Goal: Transaction & Acquisition: Purchase product/service

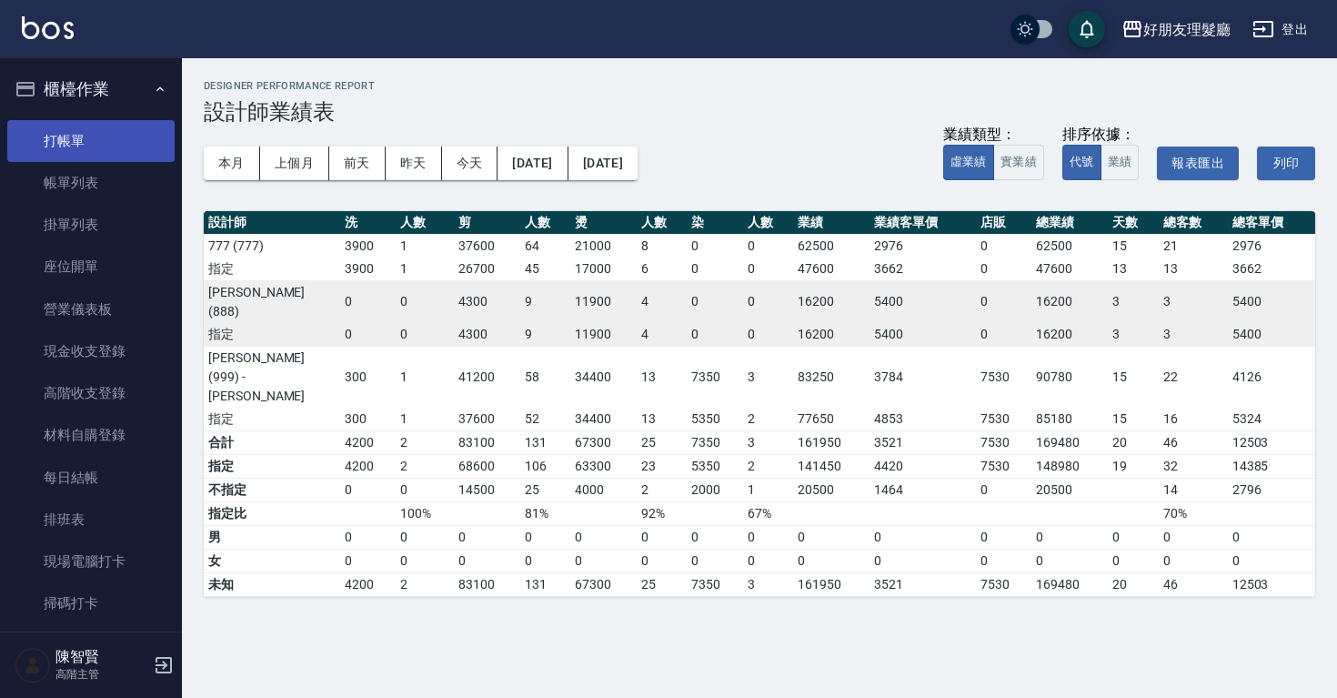
click at [82, 138] on link "打帳單" at bounding box center [90, 141] width 167 height 42
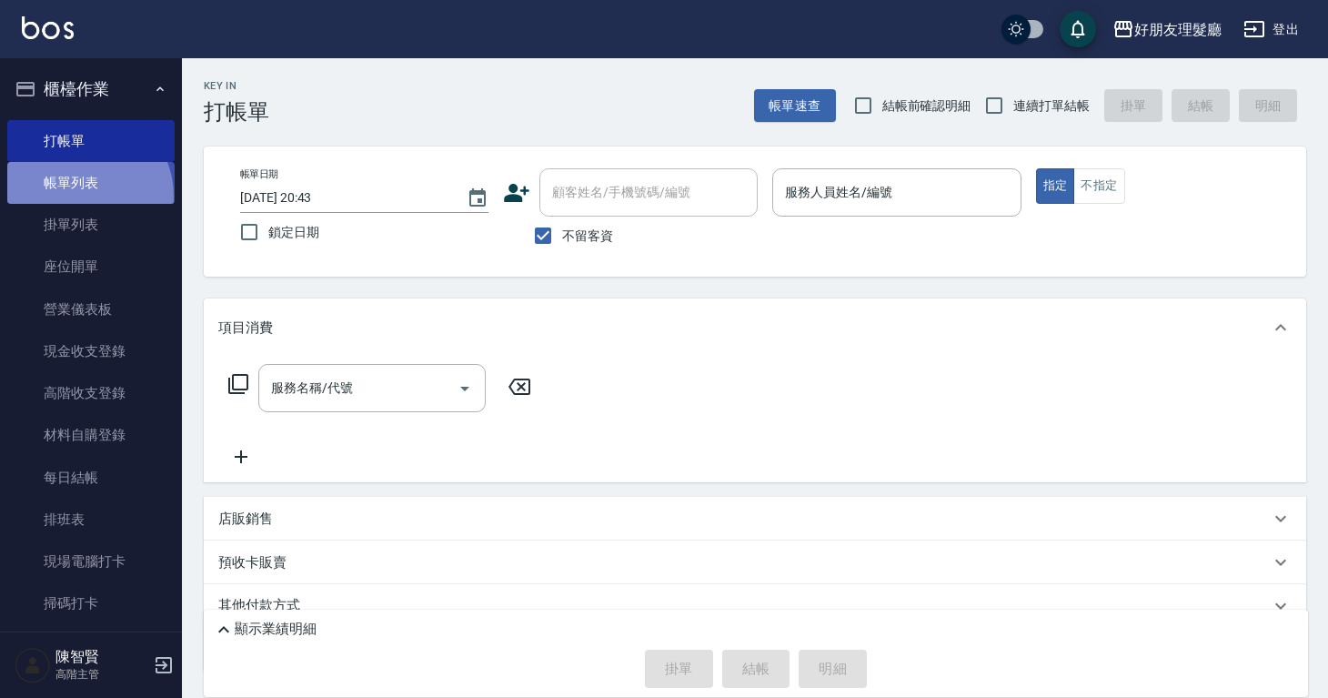
click at [78, 197] on link "帳單列表" at bounding box center [90, 183] width 167 height 42
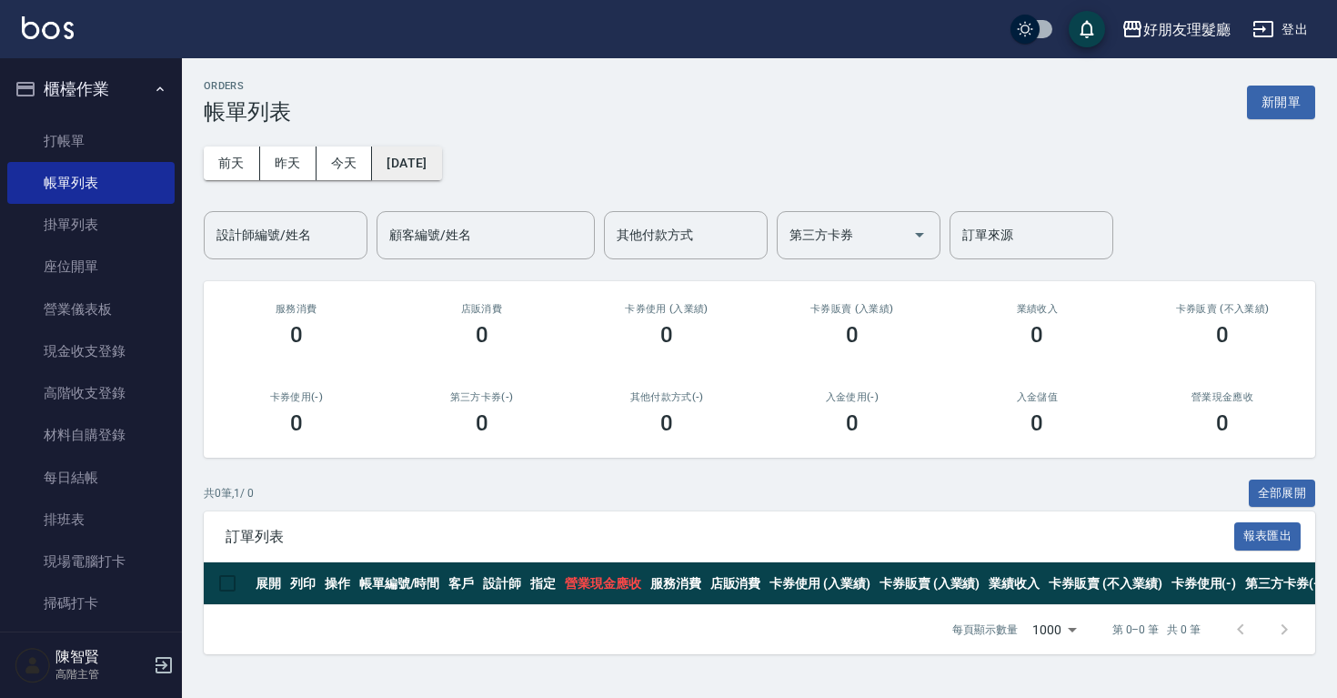
click at [441, 169] on button "[DATE]" at bounding box center [406, 163] width 69 height 34
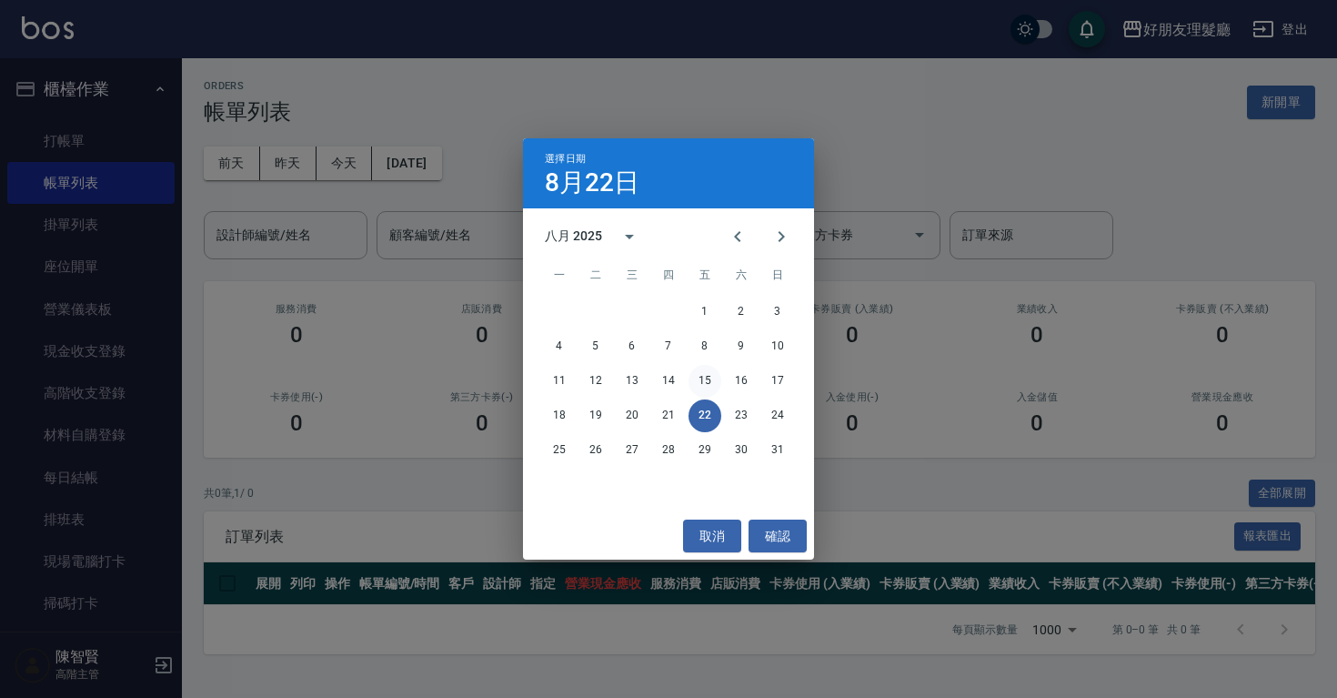
click at [701, 384] on button "15" at bounding box center [705, 381] width 33 height 33
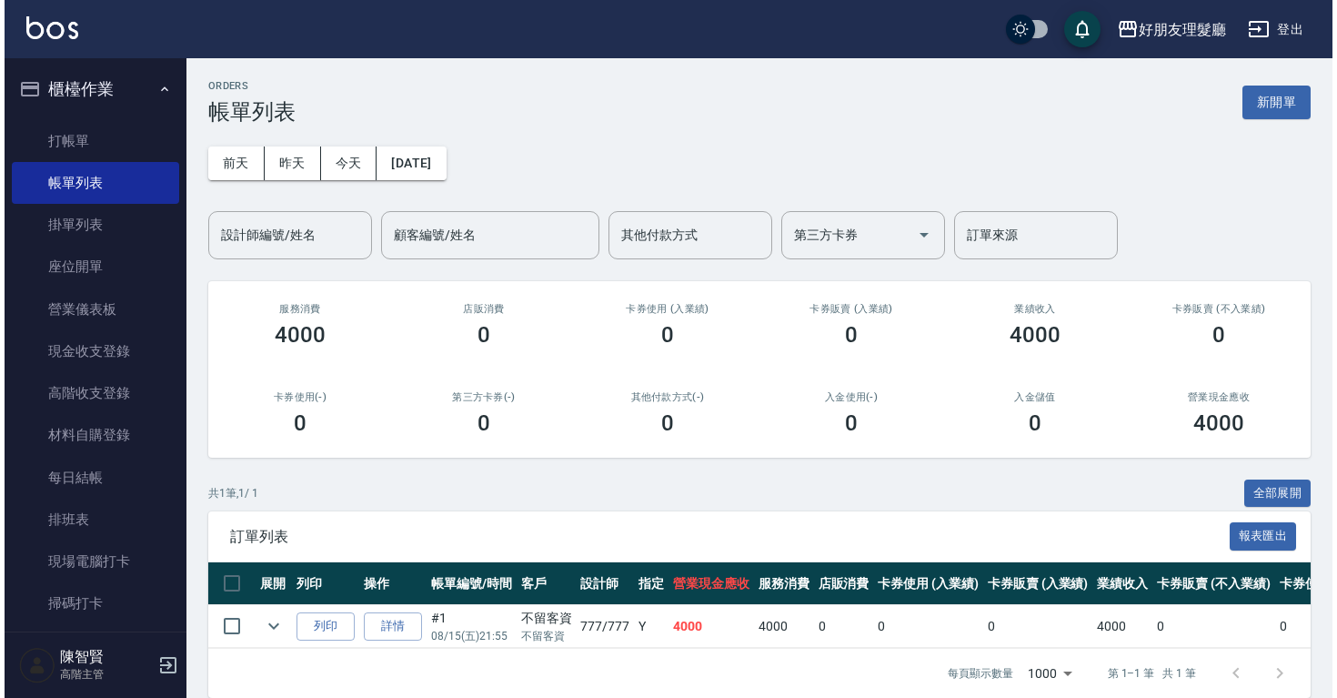
scroll to position [35, 0]
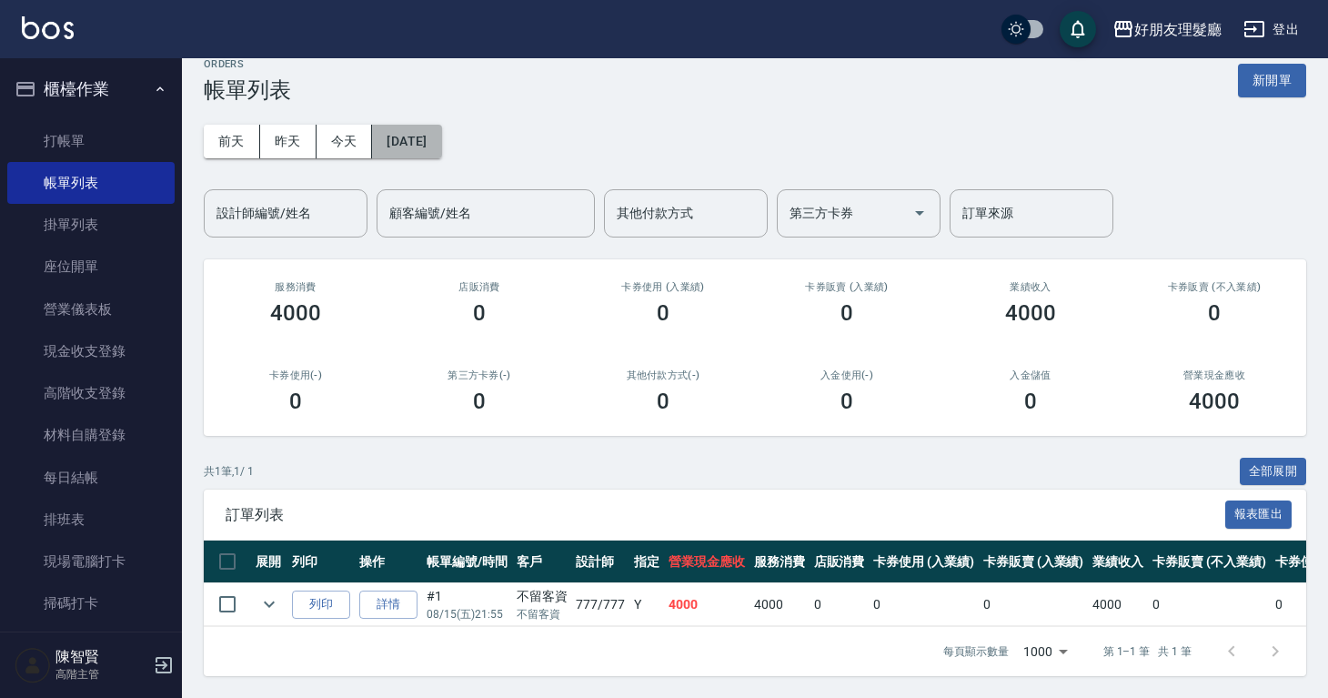
click at [435, 125] on button "[DATE]" at bounding box center [406, 142] width 69 height 34
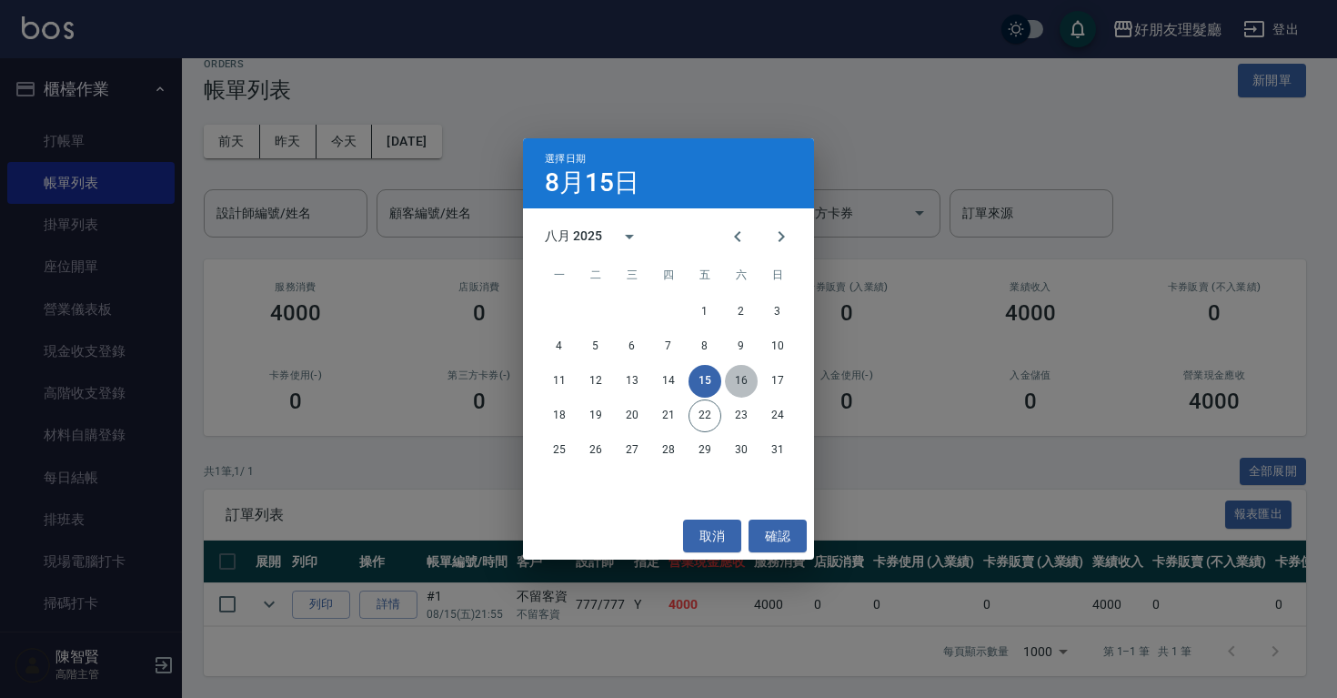
click at [739, 379] on button "16" at bounding box center [741, 381] width 33 height 33
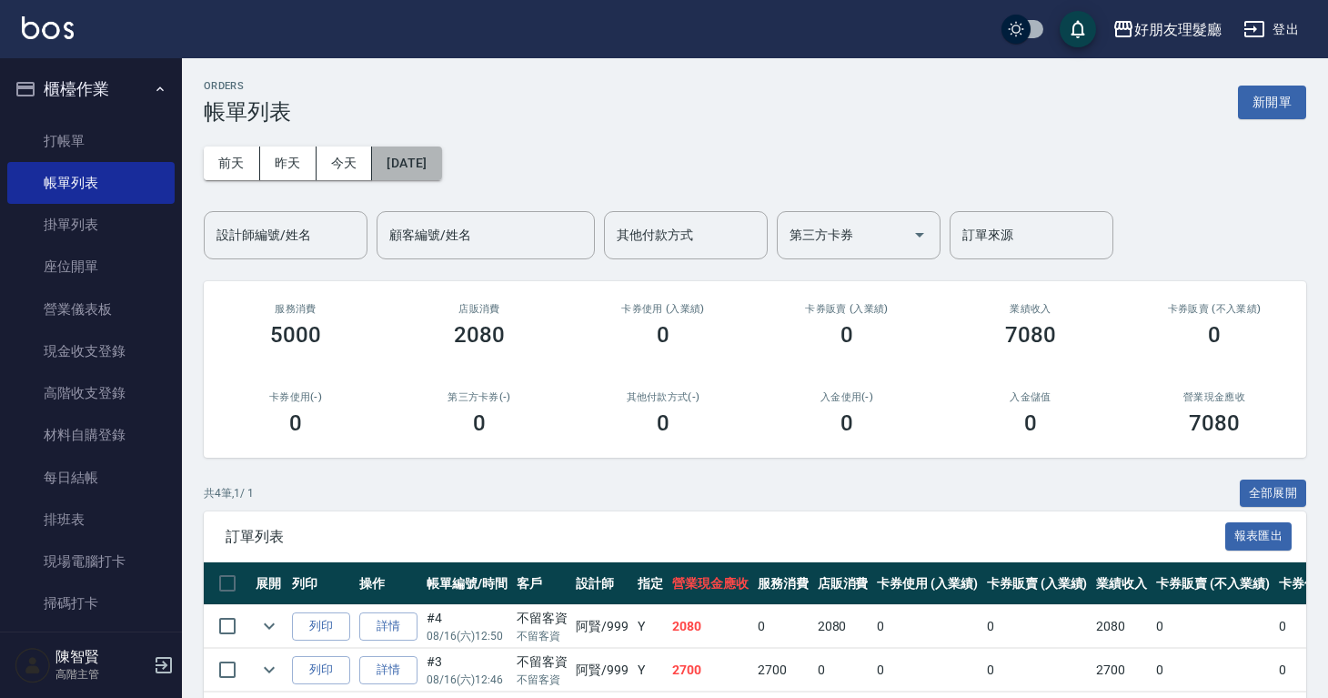
click at [433, 162] on button "[DATE]" at bounding box center [406, 163] width 69 height 34
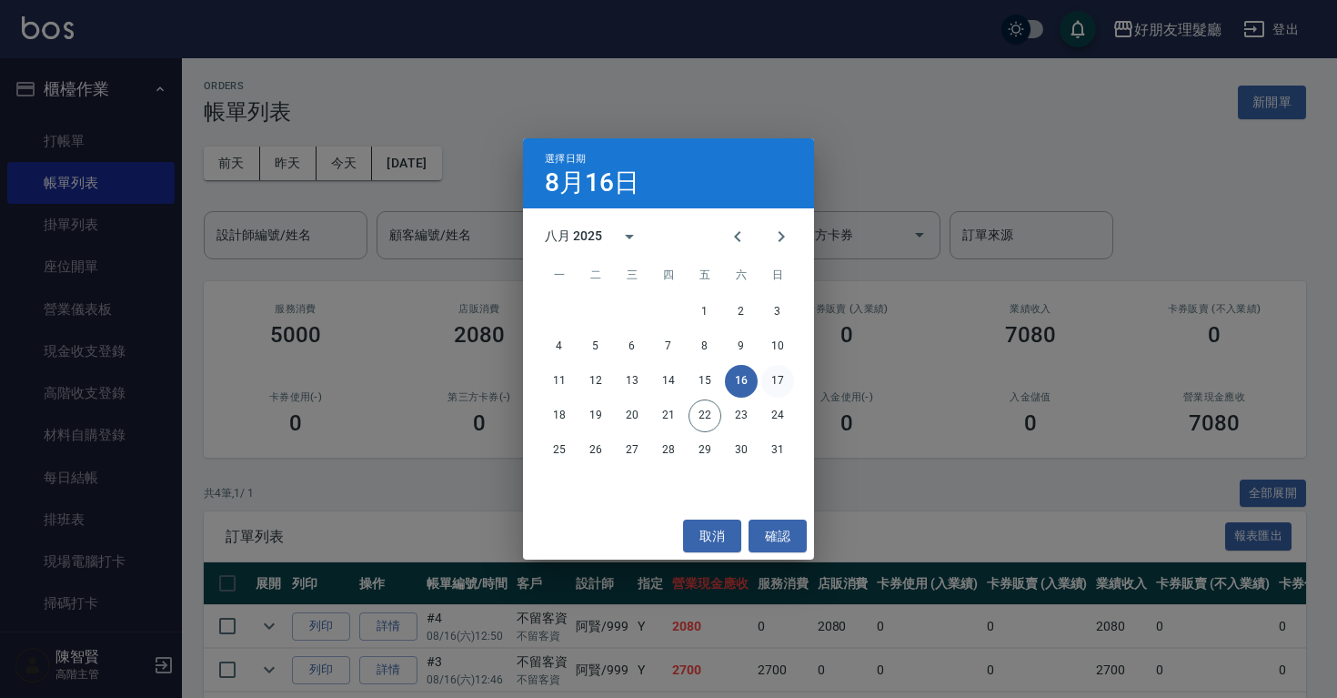
click at [779, 389] on button "17" at bounding box center [777, 381] width 33 height 33
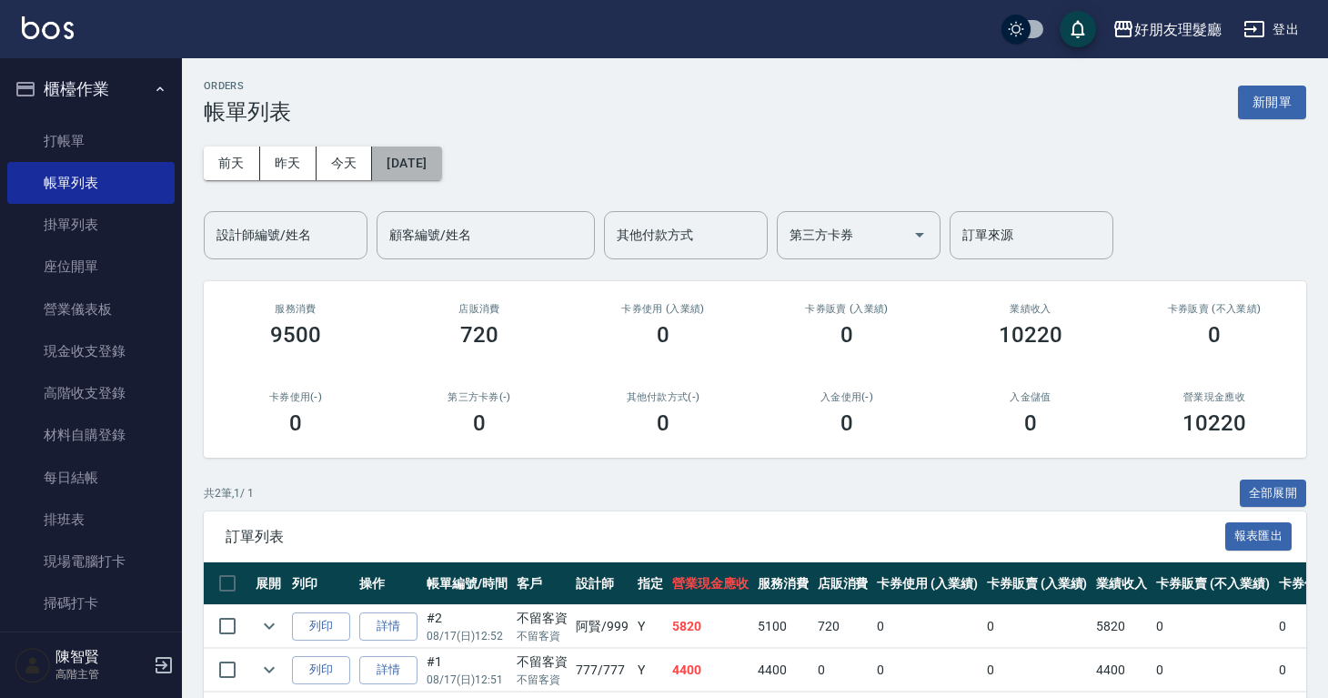
click at [390, 146] on button "[DATE]" at bounding box center [406, 163] width 69 height 34
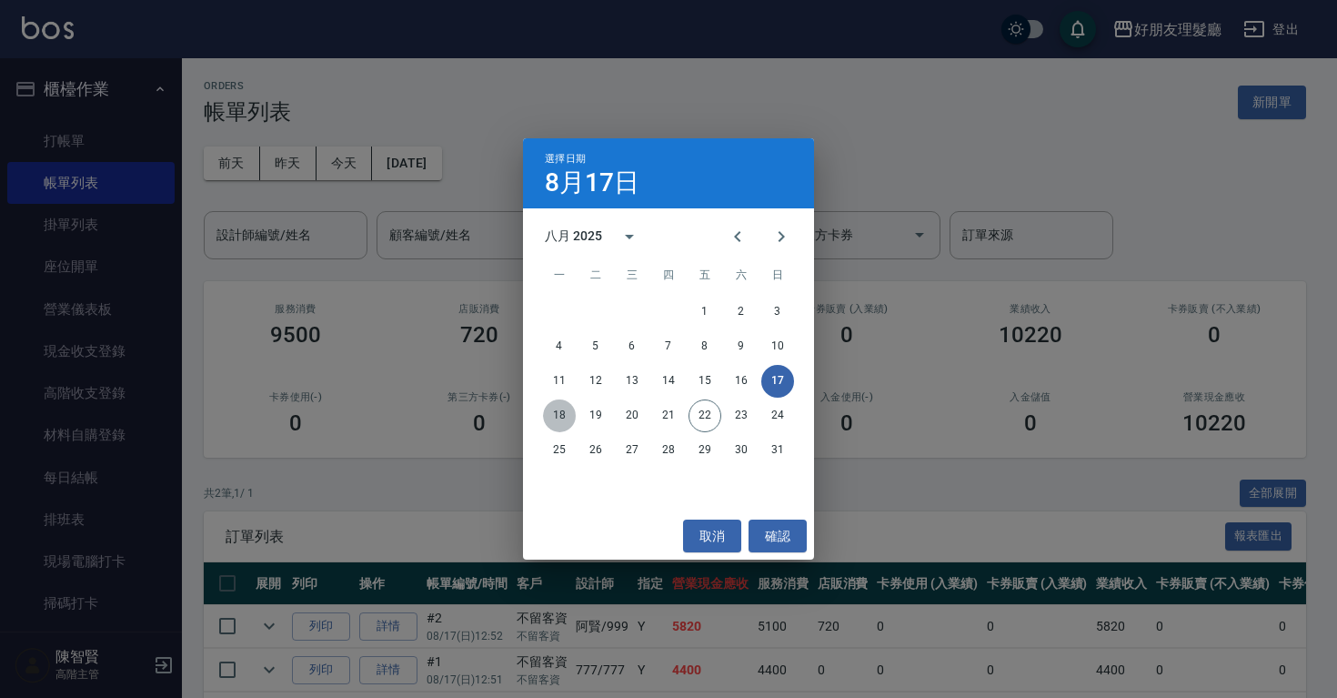
click at [557, 414] on button "18" at bounding box center [559, 415] width 33 height 33
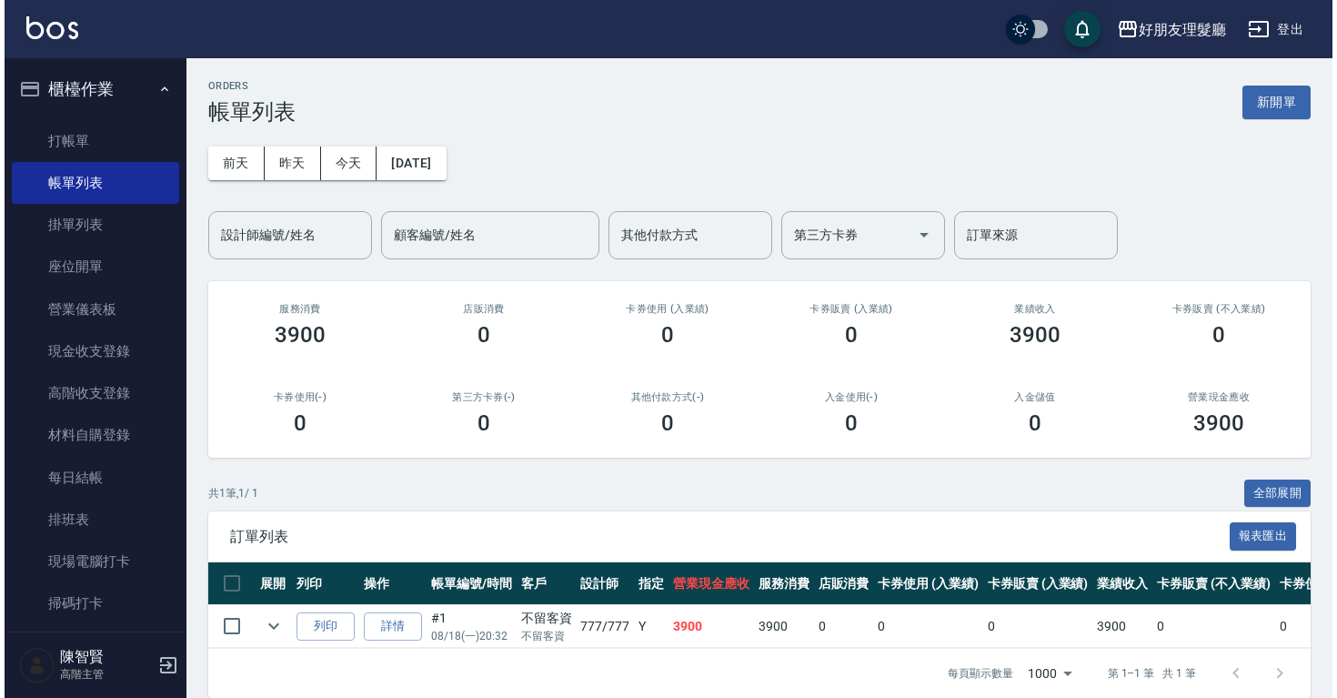
scroll to position [35, 0]
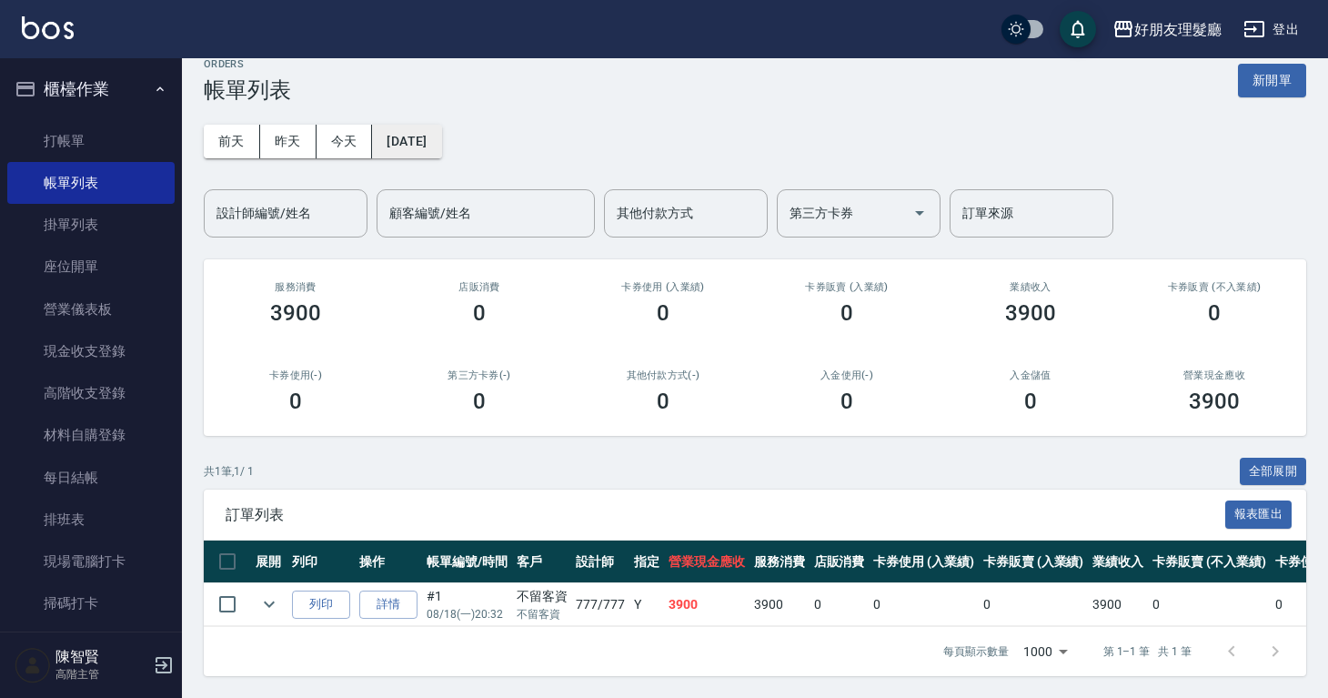
click at [441, 138] on button "[DATE]" at bounding box center [406, 142] width 69 height 34
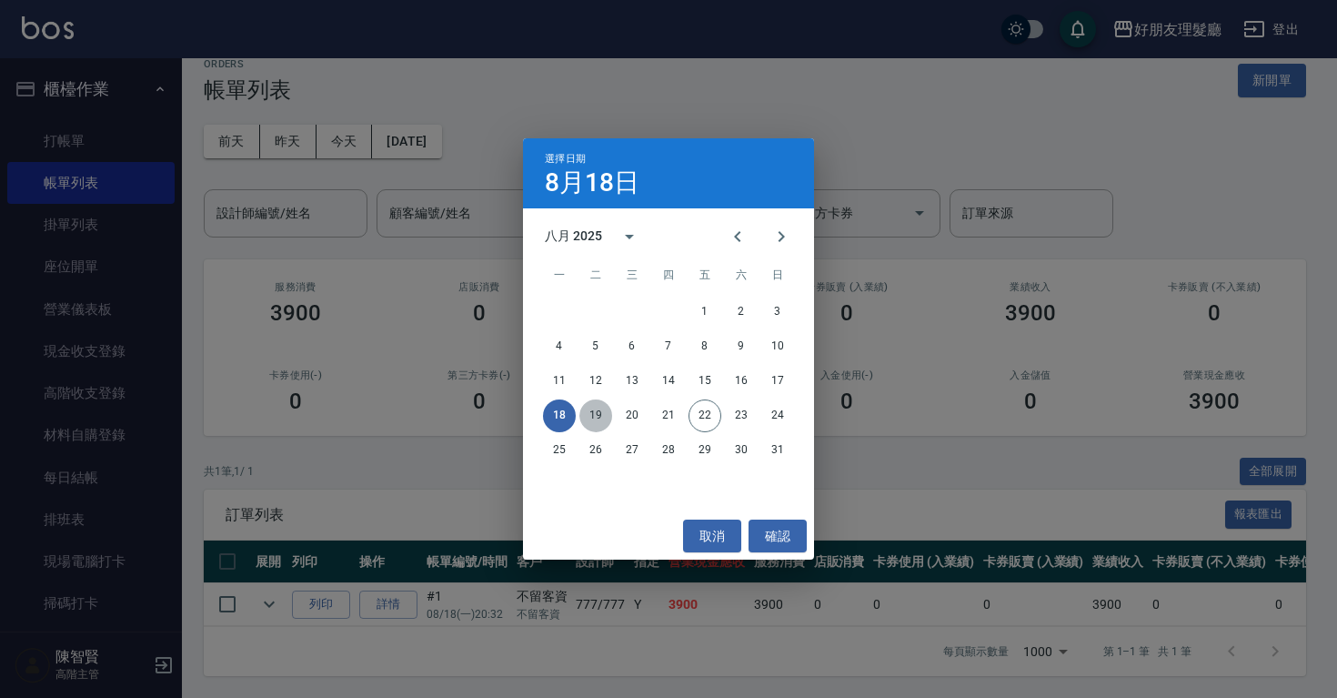
click at [601, 415] on button "19" at bounding box center [596, 415] width 33 height 33
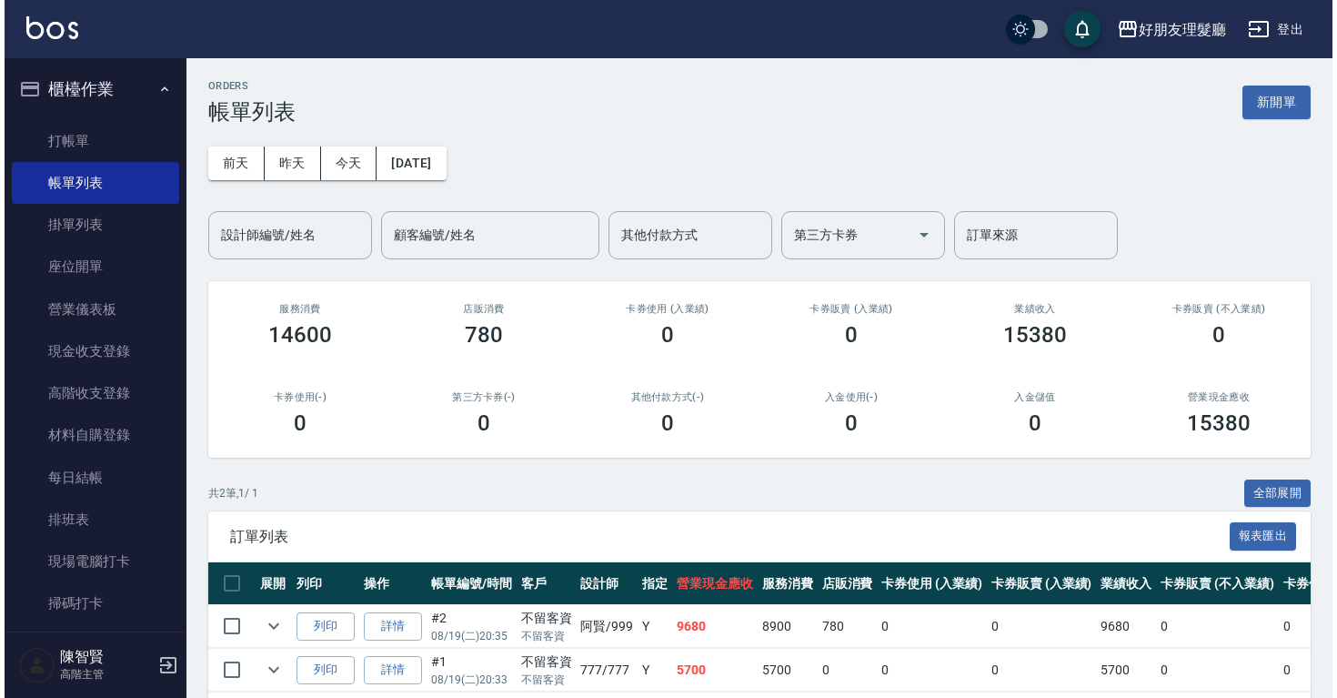
scroll to position [79, 0]
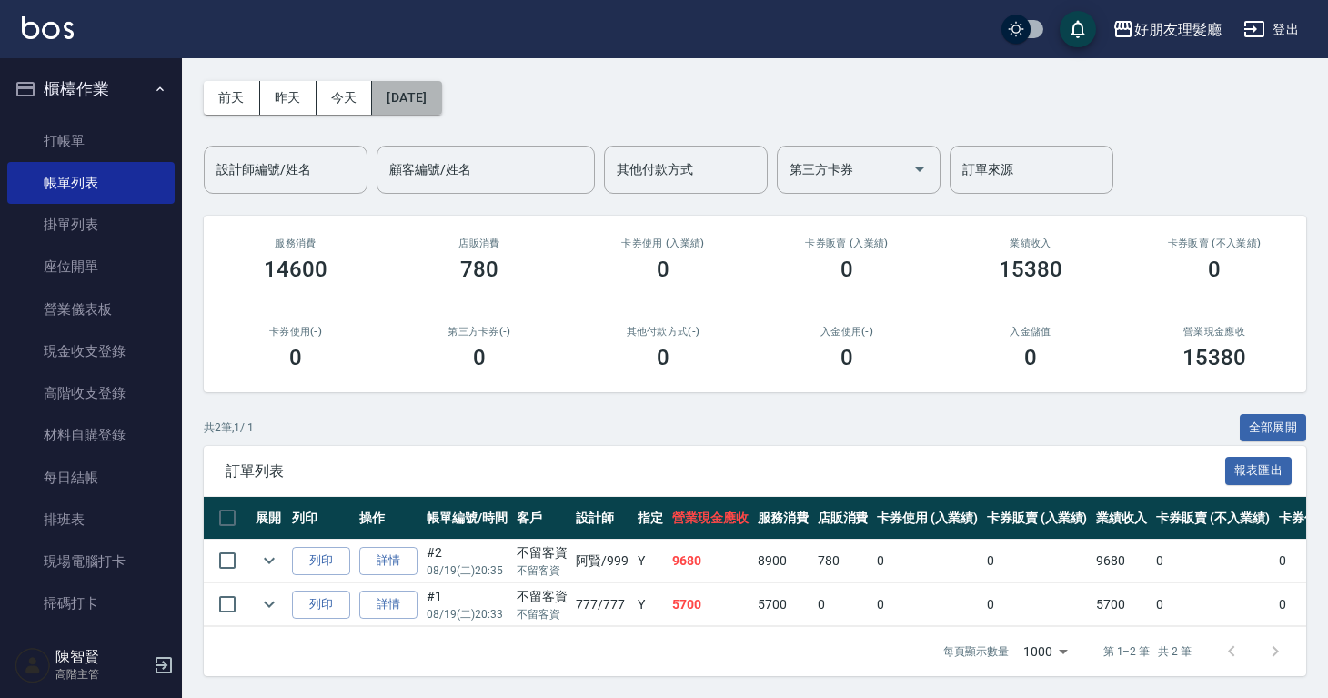
click at [413, 89] on button "[DATE]" at bounding box center [406, 98] width 69 height 34
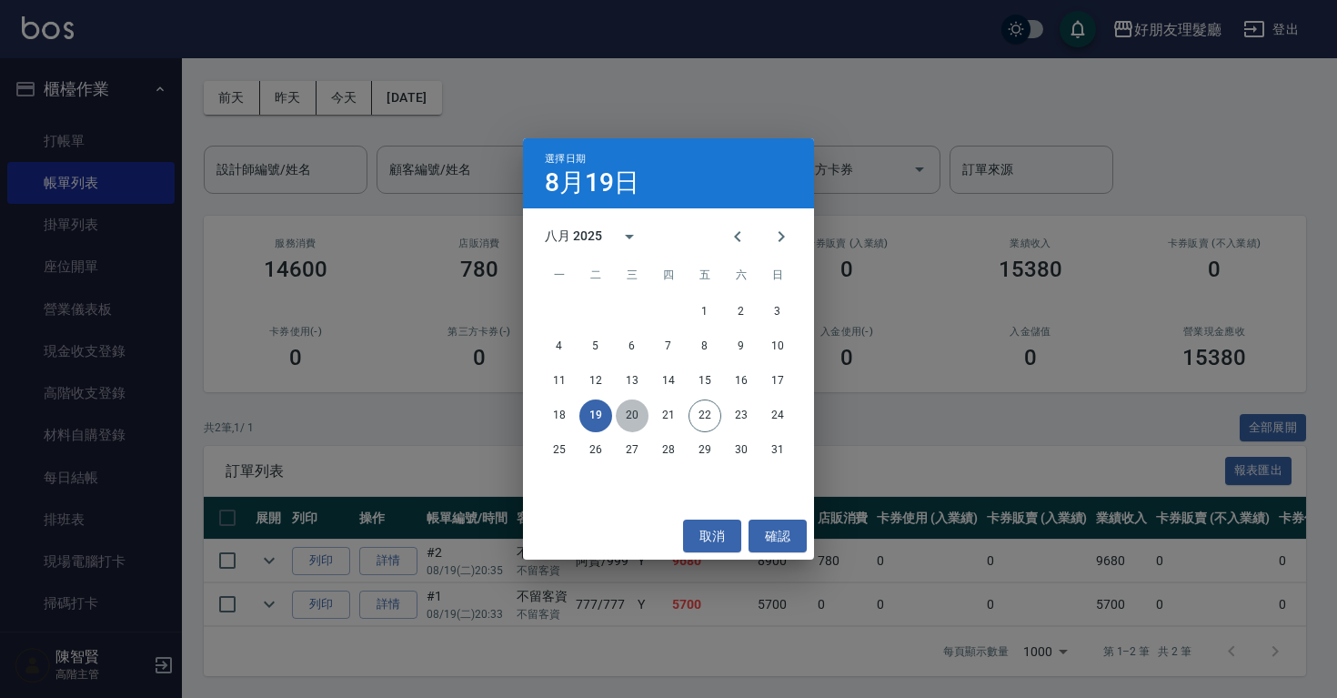
click at [640, 412] on button "20" at bounding box center [632, 415] width 33 height 33
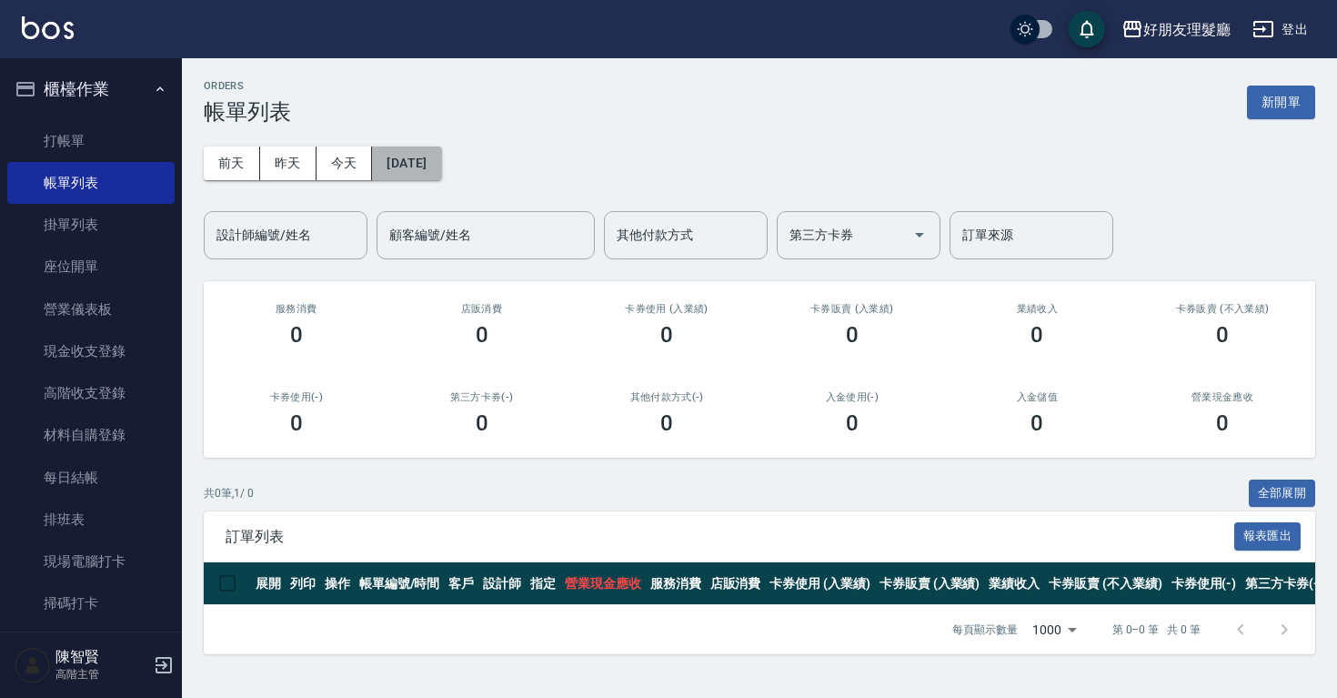
click at [426, 174] on button "[DATE]" at bounding box center [406, 163] width 69 height 34
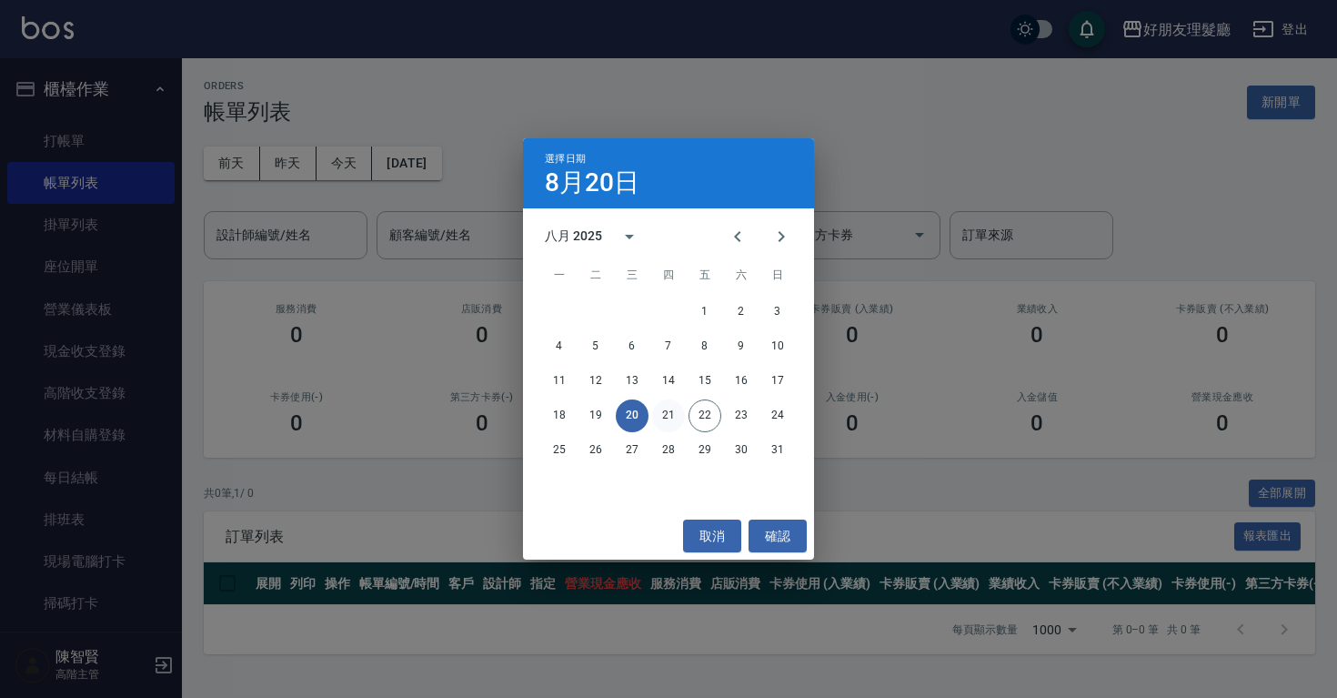
click at [667, 428] on button "21" at bounding box center [668, 415] width 33 height 33
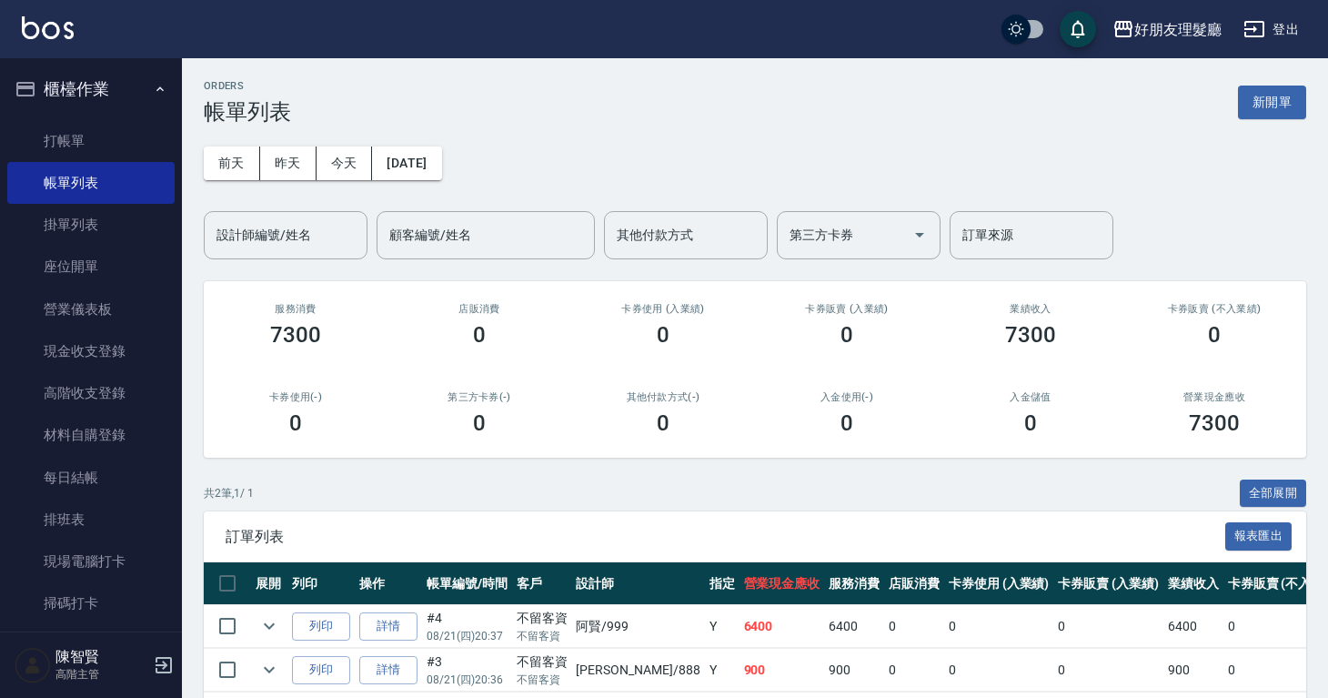
scroll to position [79, 0]
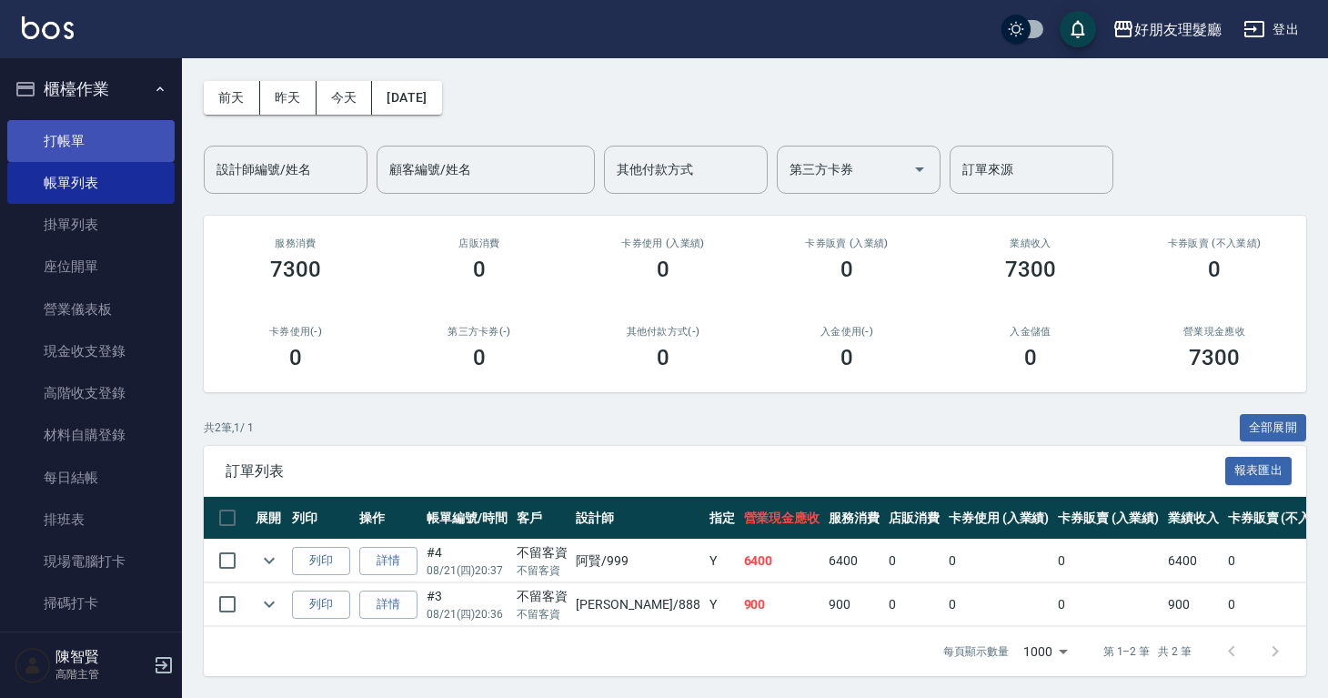
click at [117, 120] on link "打帳單" at bounding box center [90, 141] width 167 height 42
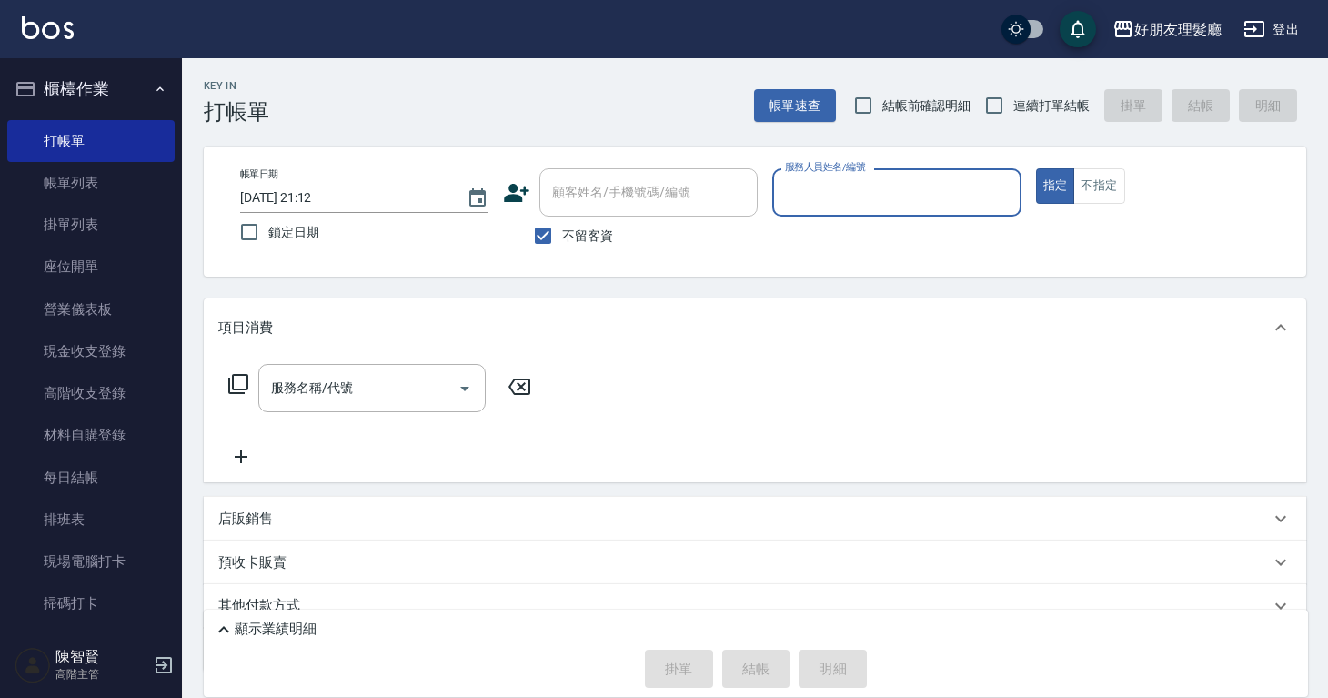
click at [791, 184] on input "服務人員姓名/編號" at bounding box center [897, 192] width 232 height 32
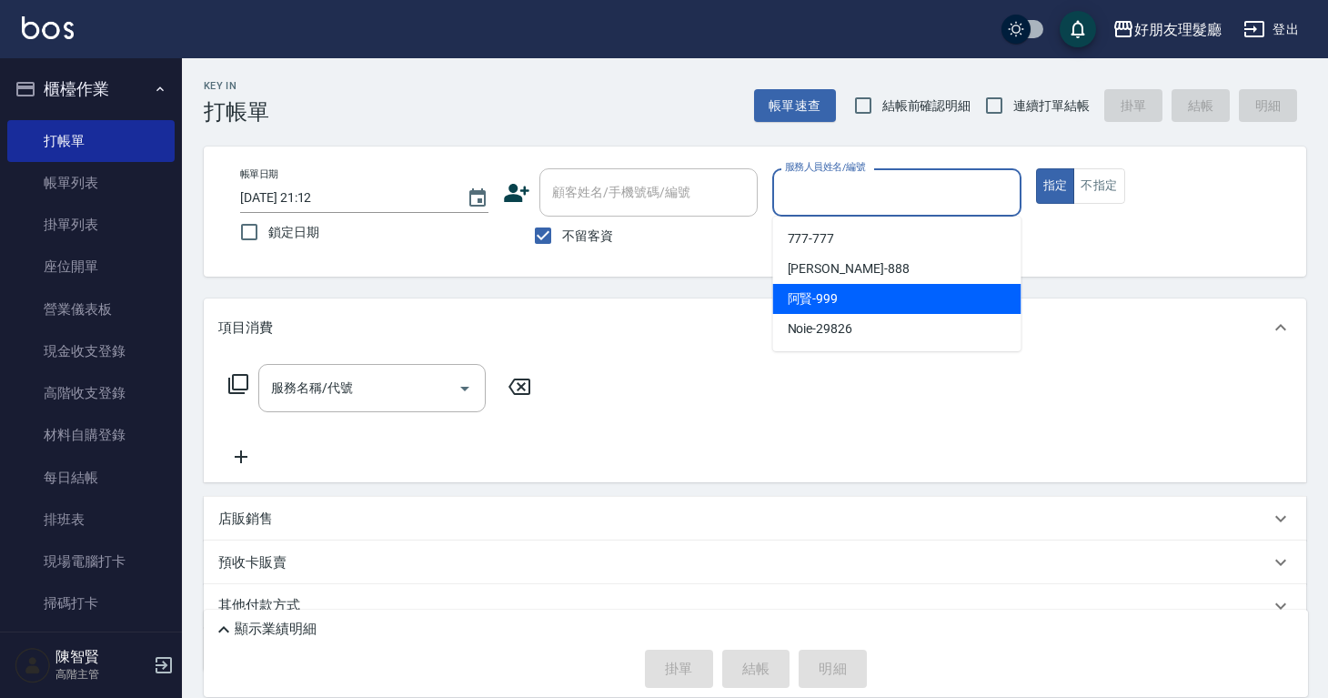
click at [805, 289] on span "[PERSON_NAME] -999" at bounding box center [813, 298] width 51 height 19
type input "[PERSON_NAME]-999"
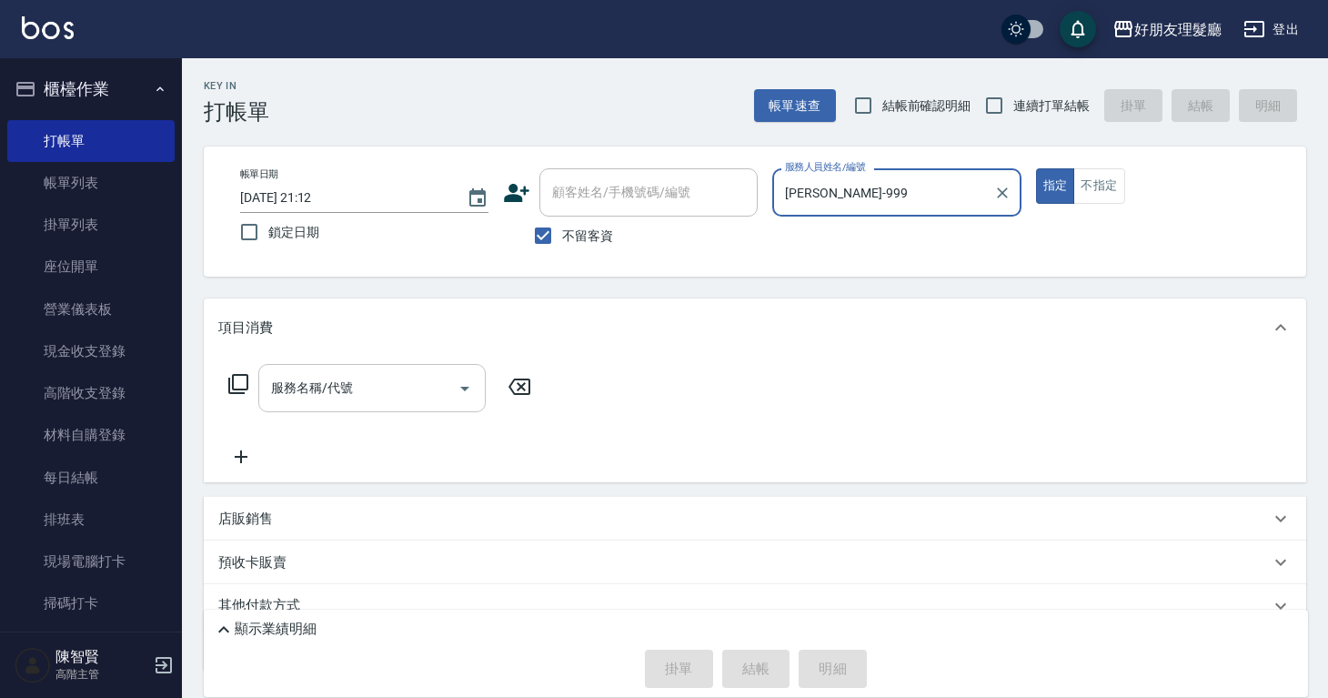
click at [453, 401] on div at bounding box center [463, 388] width 27 height 48
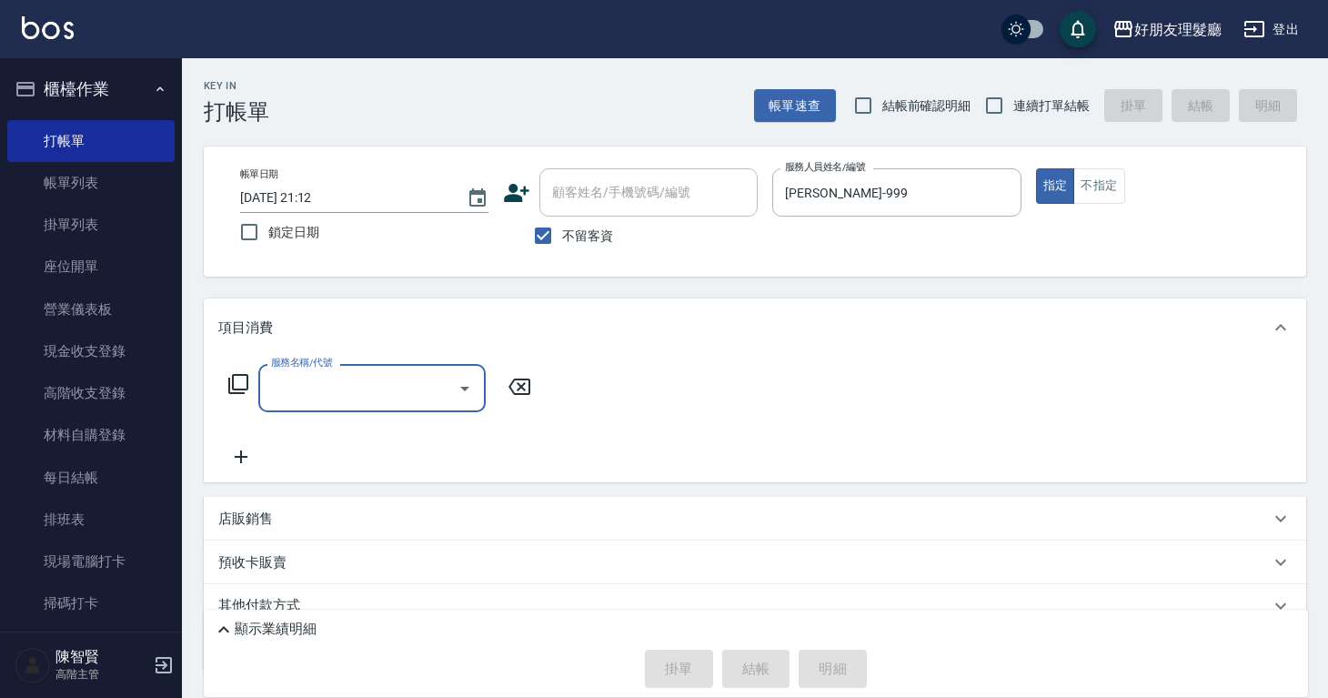
click at [438, 408] on div "服務名稱/代號" at bounding box center [371, 388] width 227 height 48
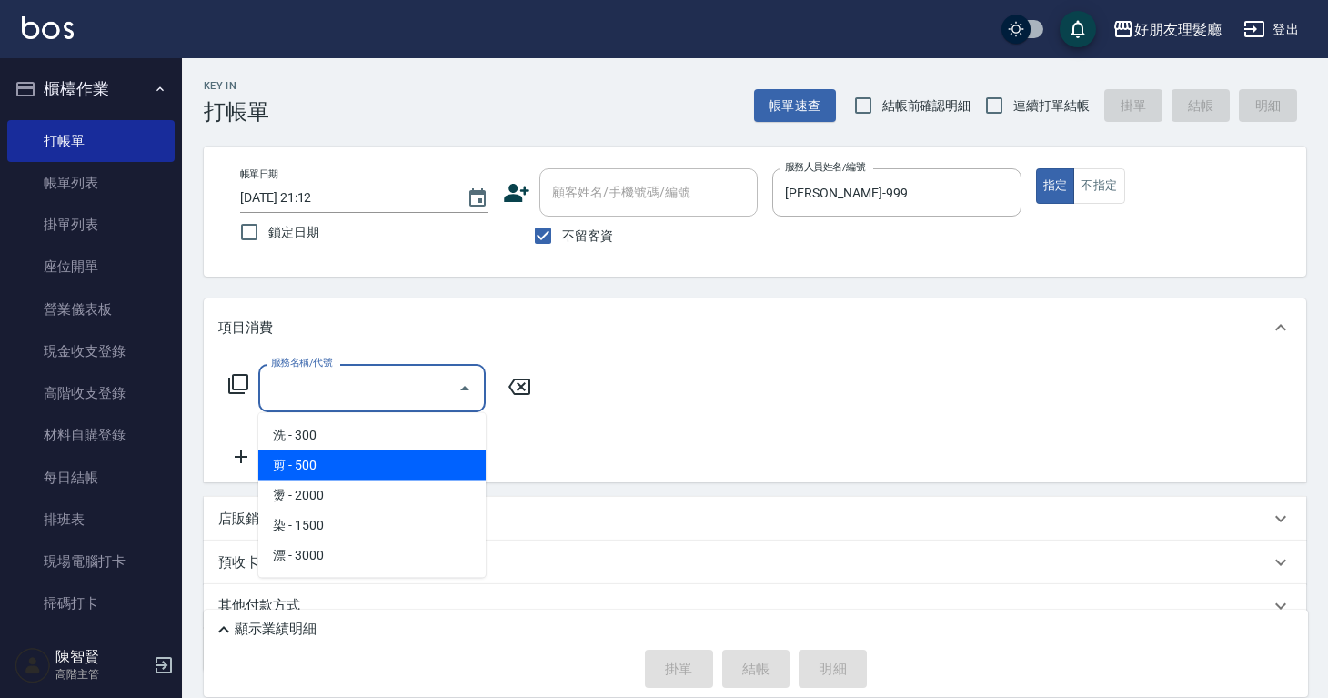
click at [411, 450] on span "剪 - 500" at bounding box center [371, 465] width 227 height 30
type input "剪(2)"
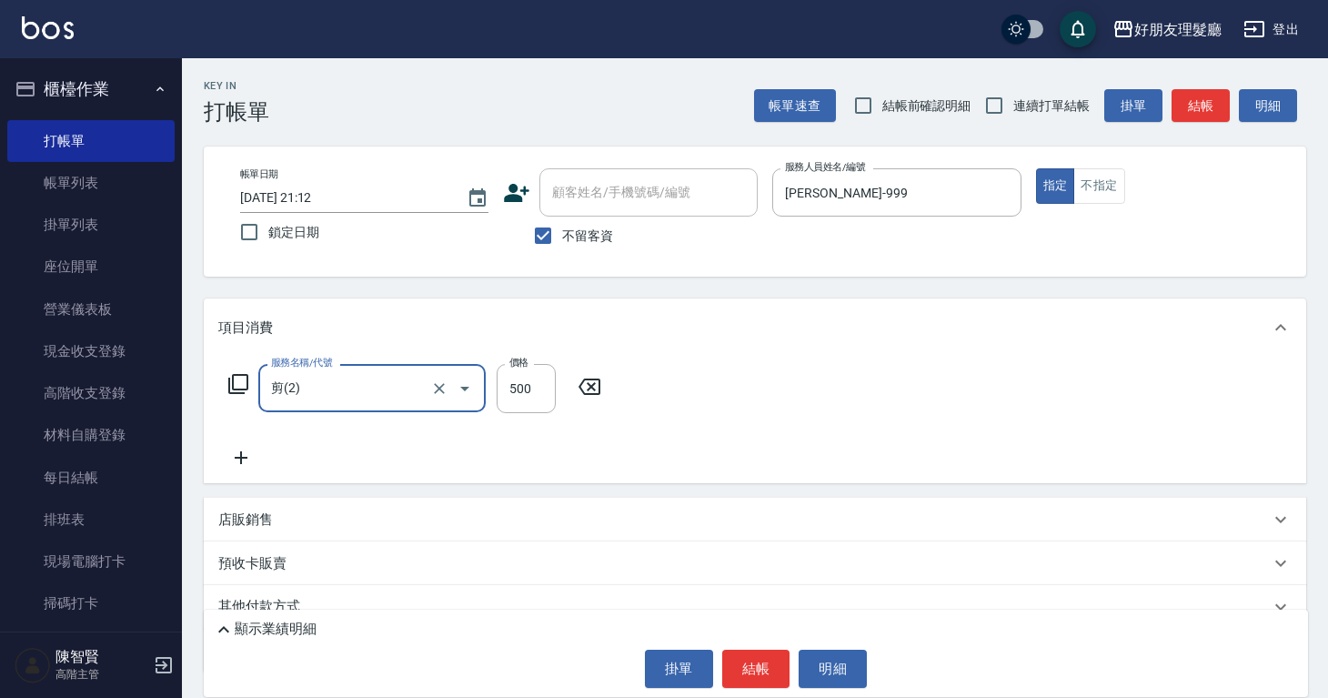
click at [245, 448] on icon at bounding box center [240, 458] width 45 height 22
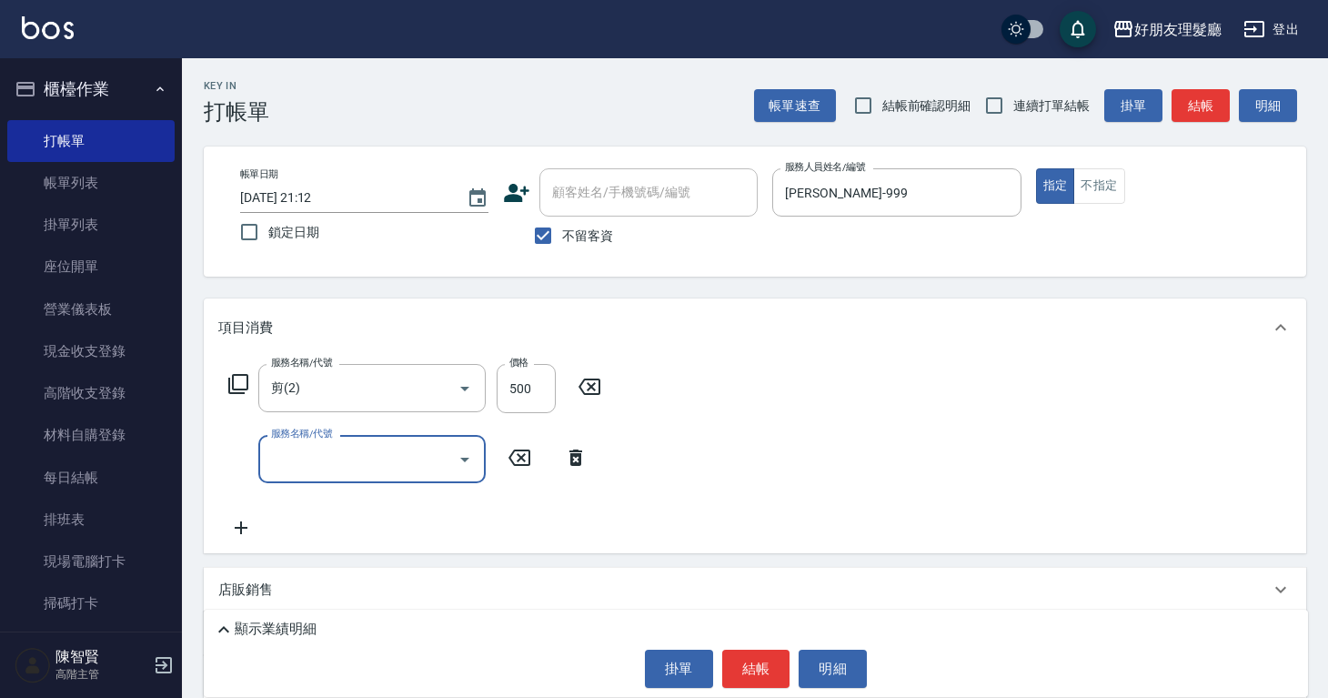
drag, startPoint x: 309, startPoint y: 456, endPoint x: 301, endPoint y: 469, distance: 15.1
click at [310, 456] on input "服務名稱/代號" at bounding box center [359, 459] width 184 height 32
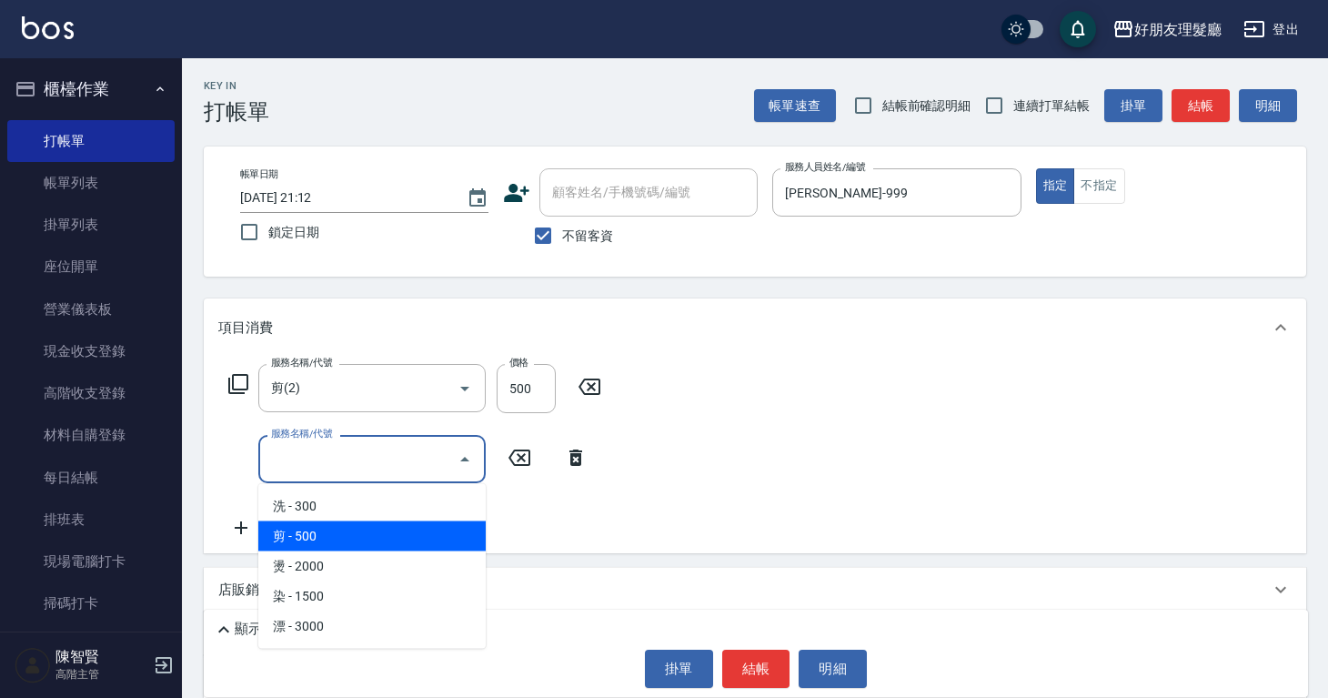
click at [295, 538] on span "剪 - 500" at bounding box center [371, 536] width 227 height 30
type input "剪(2)"
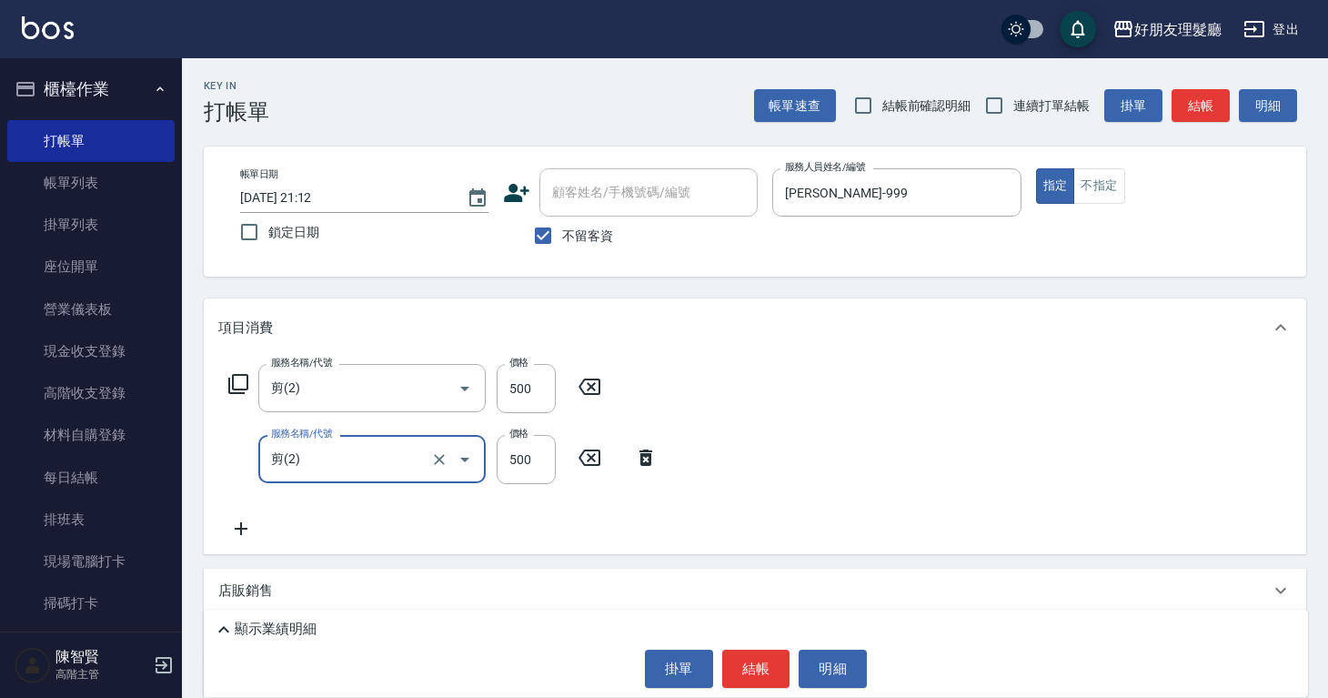
click at [226, 527] on icon at bounding box center [240, 529] width 45 height 22
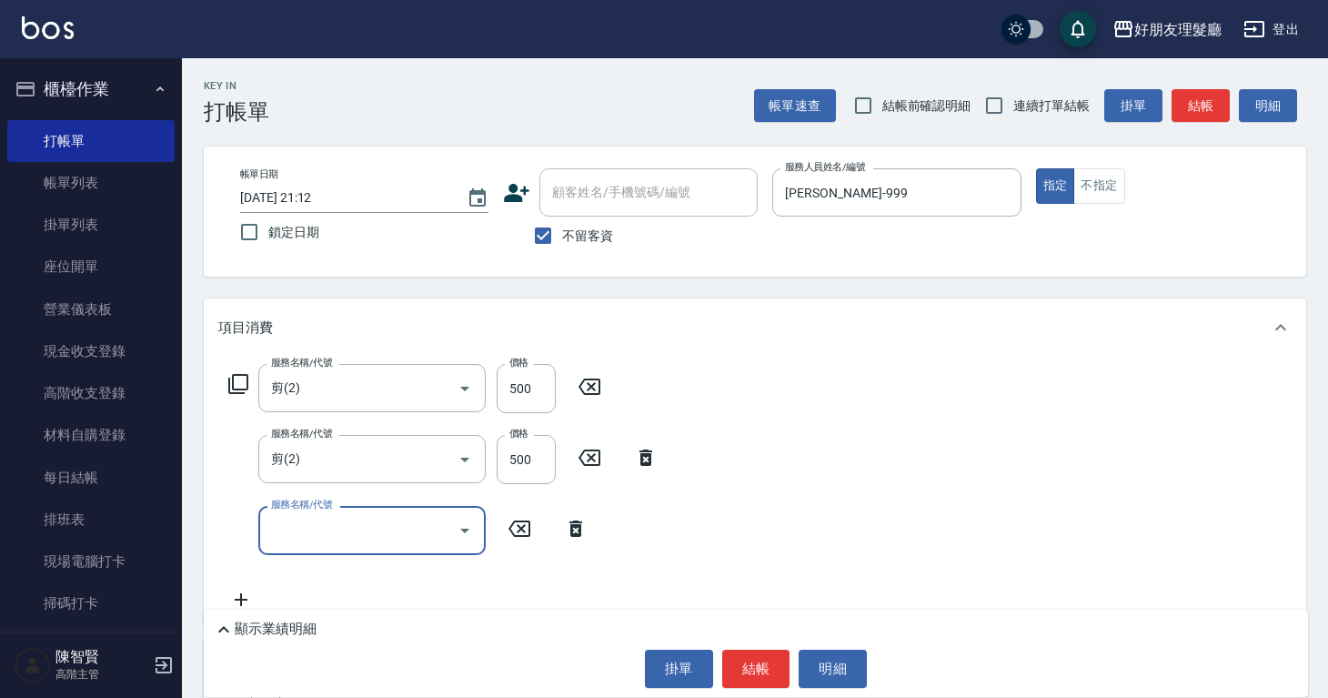
click at [284, 539] on input "服務名稱/代號" at bounding box center [359, 530] width 184 height 32
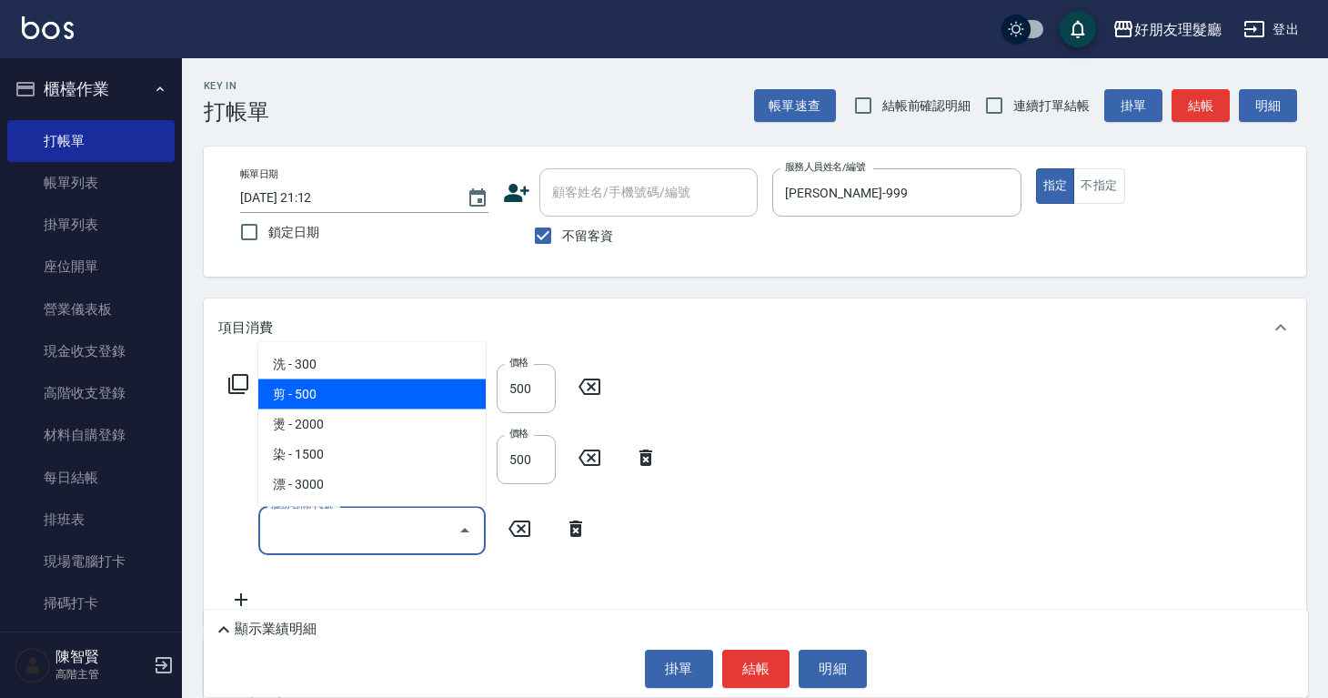
click at [354, 399] on span "剪 - 500" at bounding box center [371, 394] width 227 height 30
type input "剪(2)"
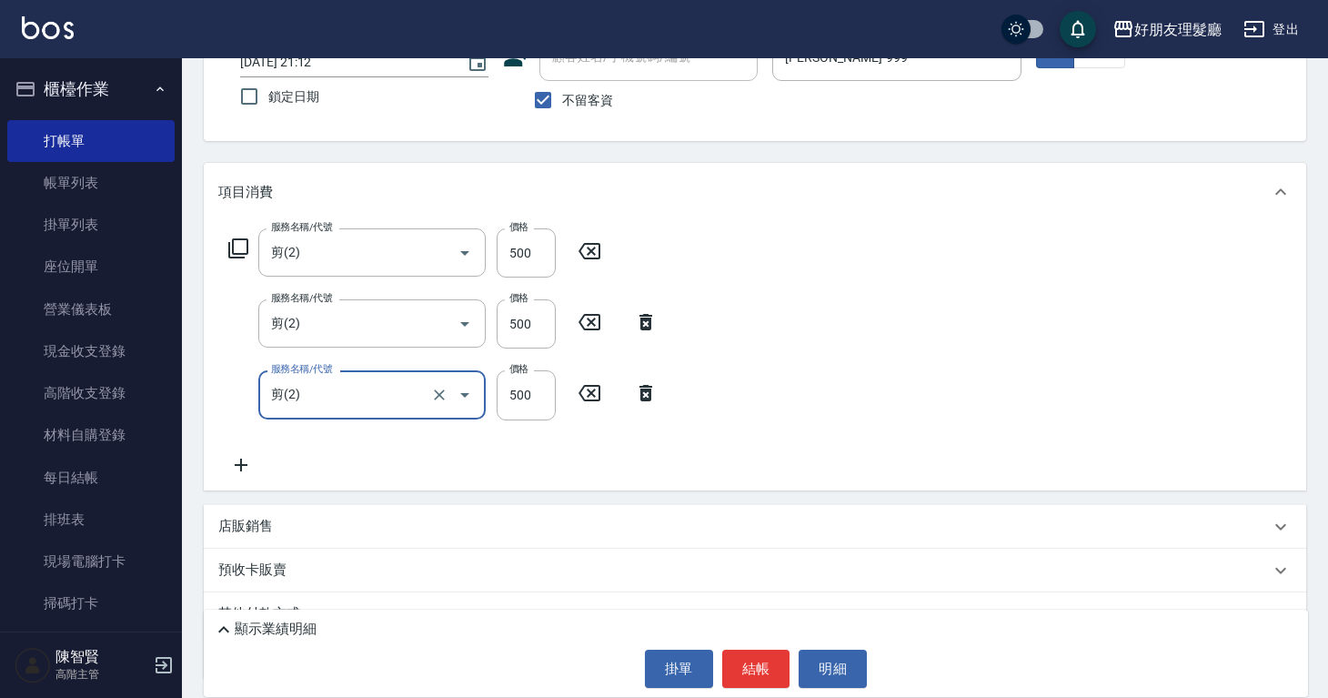
scroll to position [171, 0]
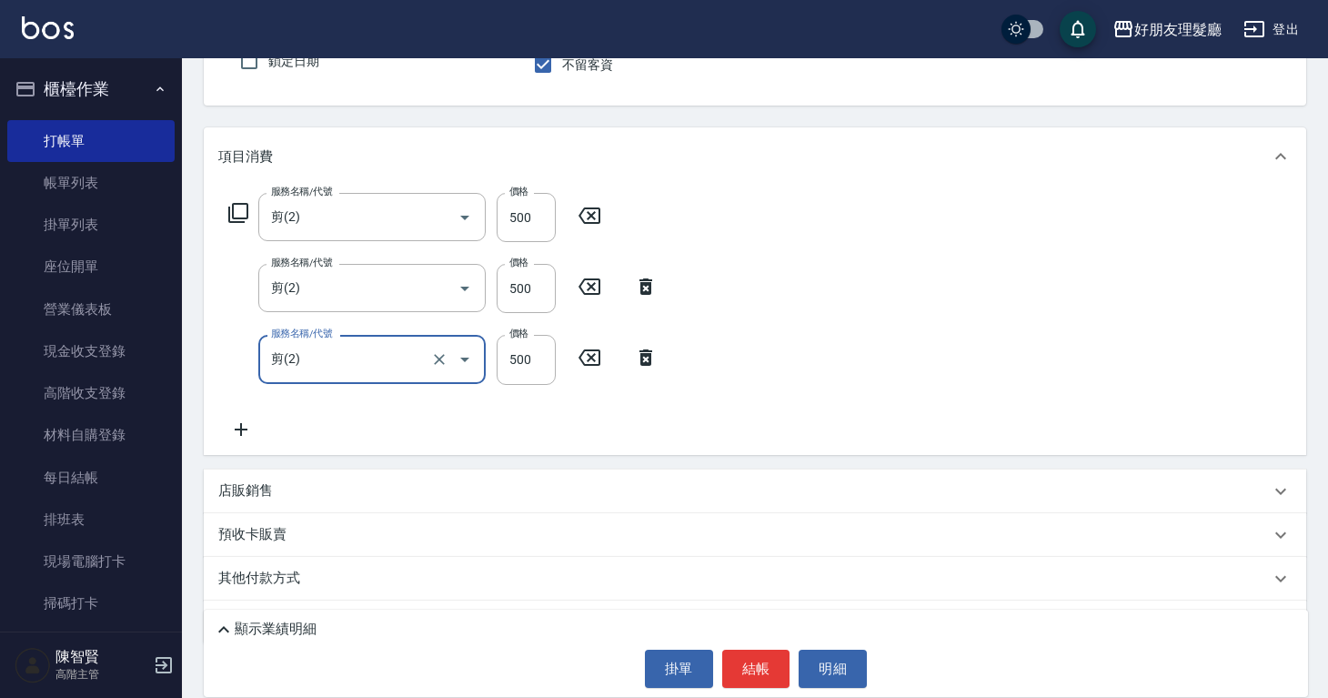
click at [233, 422] on icon at bounding box center [240, 429] width 45 height 22
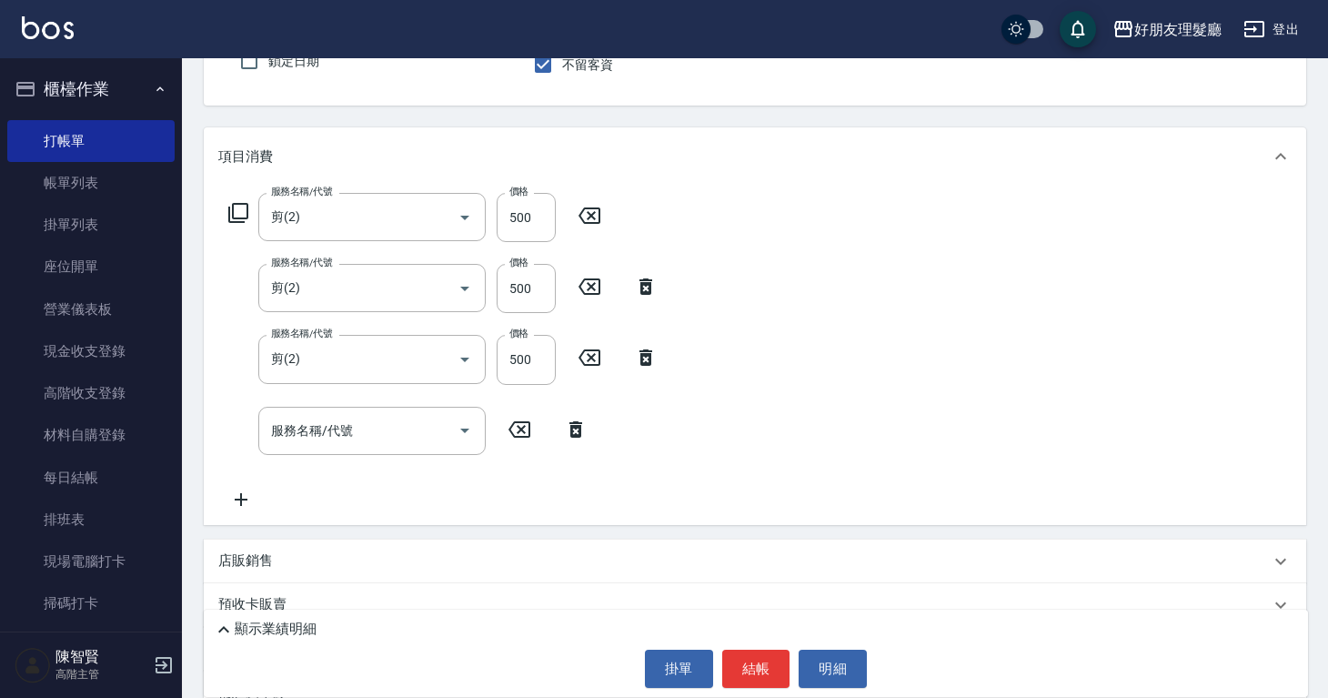
click at [232, 505] on icon at bounding box center [240, 500] width 45 height 22
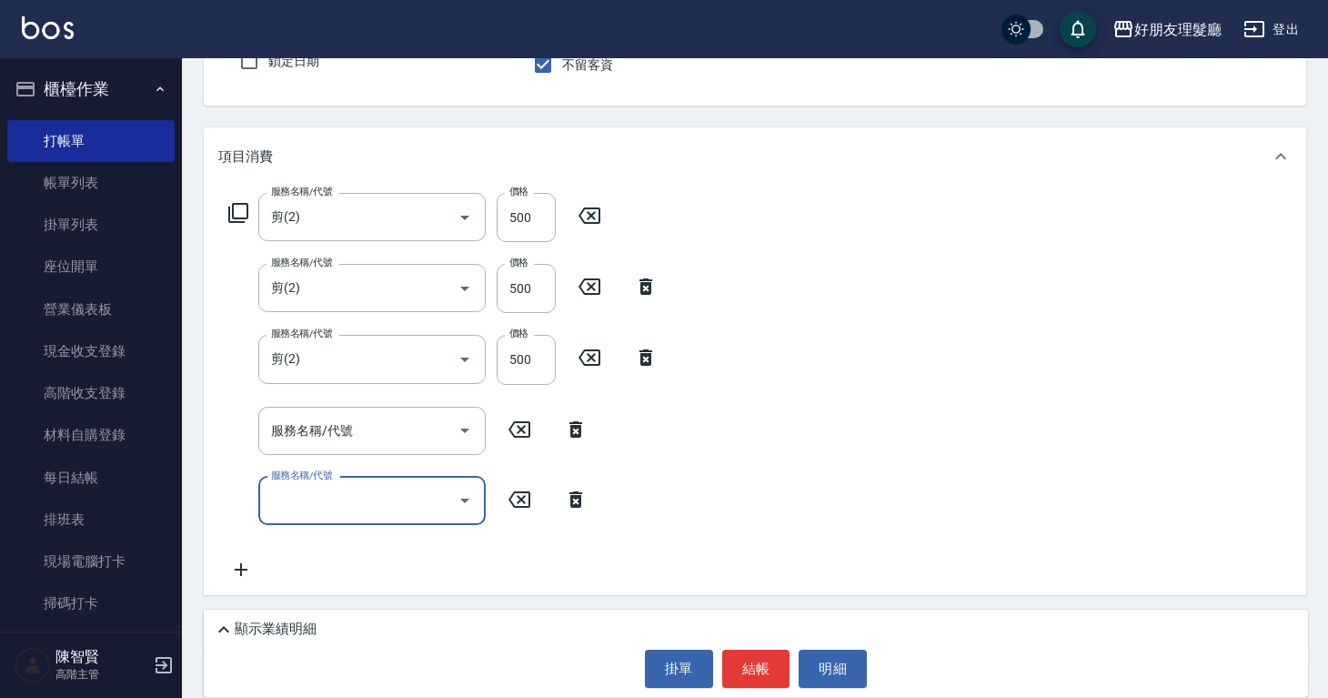
click at [247, 566] on icon at bounding box center [240, 570] width 45 height 22
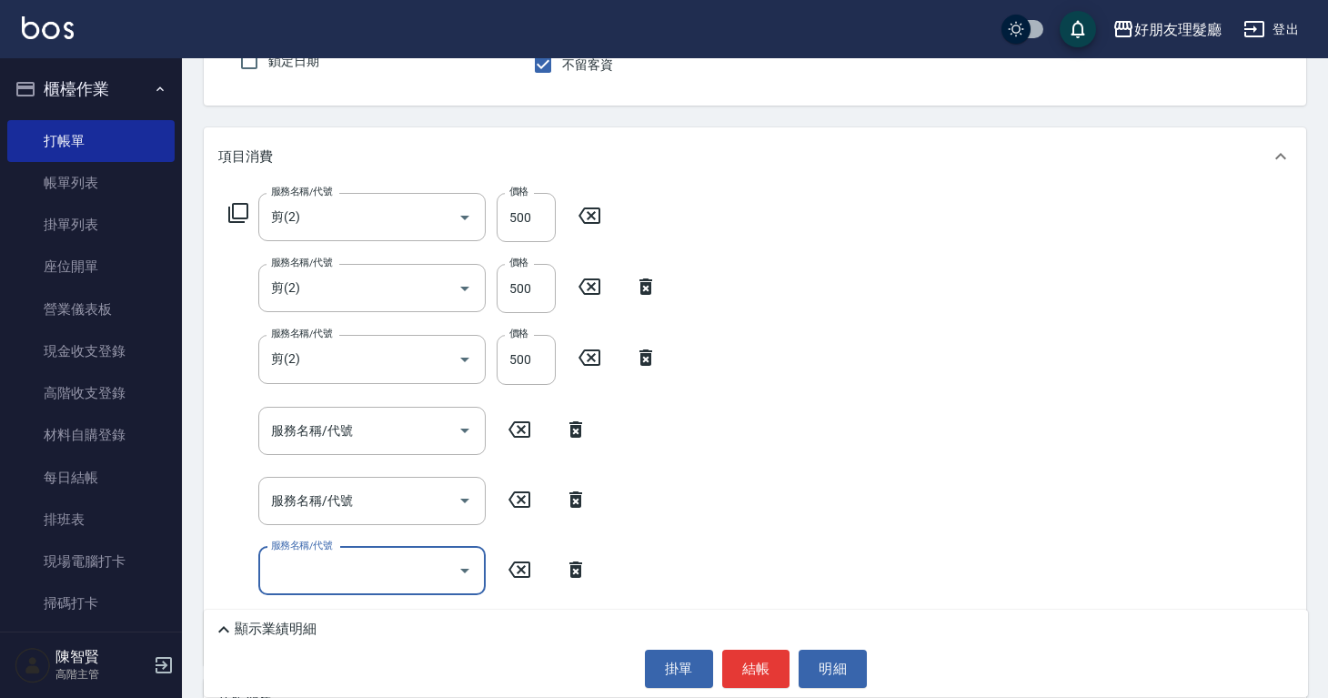
click at [312, 566] on input "服務名稱/代號" at bounding box center [359, 571] width 184 height 32
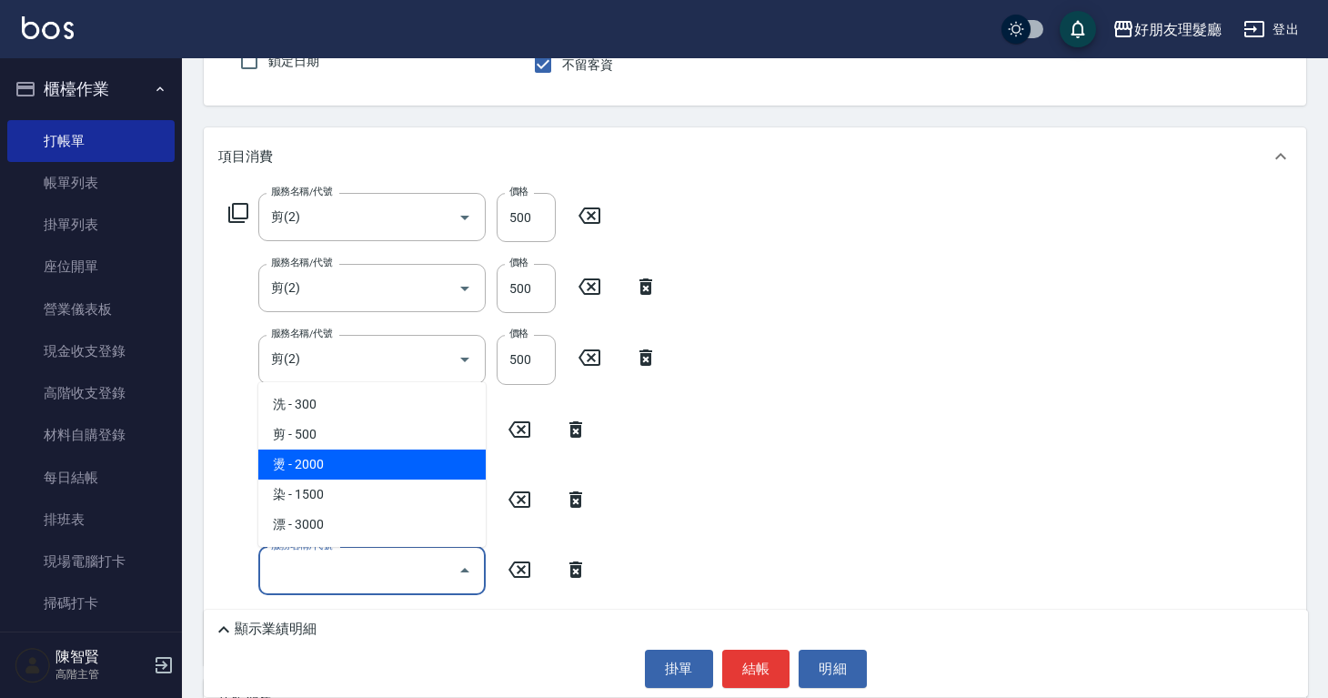
click at [358, 474] on span "燙 - 2000" at bounding box center [371, 464] width 227 height 30
type input "燙(3)"
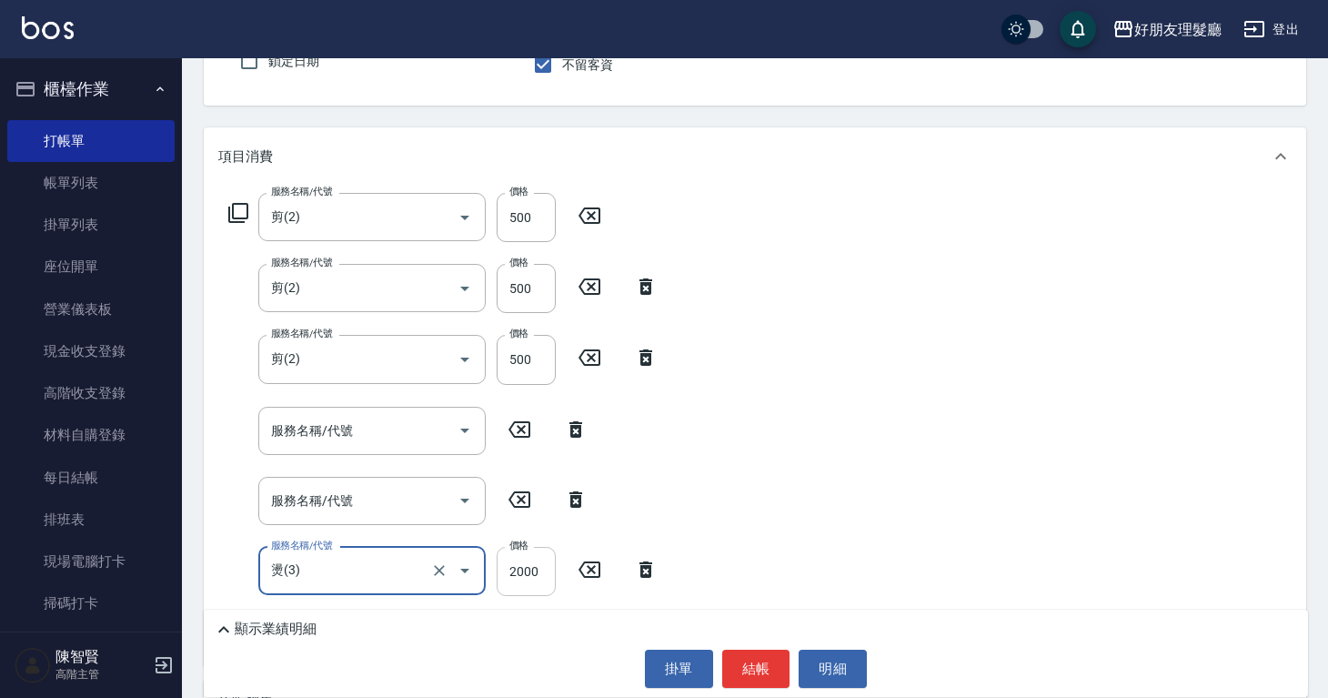
click at [535, 563] on input "2000" at bounding box center [526, 571] width 59 height 49
drag, startPoint x: 528, startPoint y: 565, endPoint x: 496, endPoint y: 567, distance: 31.9
click at [492, 565] on div "服務名稱/代號 燙(3) 服務名稱/代號 價格 2000 價格" at bounding box center [443, 571] width 450 height 49
drag, startPoint x: 546, startPoint y: 569, endPoint x: 514, endPoint y: 569, distance: 31.8
click at [514, 569] on input "2000" at bounding box center [526, 571] width 59 height 49
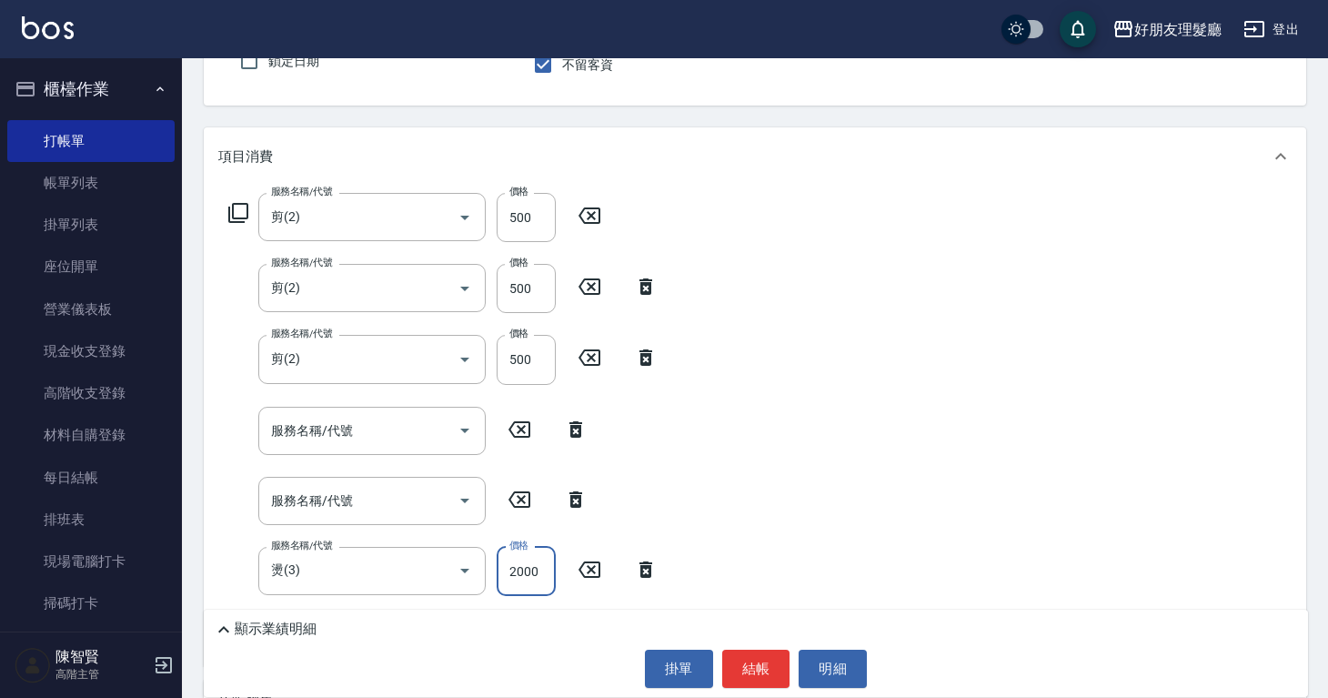
click at [511, 569] on input "2000" at bounding box center [526, 571] width 59 height 49
drag, startPoint x: 538, startPoint y: 570, endPoint x: 512, endPoint y: 568, distance: 25.6
click at [512, 568] on input "2000" at bounding box center [526, 571] width 59 height 49
type input "2800"
click at [448, 507] on input "服務名稱/代號" at bounding box center [359, 501] width 184 height 32
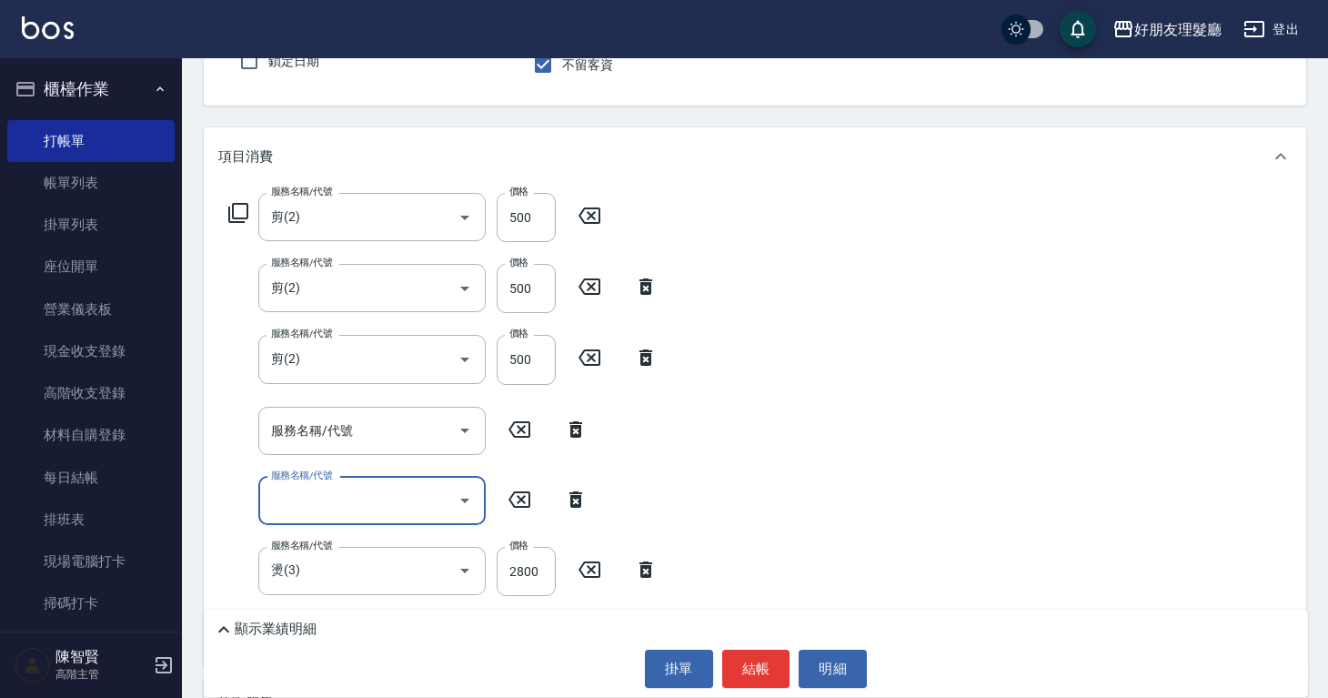
click at [453, 497] on button "Open" at bounding box center [464, 500] width 29 height 29
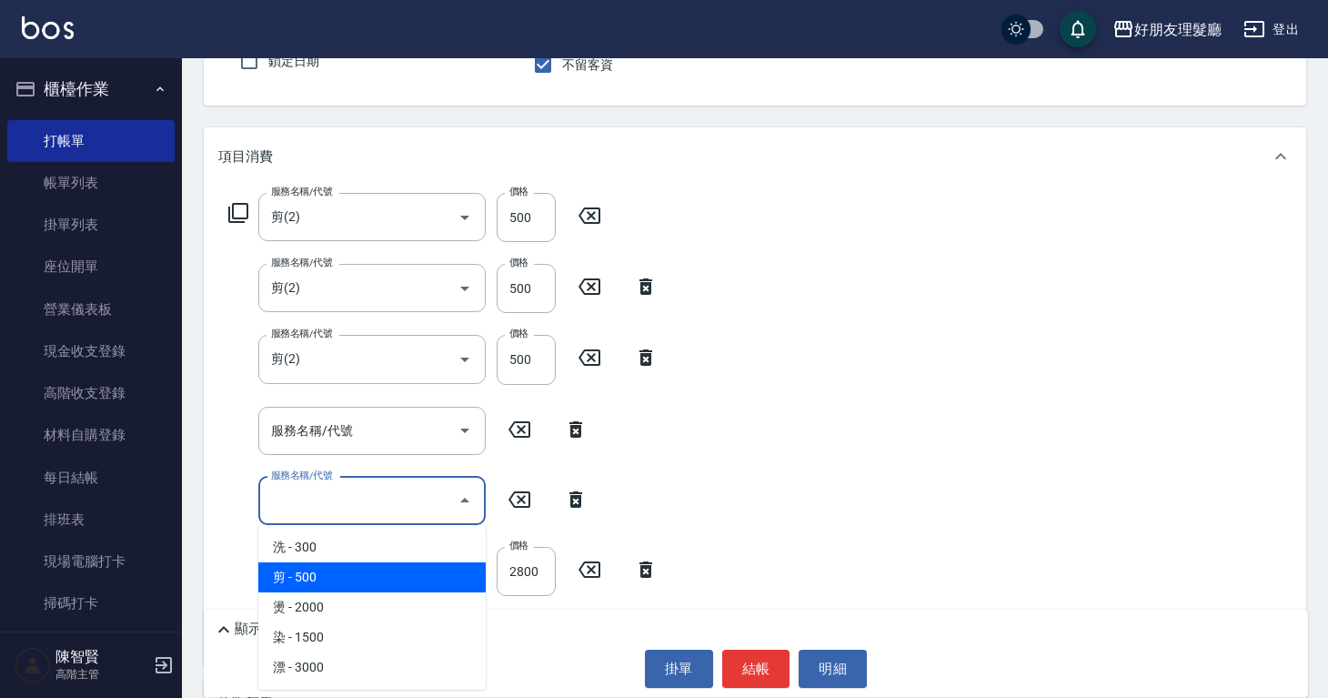
click at [399, 589] on span "剪 - 500" at bounding box center [371, 577] width 227 height 30
type input "剪(2)"
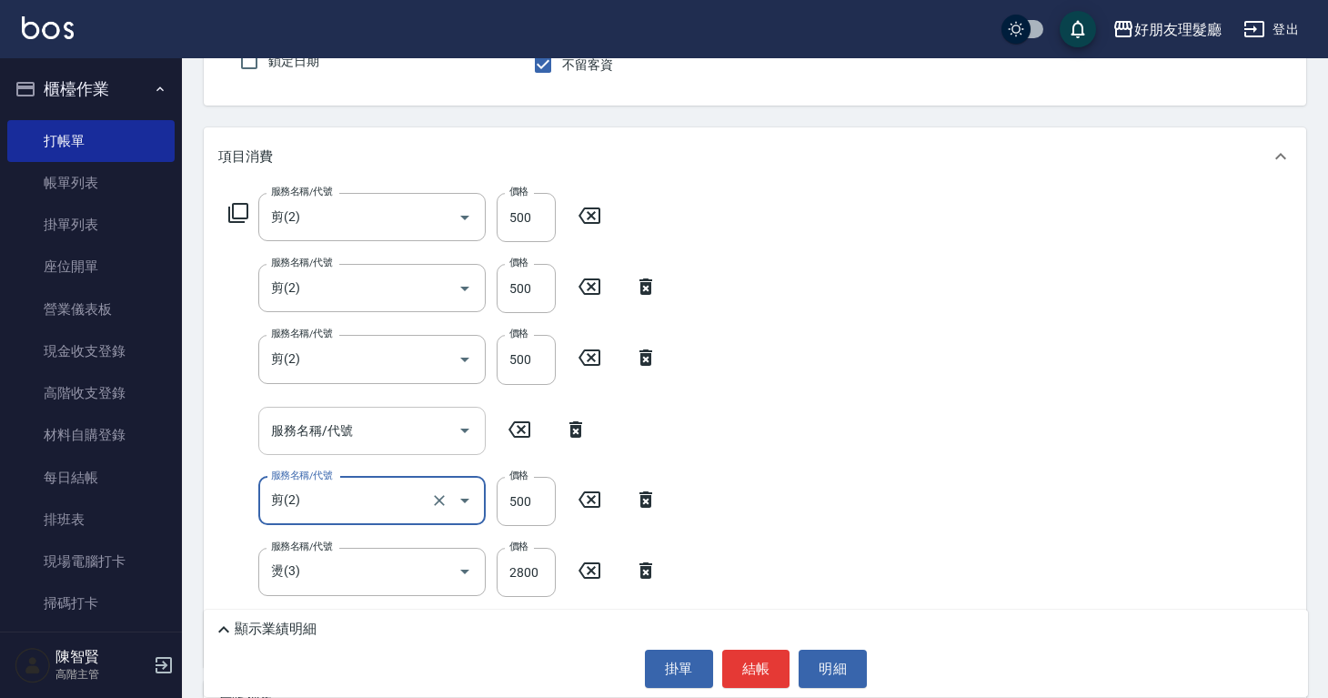
click at [422, 449] on div "服務名稱/代號" at bounding box center [371, 431] width 227 height 48
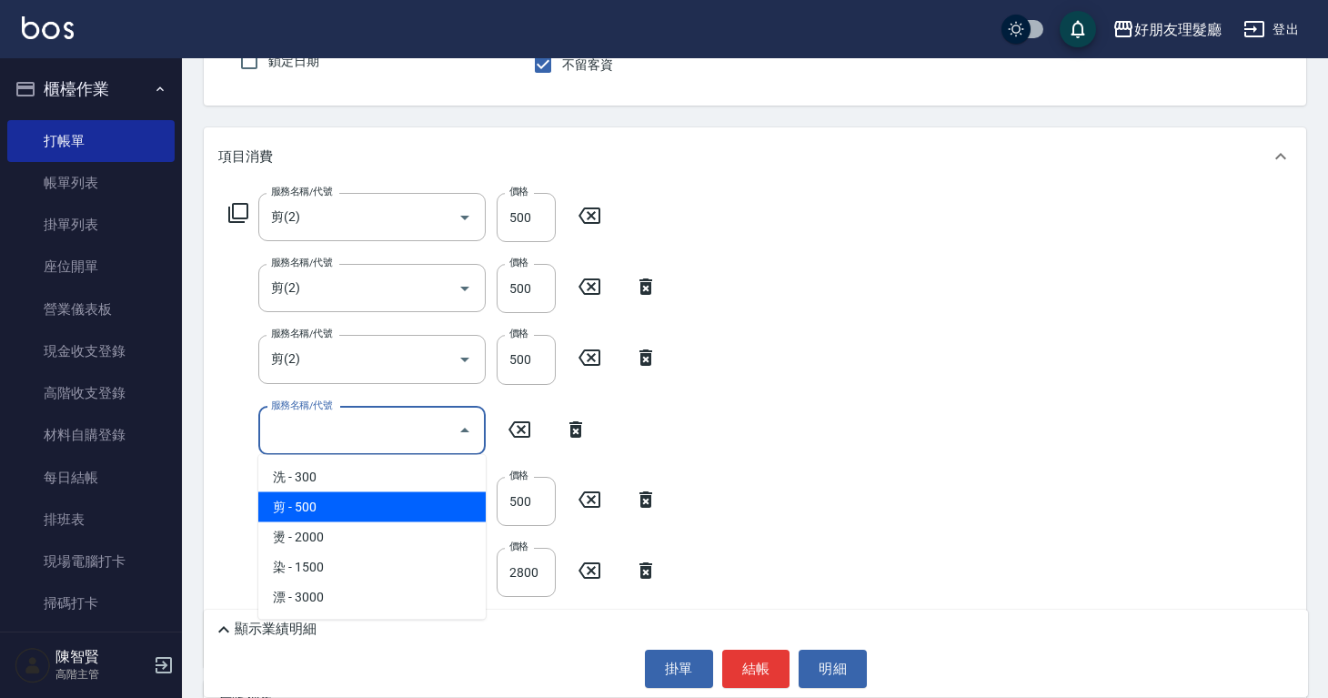
click at [419, 515] on span "剪 - 500" at bounding box center [371, 507] width 227 height 30
type input "剪(2)"
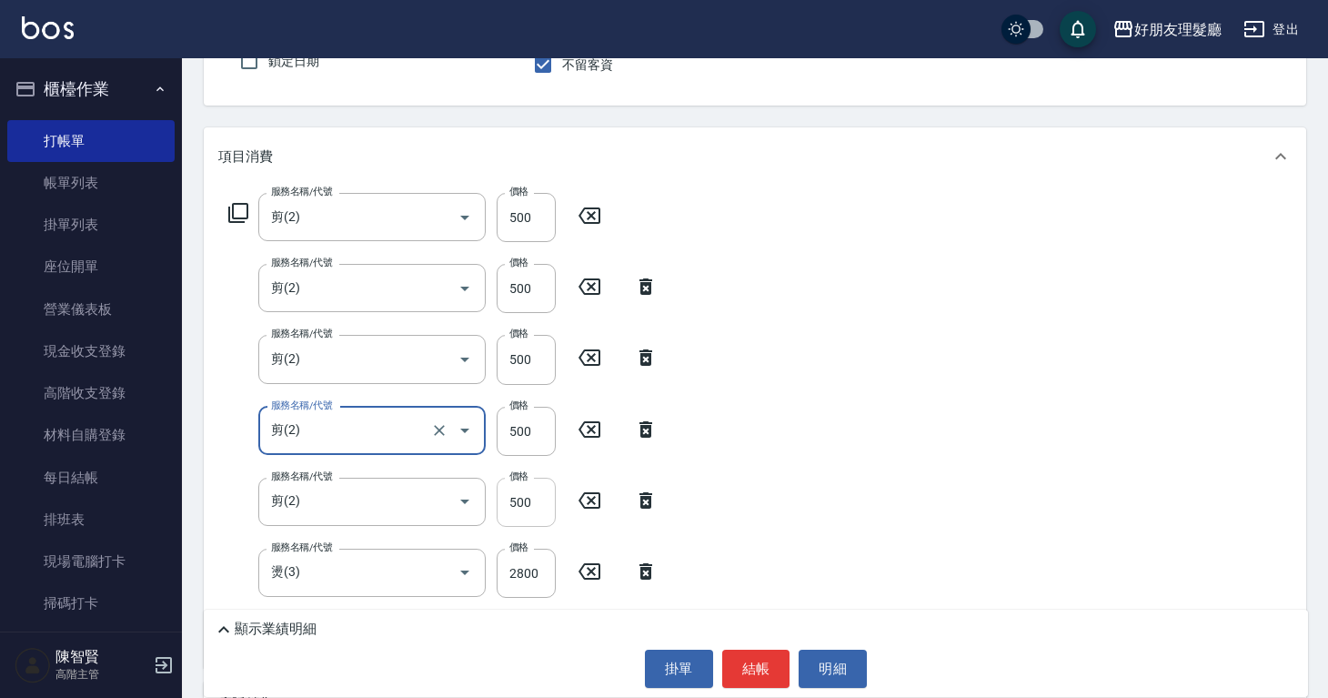
click at [532, 506] on input "500" at bounding box center [526, 502] width 59 height 49
click at [637, 499] on icon at bounding box center [645, 500] width 45 height 22
type input "燙(3)"
type input "2800"
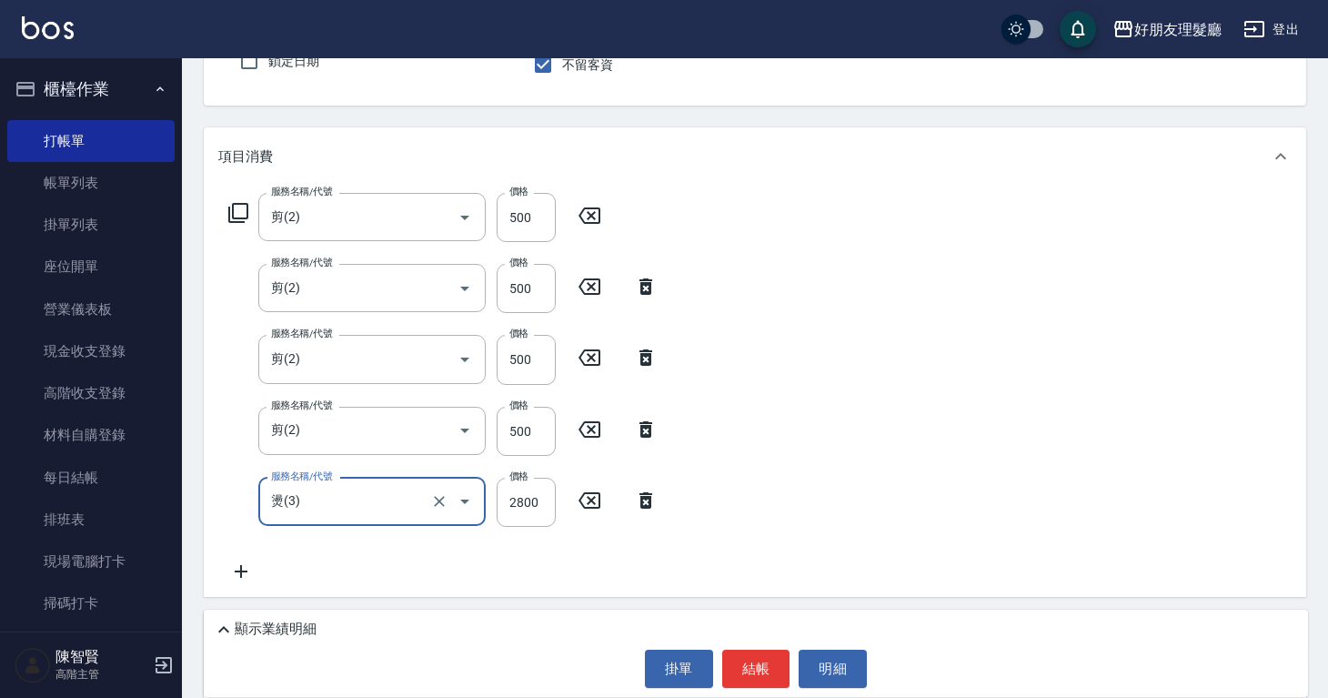
click at [252, 564] on icon at bounding box center [240, 571] width 45 height 22
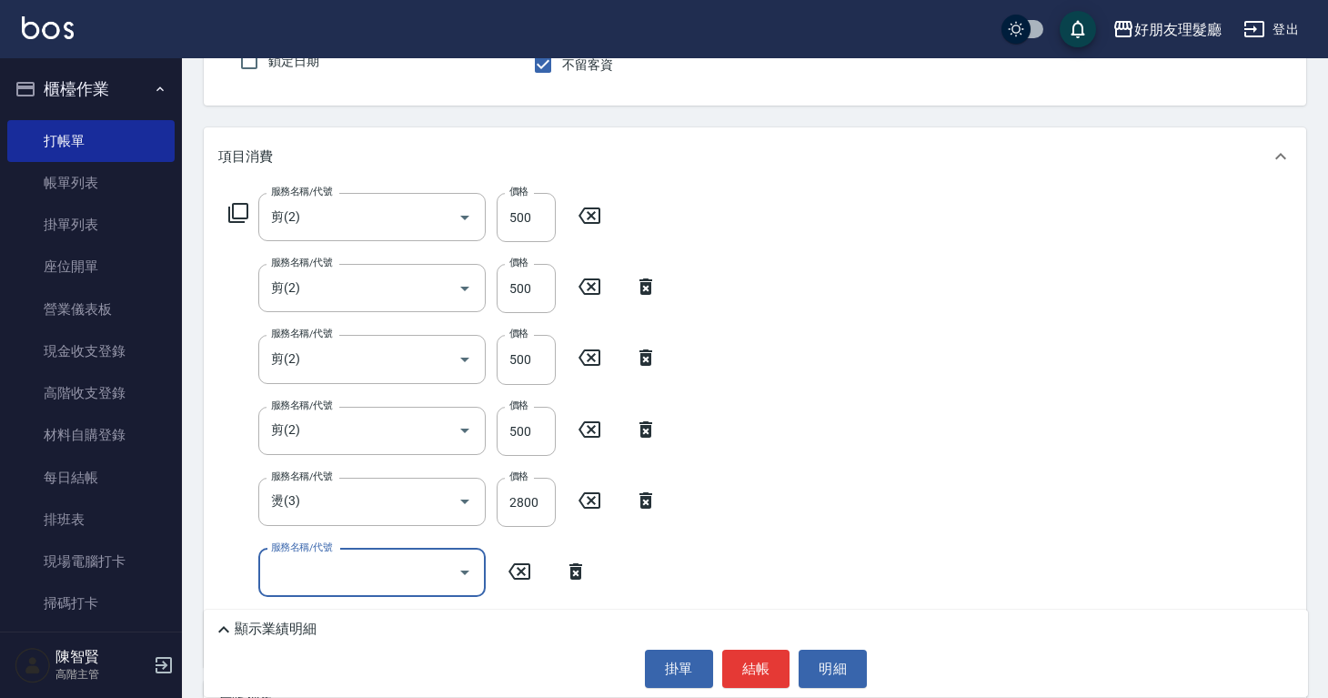
click at [271, 566] on input "服務名稱/代號" at bounding box center [359, 573] width 184 height 32
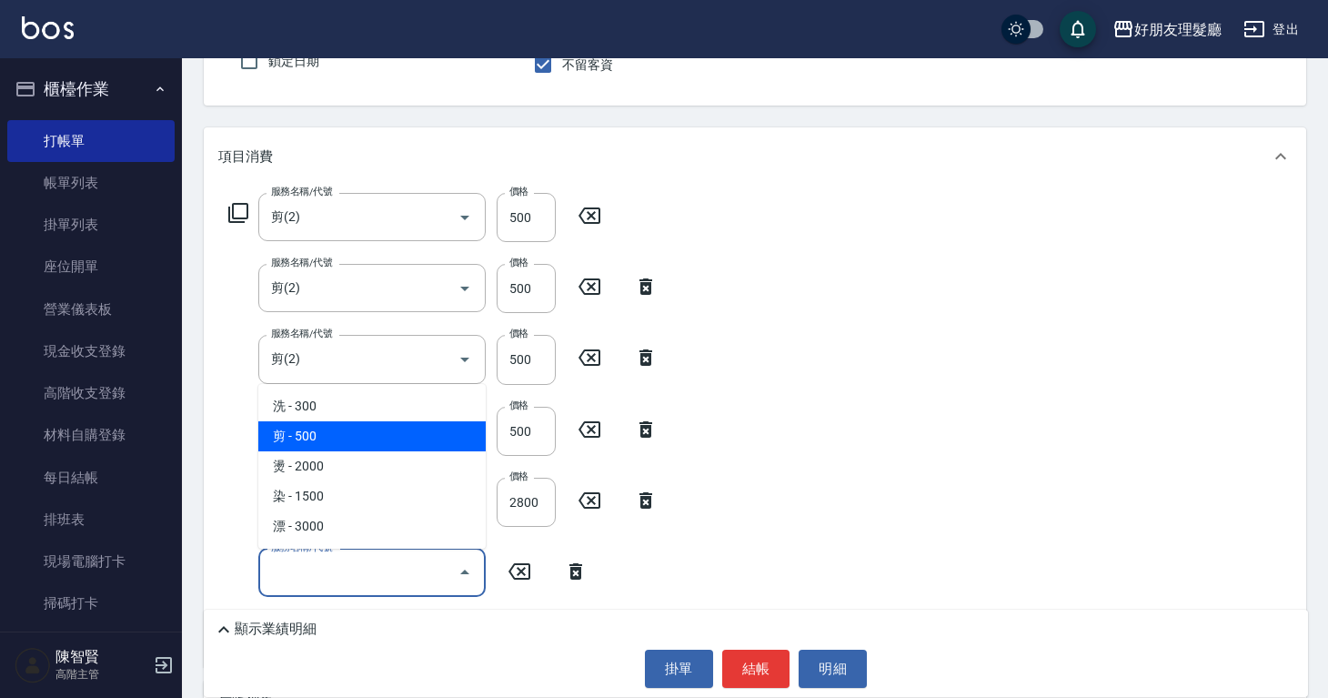
click at [390, 432] on span "剪 - 500" at bounding box center [371, 436] width 227 height 30
type input "剪(2)"
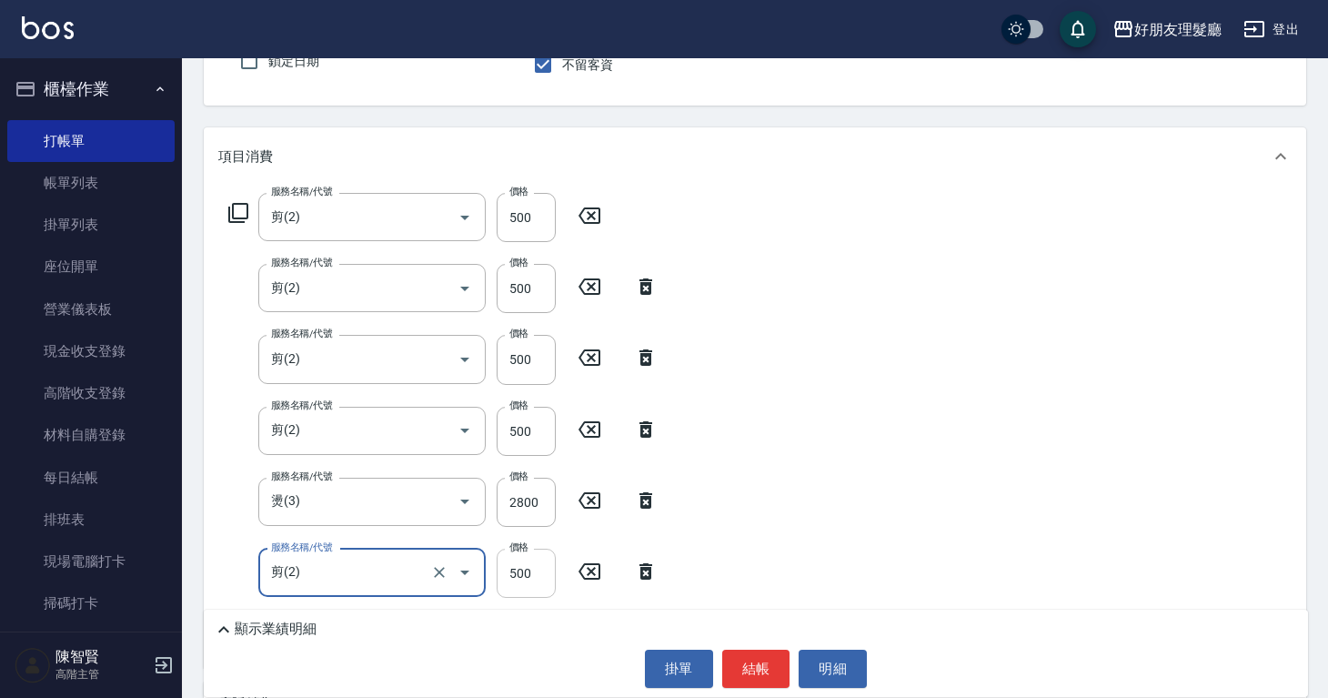
click at [549, 569] on input "500" at bounding box center [526, 573] width 59 height 49
type input "600"
click at [526, 436] on input "500" at bounding box center [526, 431] width 59 height 49
type input "600"
click at [523, 372] on input "500" at bounding box center [526, 359] width 59 height 49
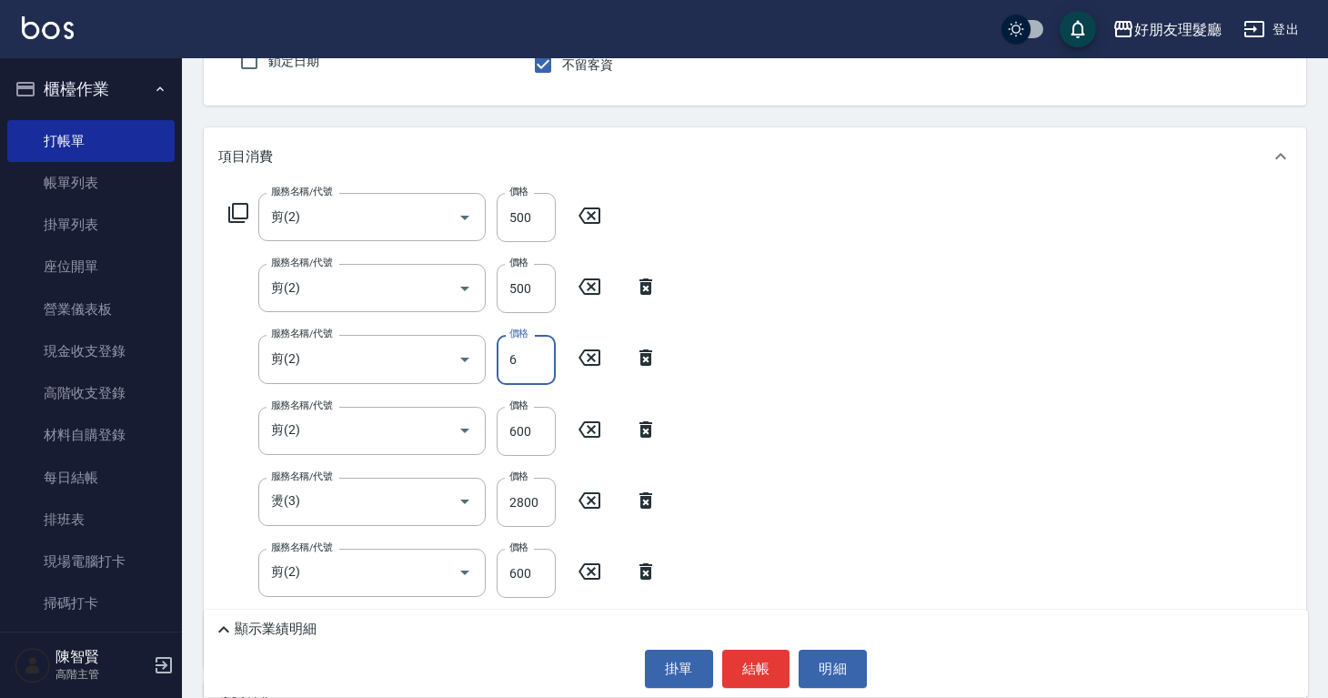
type input "600"
click at [523, 296] on input "500" at bounding box center [526, 288] width 59 height 49
type input "600"
click at [523, 207] on input "500" at bounding box center [526, 217] width 59 height 49
type input "600"
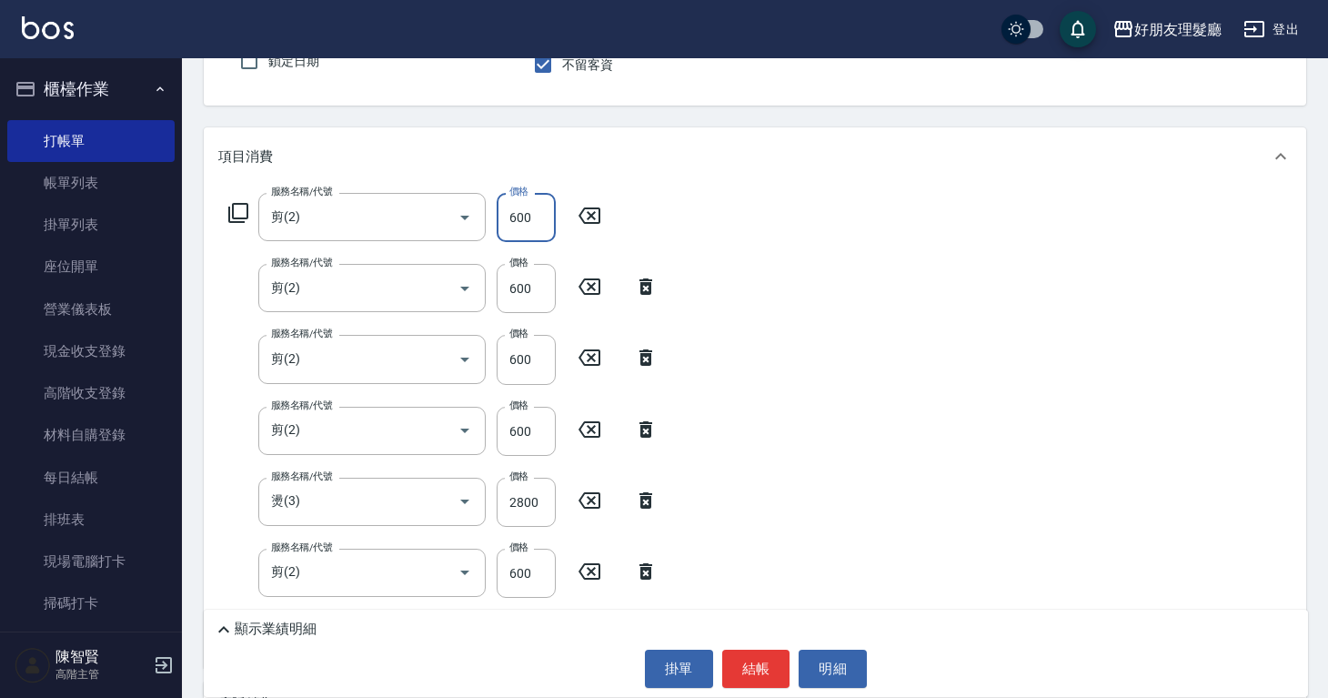
click at [886, 328] on div "服務名稱/代號 剪(2) 服務名稱/代號 價格 600 價格 服務名稱/代號 剪(2) 服務名稱/代號 價格 600 價格 服務名稱/代號 剪(2) 服務名稱…" at bounding box center [755, 427] width 1103 height 482
click at [774, 670] on button "結帳" at bounding box center [756, 669] width 68 height 38
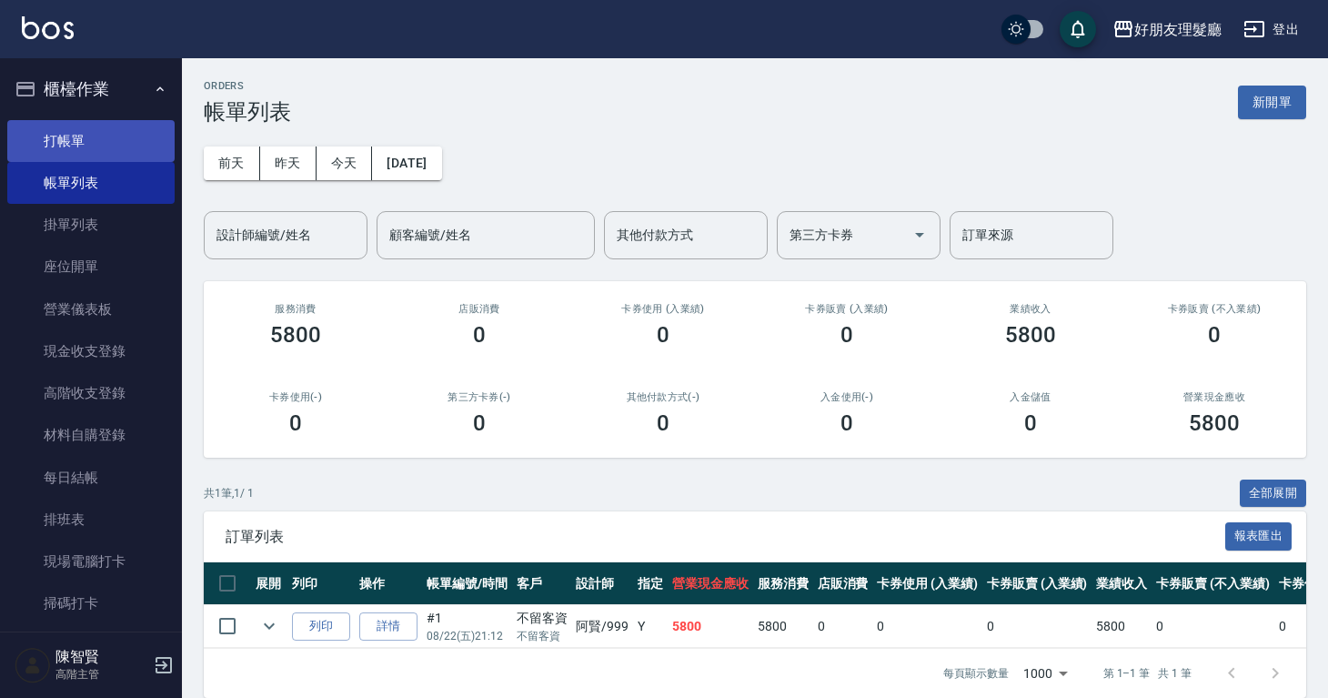
click at [126, 138] on link "打帳單" at bounding box center [90, 141] width 167 height 42
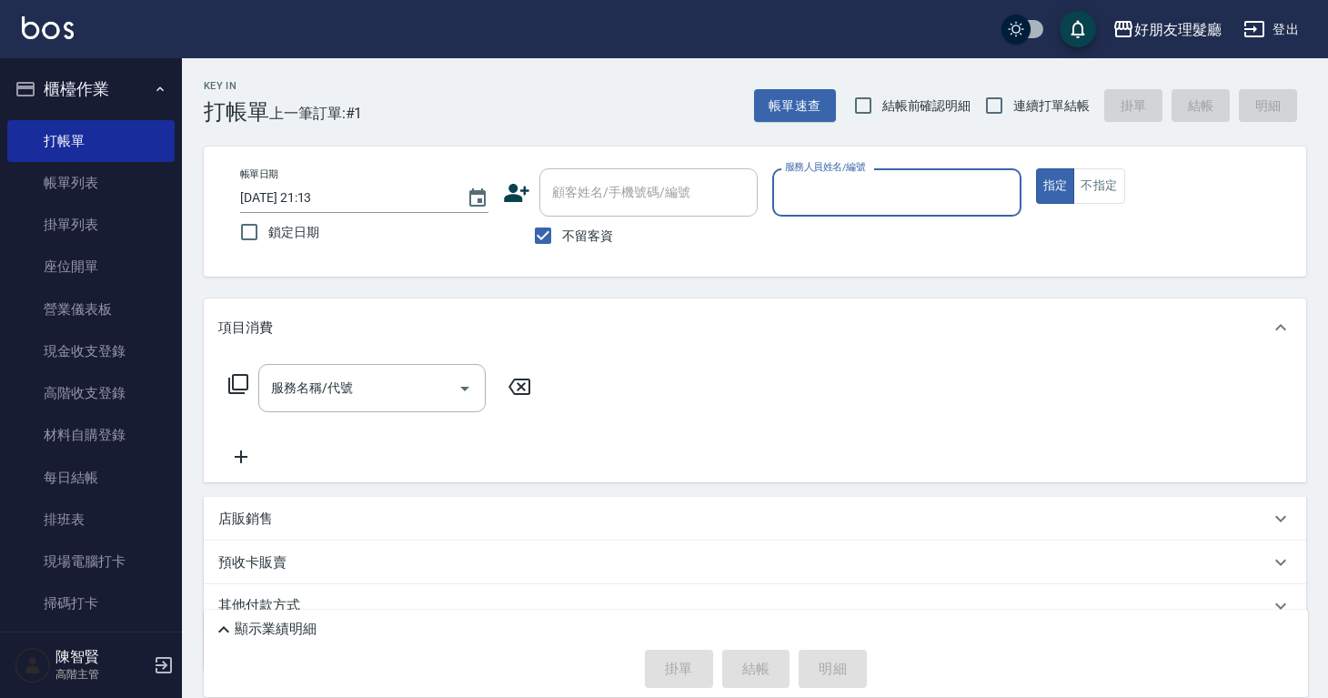
click at [895, 217] on p at bounding box center [896, 226] width 248 height 19
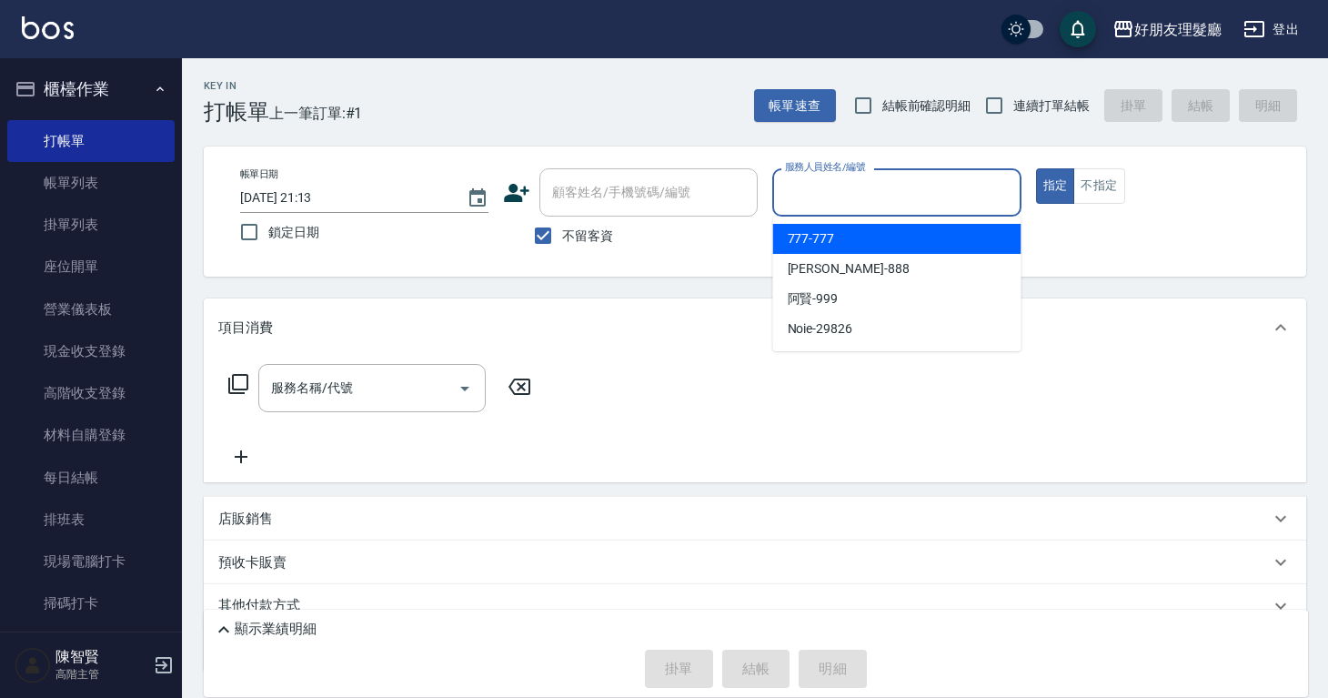
click at [896, 207] on input "服務人員姓名/編號" at bounding box center [897, 192] width 232 height 32
click at [871, 237] on div "777 -777" at bounding box center [897, 239] width 248 height 30
type input "777-777"
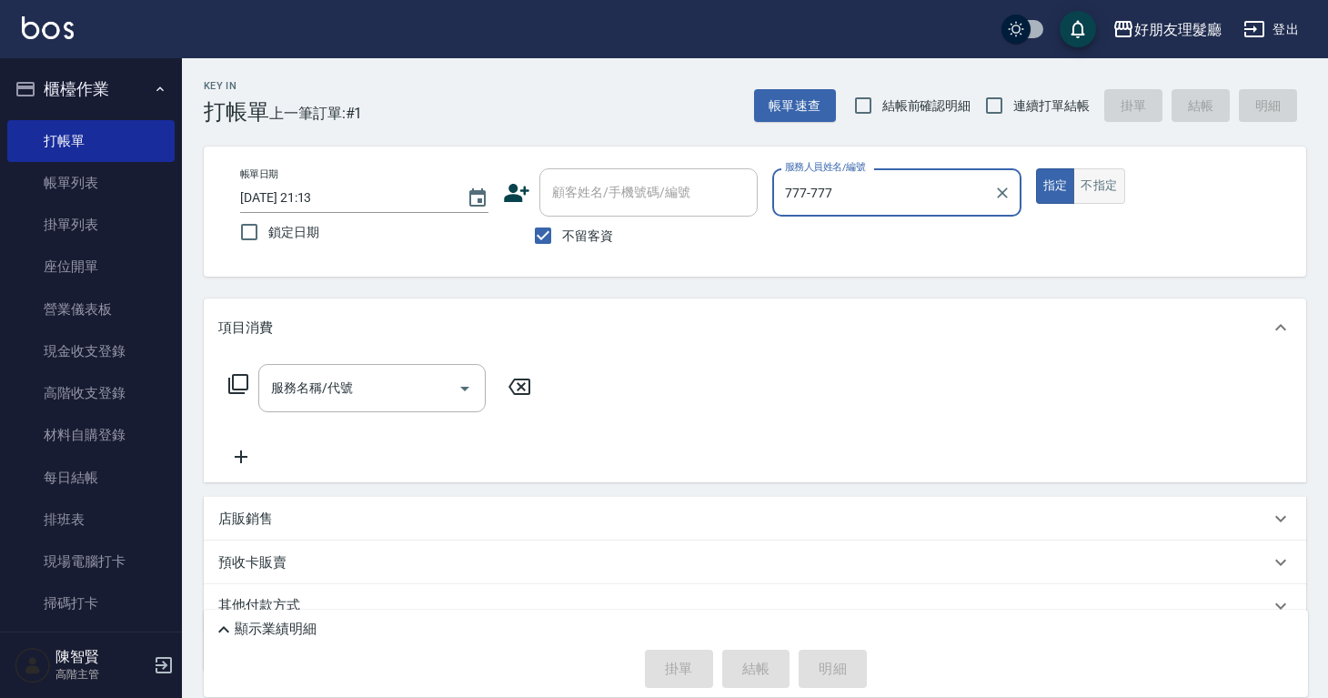
click at [1098, 197] on button "不指定" at bounding box center [1098, 185] width 51 height 35
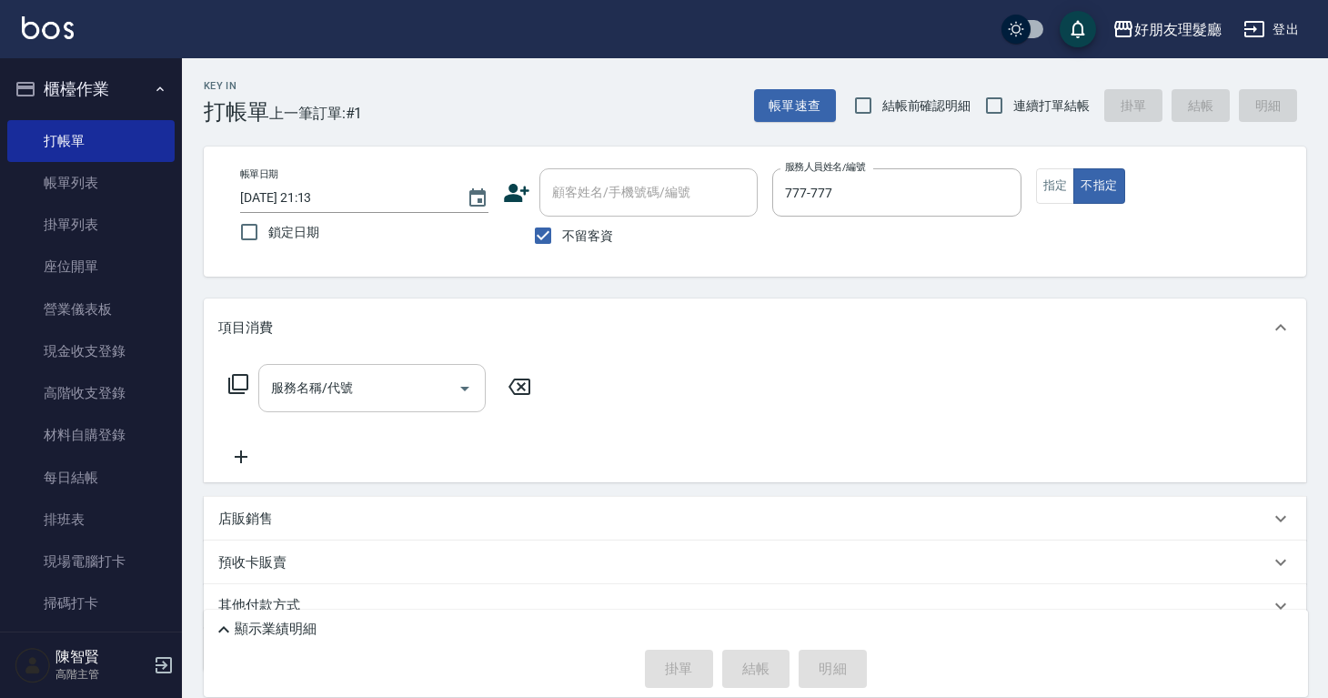
click at [475, 364] on div at bounding box center [463, 388] width 27 height 48
click at [444, 401] on input "服務名稱/代號" at bounding box center [359, 388] width 184 height 32
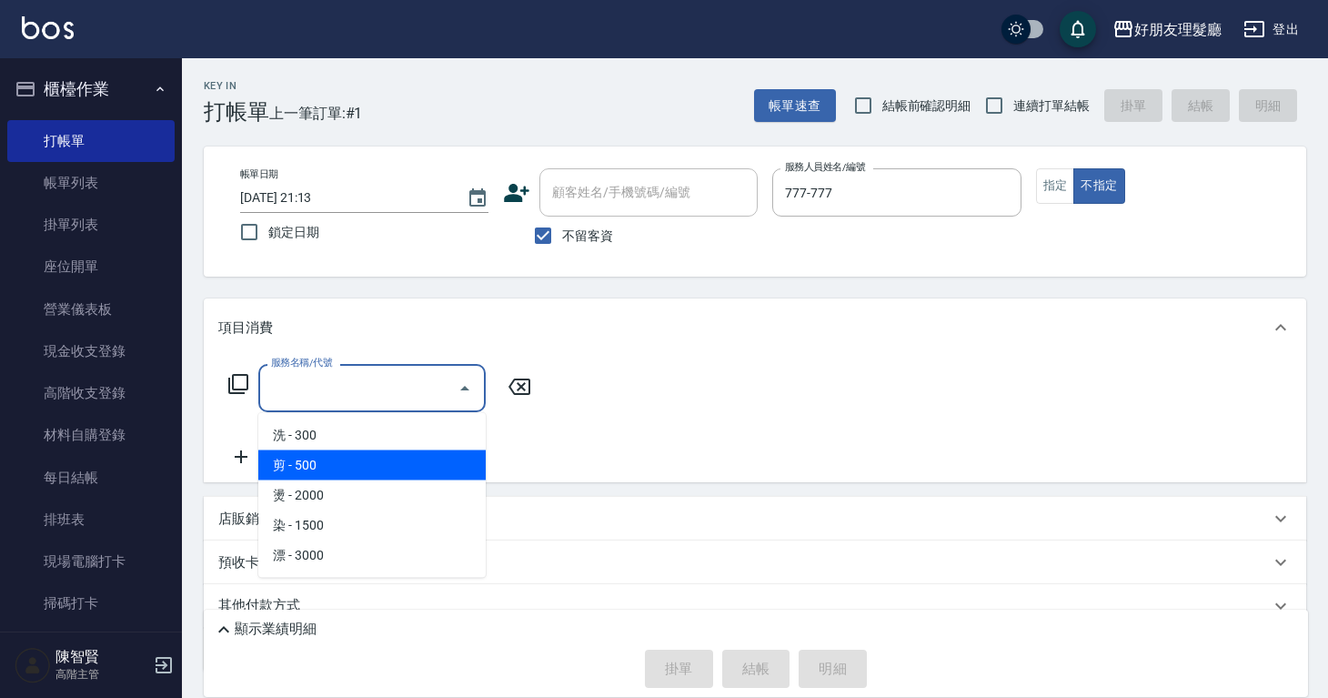
click at [425, 461] on span "剪 - 500" at bounding box center [371, 465] width 227 height 30
type input "剪(2)"
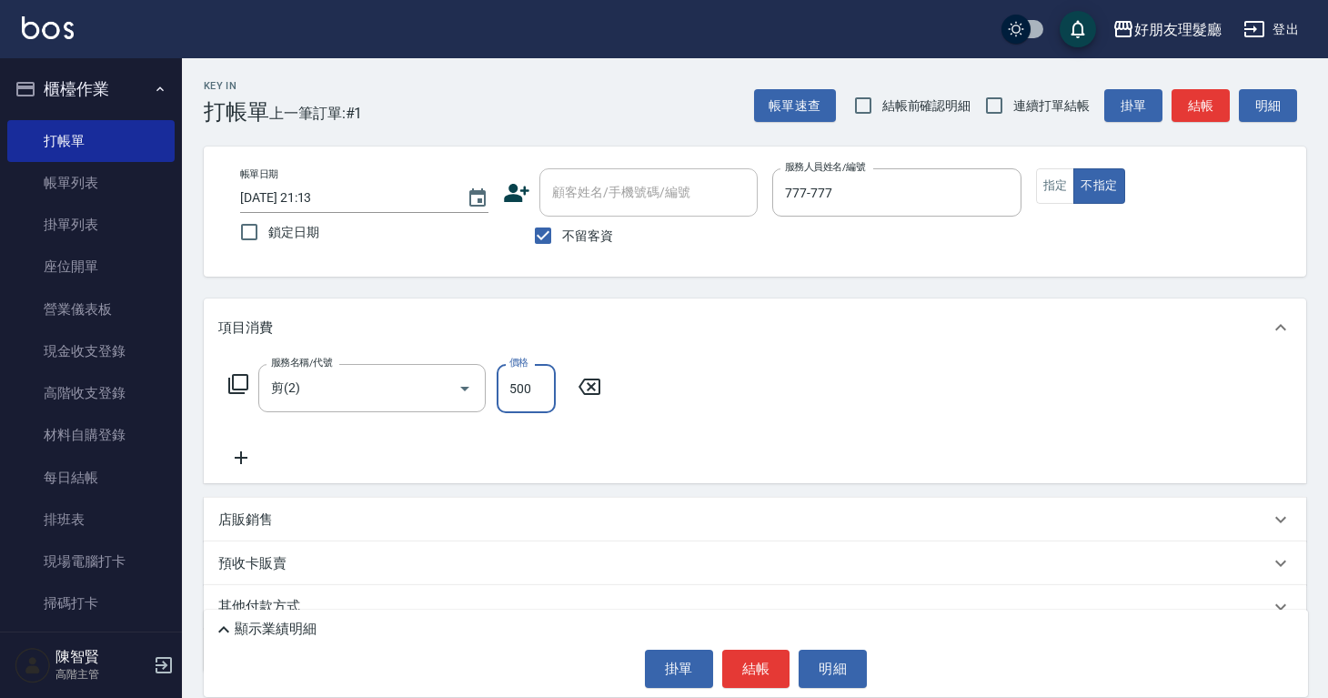
click at [541, 410] on input "500" at bounding box center [526, 388] width 59 height 49
type input "600"
click at [754, 669] on button "結帳" at bounding box center [756, 669] width 68 height 38
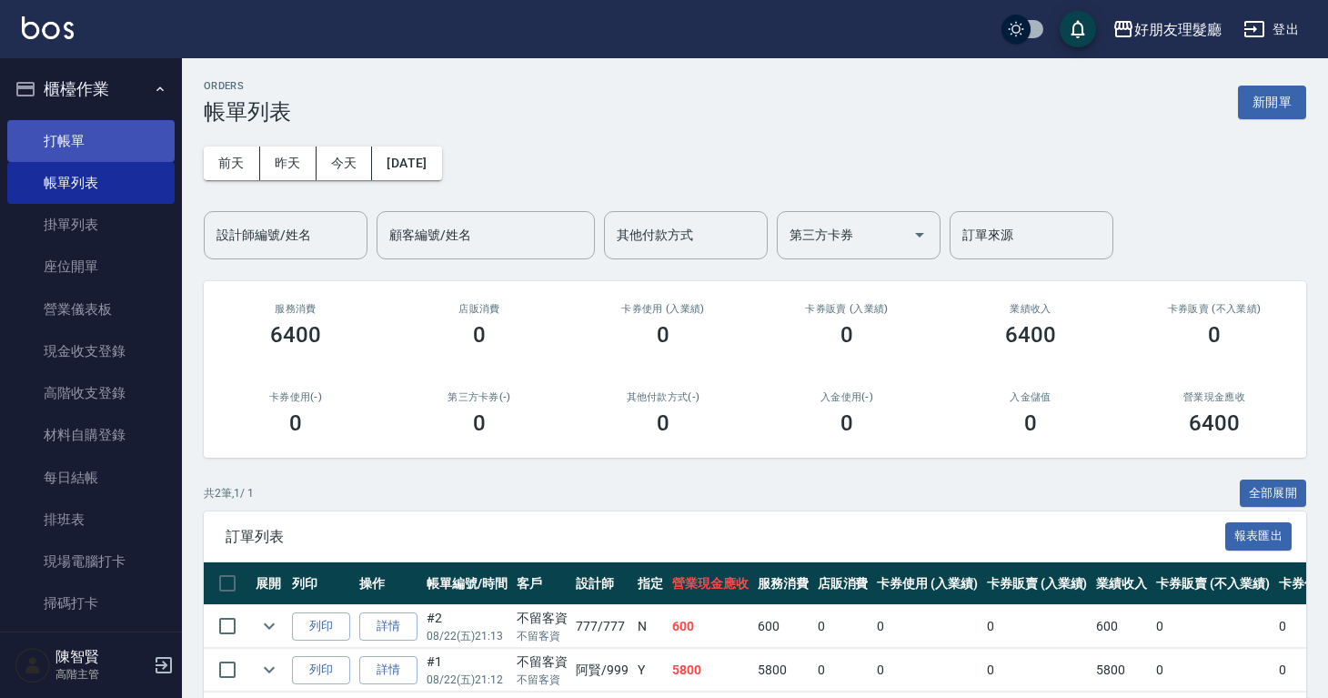
click at [156, 136] on link "打帳單" at bounding box center [90, 141] width 167 height 42
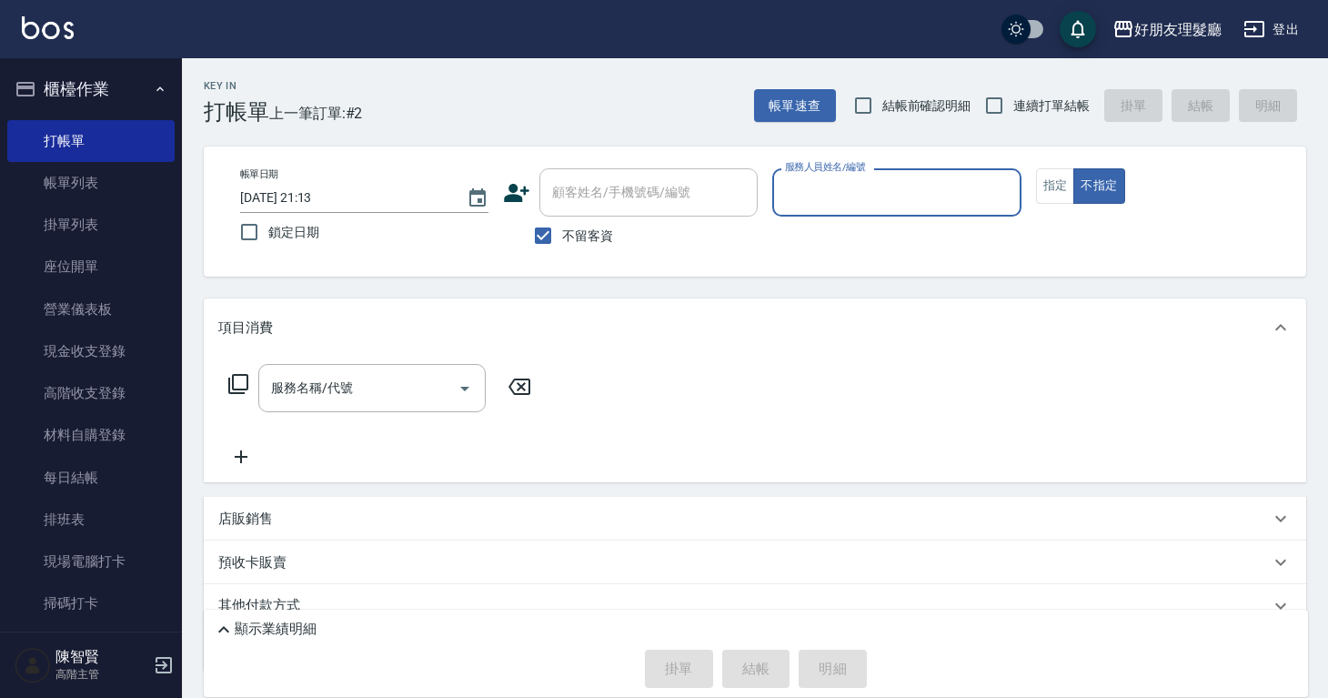
click at [853, 203] on input "服務人員姓名/編號" at bounding box center [897, 192] width 232 height 32
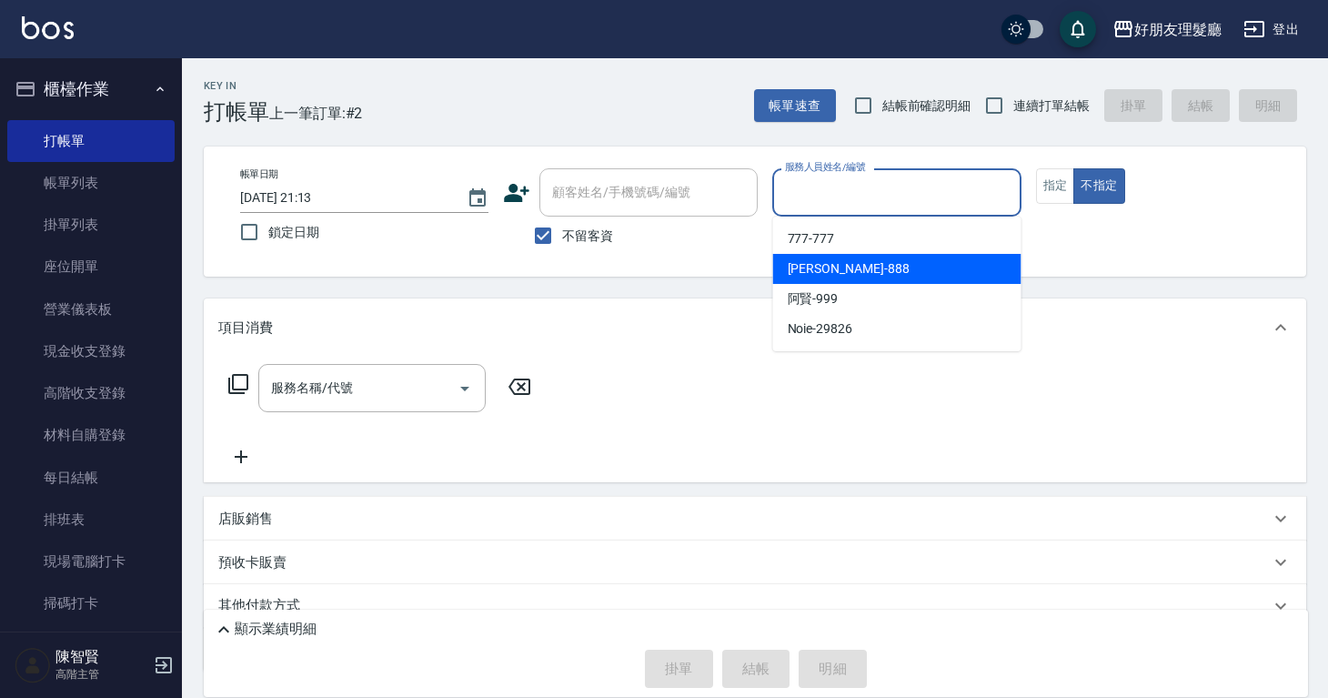
click at [865, 249] on div "777 -777" at bounding box center [897, 239] width 248 height 30
type input "777-777"
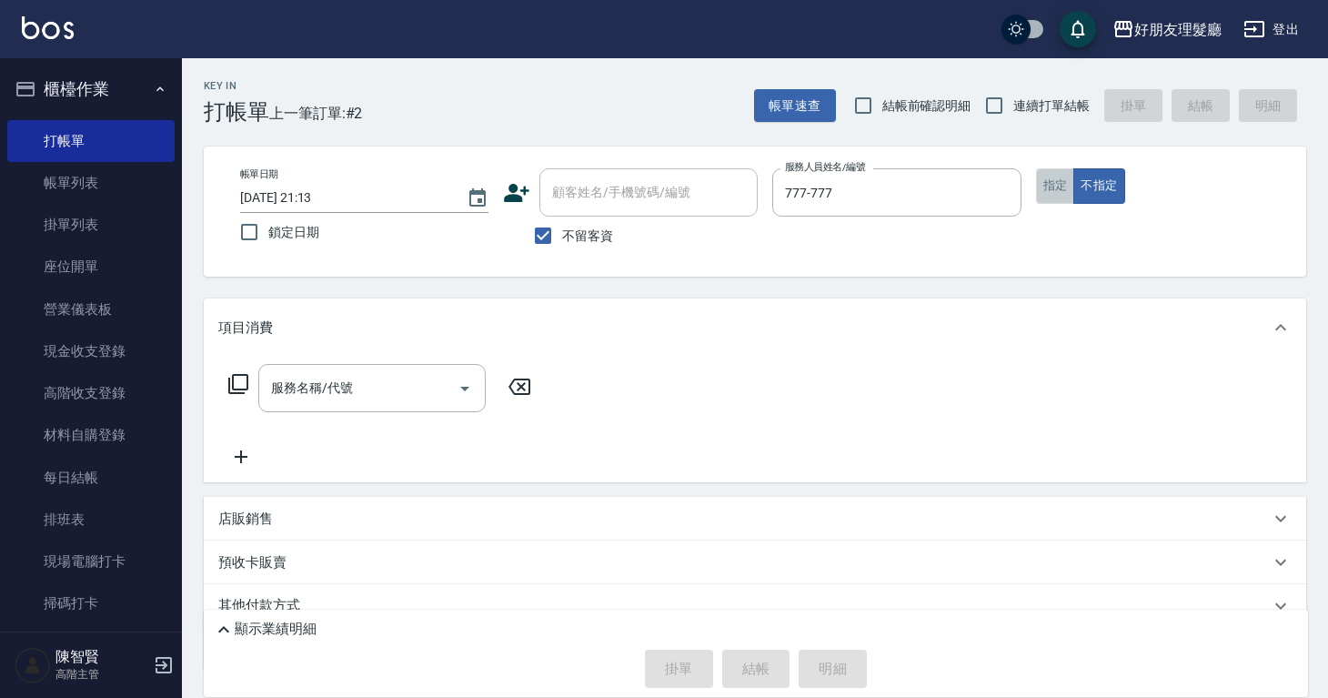
click at [1071, 190] on button "指定" at bounding box center [1055, 185] width 39 height 35
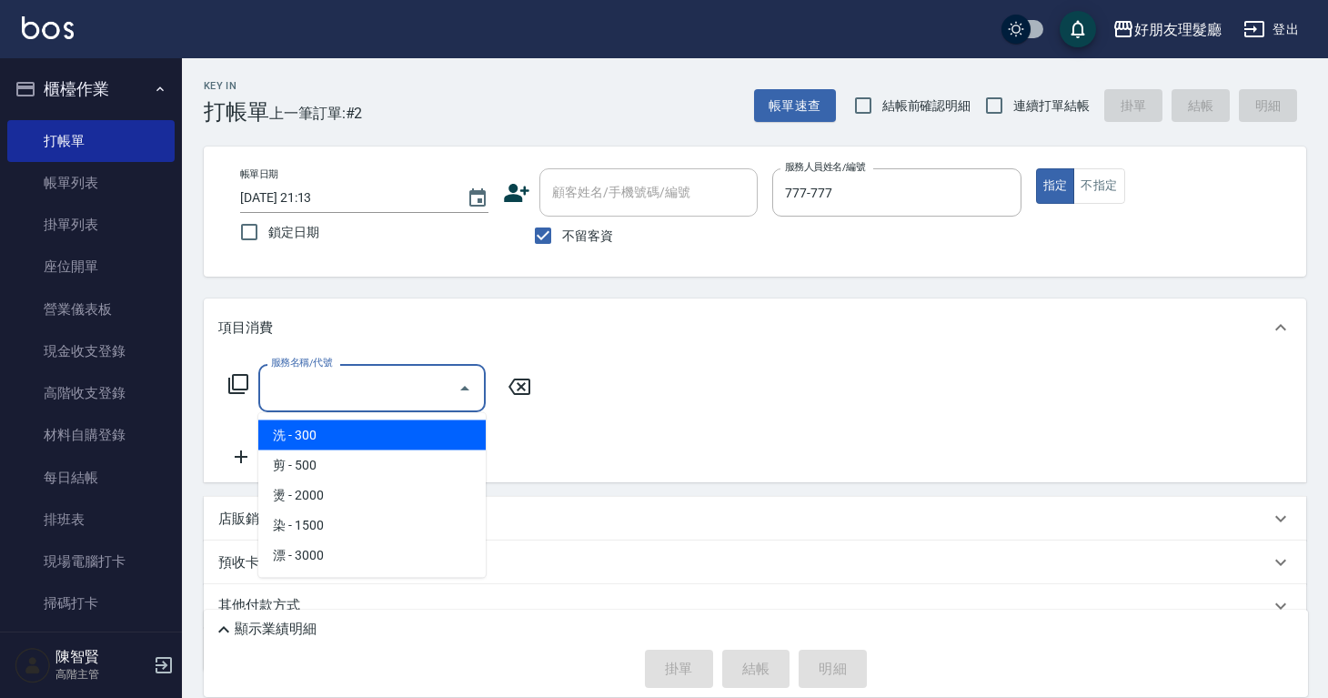
click at [392, 381] on input "服務名稱/代號" at bounding box center [359, 388] width 184 height 32
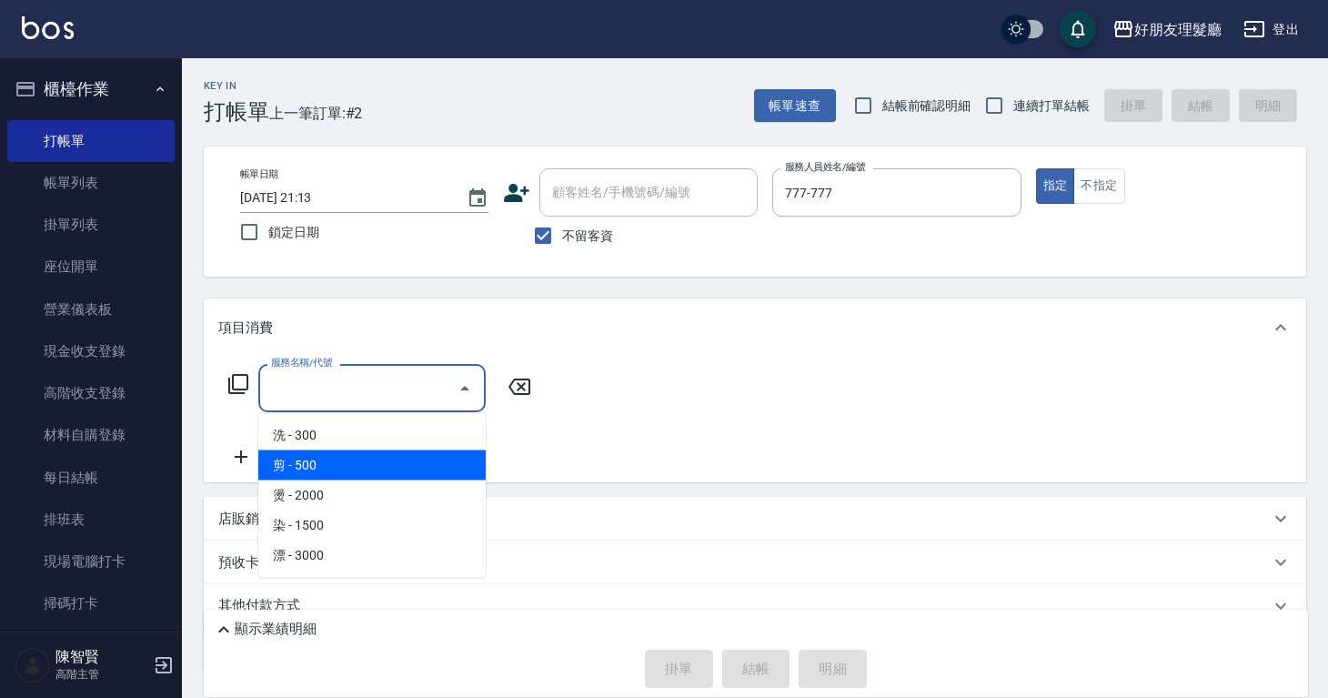
click at [358, 462] on span "剪 - 500" at bounding box center [371, 465] width 227 height 30
type input "剪(2)"
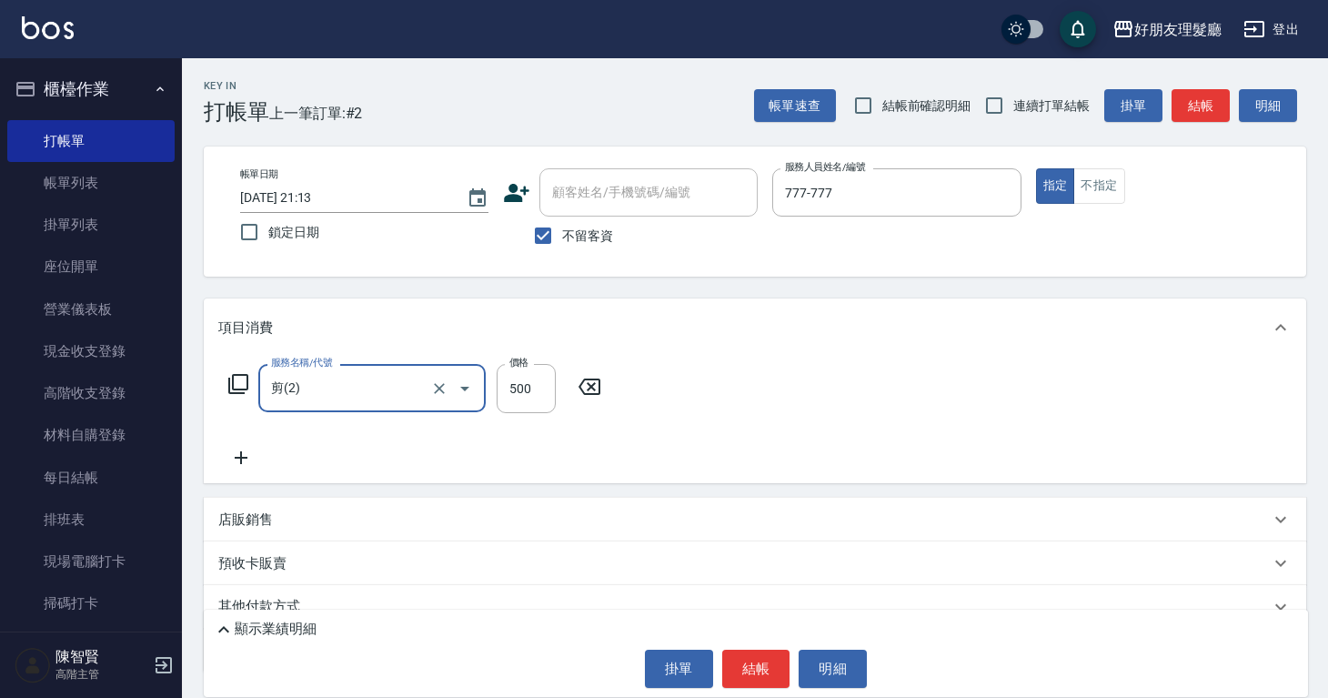
click at [256, 459] on icon at bounding box center [240, 458] width 45 height 22
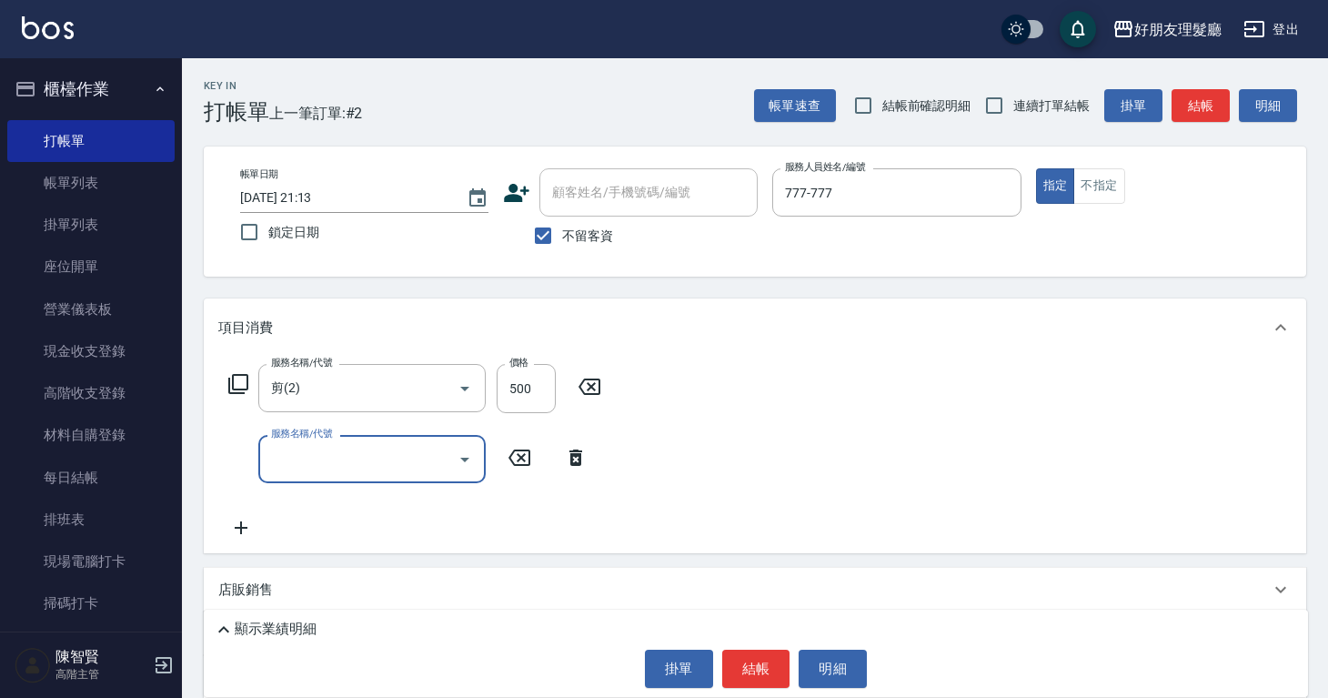
click at [319, 465] on input "服務名稱/代號" at bounding box center [359, 459] width 184 height 32
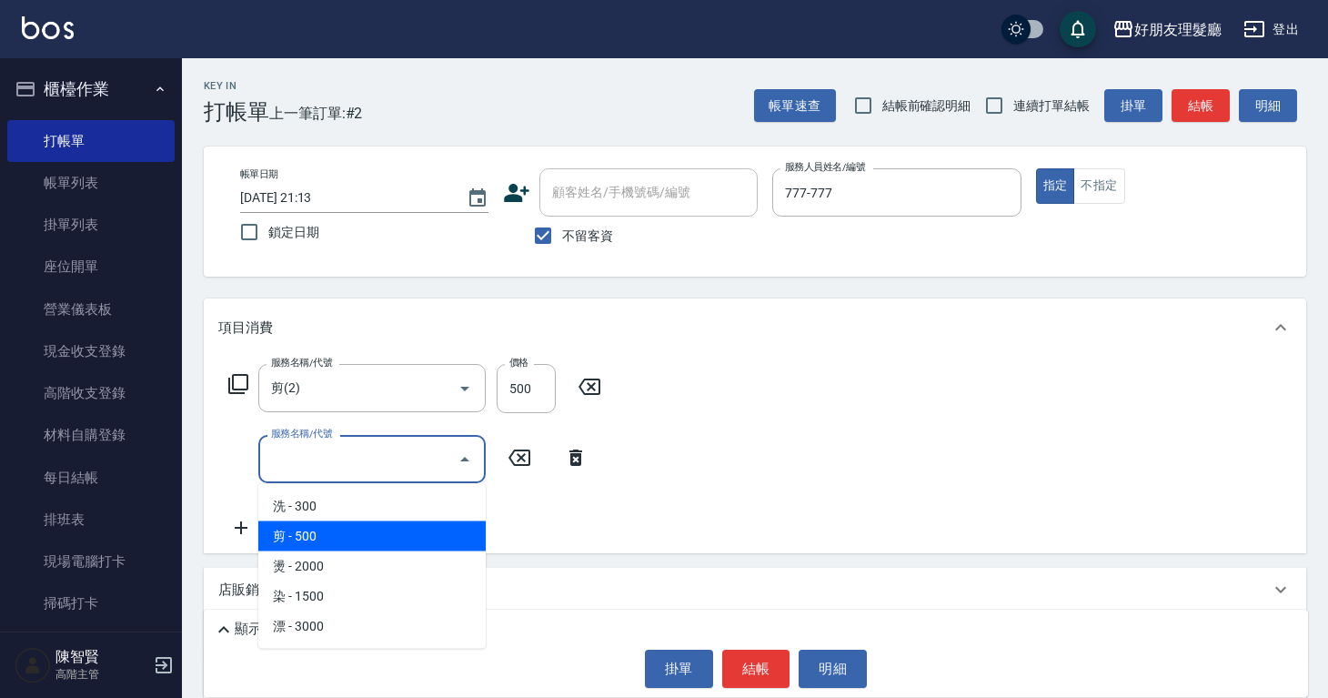
click at [294, 529] on span "剪 - 500" at bounding box center [371, 536] width 227 height 30
type input "剪(2)"
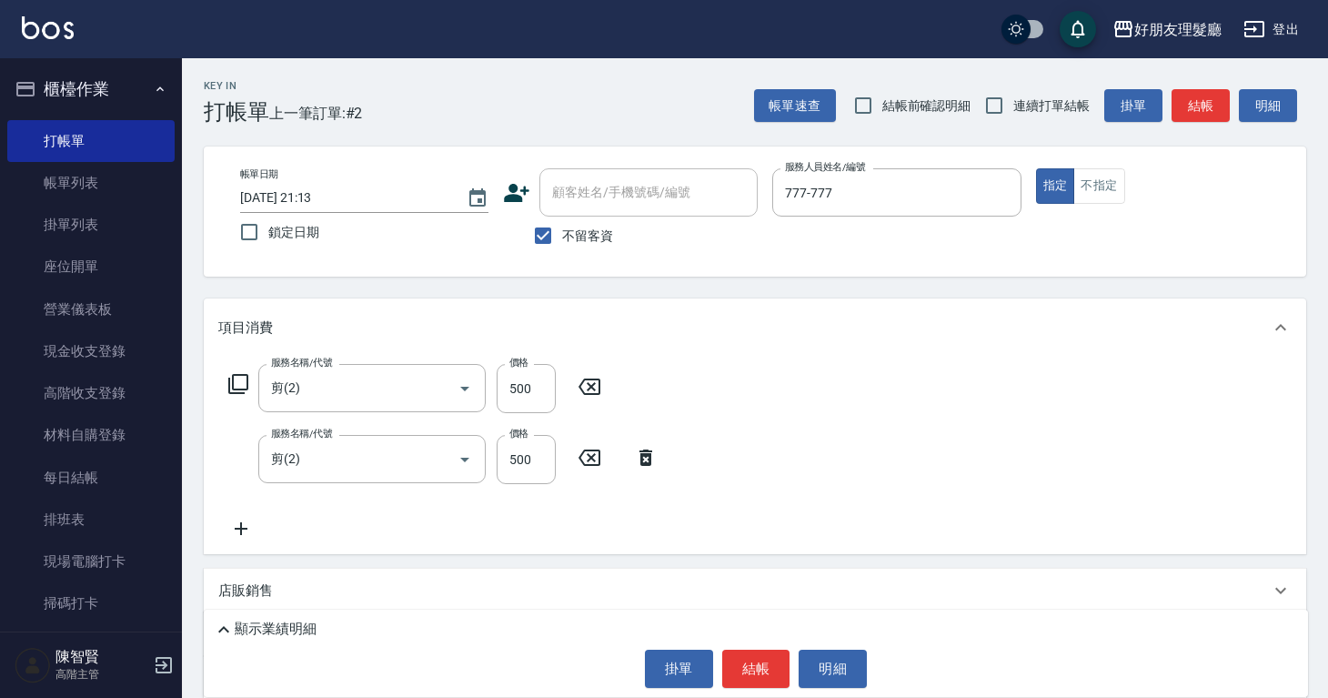
click at [239, 529] on icon at bounding box center [240, 529] width 45 height 22
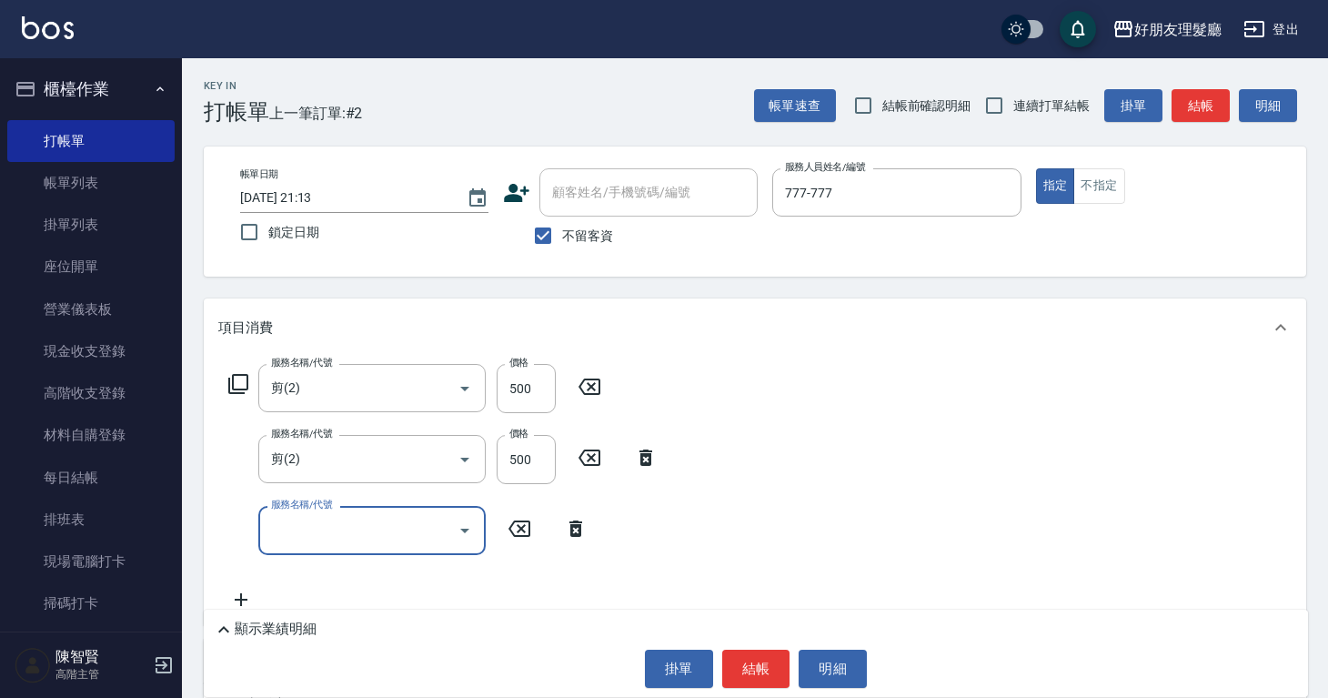
click at [320, 535] on input "服務名稱/代號" at bounding box center [359, 530] width 184 height 32
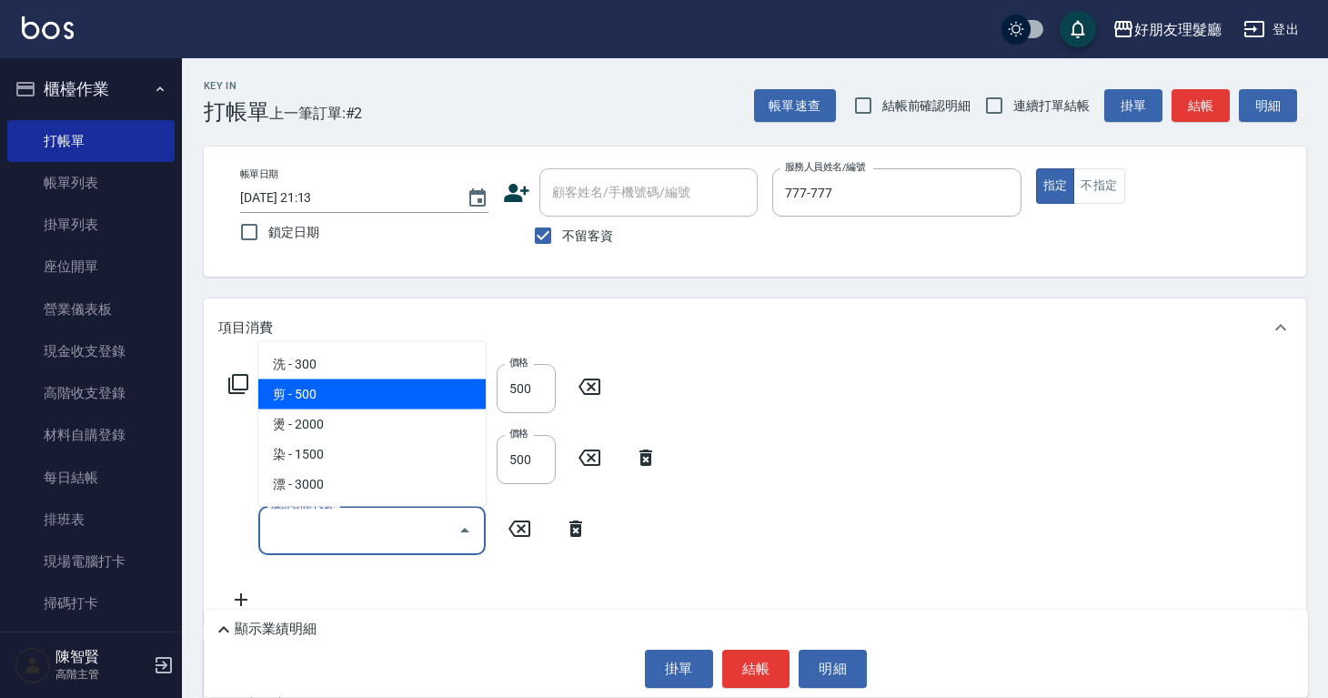
click at [335, 405] on span "剪 - 500" at bounding box center [371, 394] width 227 height 30
type input "剪(2)"
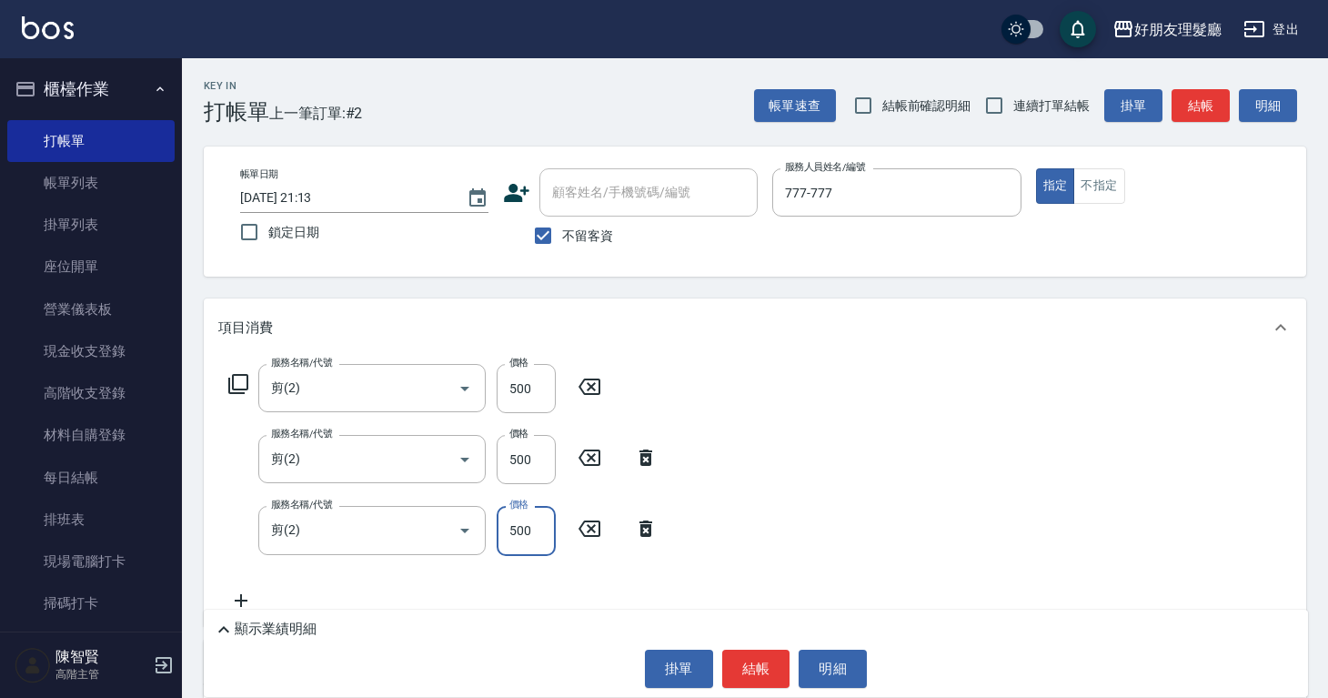
click at [535, 530] on input "500" at bounding box center [526, 530] width 59 height 49
type input "600"
click at [239, 600] on icon at bounding box center [240, 601] width 45 height 22
click at [341, 595] on input "服務名稱/代號" at bounding box center [359, 602] width 184 height 32
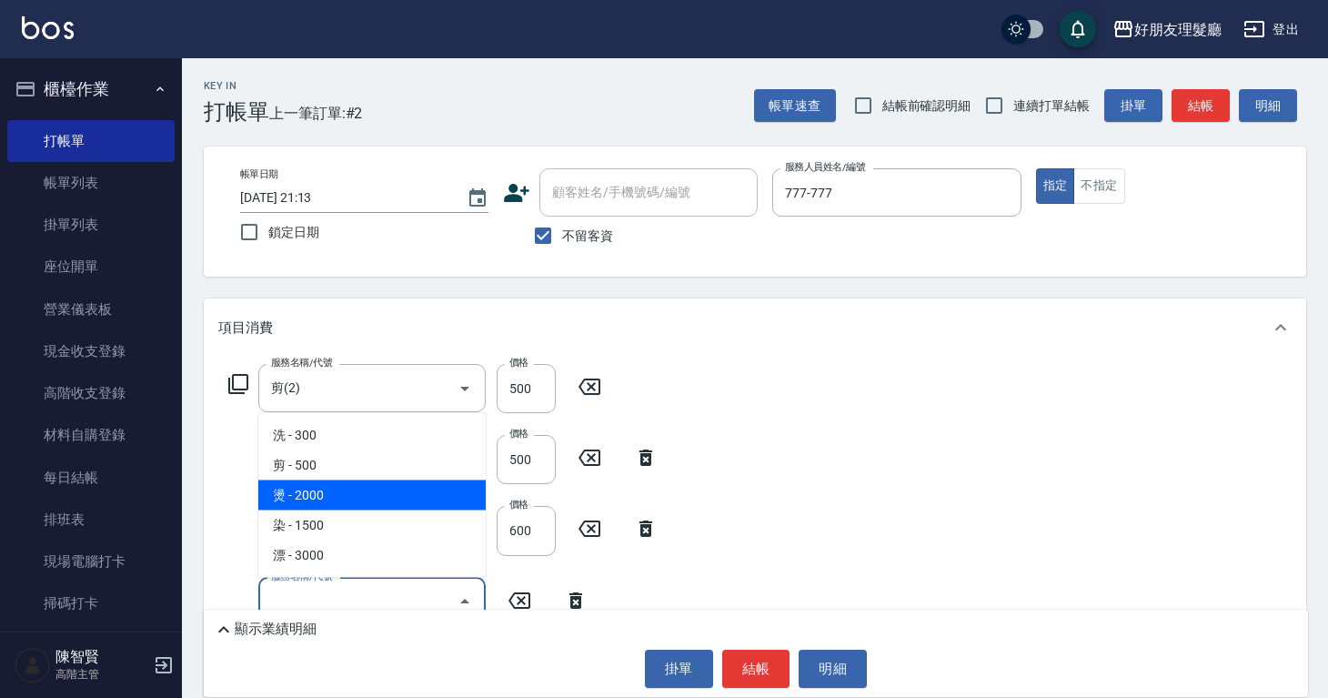
click at [357, 495] on span "燙 - 2000" at bounding box center [371, 495] width 227 height 30
type input "燙(3)"
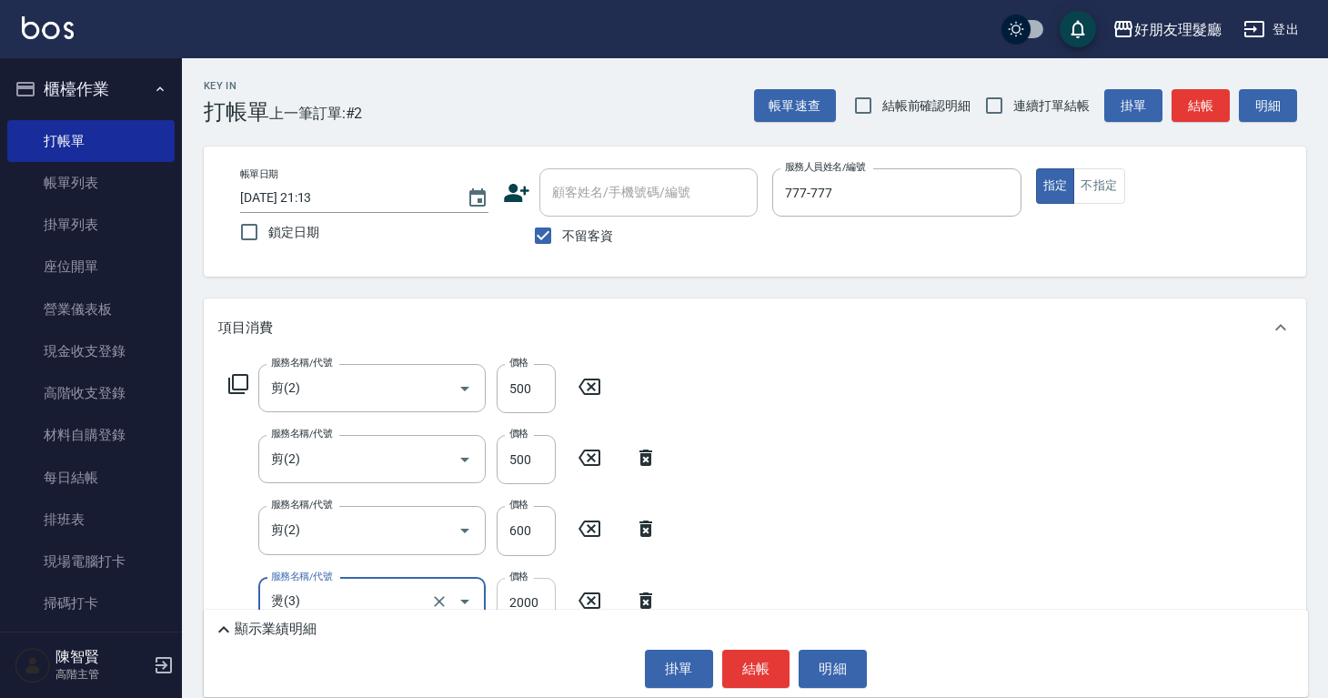
click at [526, 591] on input "2000" at bounding box center [526, 602] width 59 height 49
type input "3000"
click at [751, 668] on button "結帳" at bounding box center [756, 669] width 68 height 38
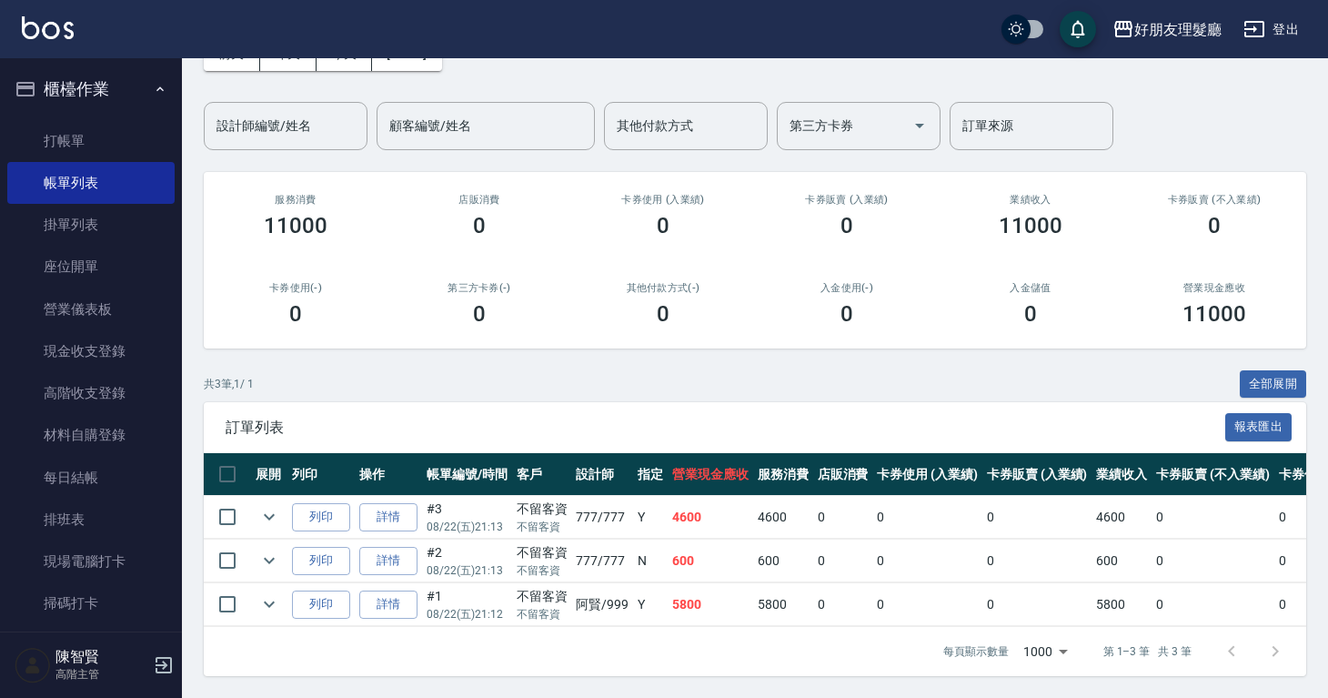
scroll to position [123, 0]
click at [388, 590] on link "詳情" at bounding box center [388, 604] width 58 height 28
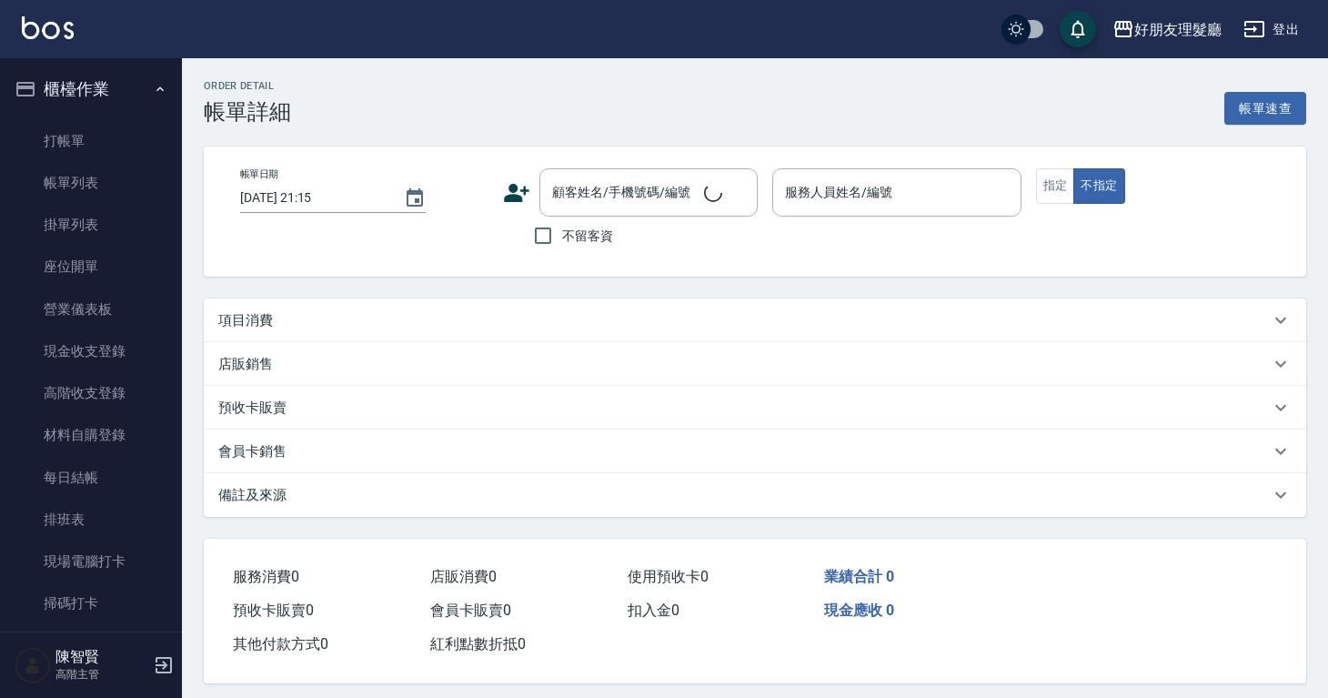
type input "[DATE] 21:12"
checkbox input "true"
type input "[PERSON_NAME]-999"
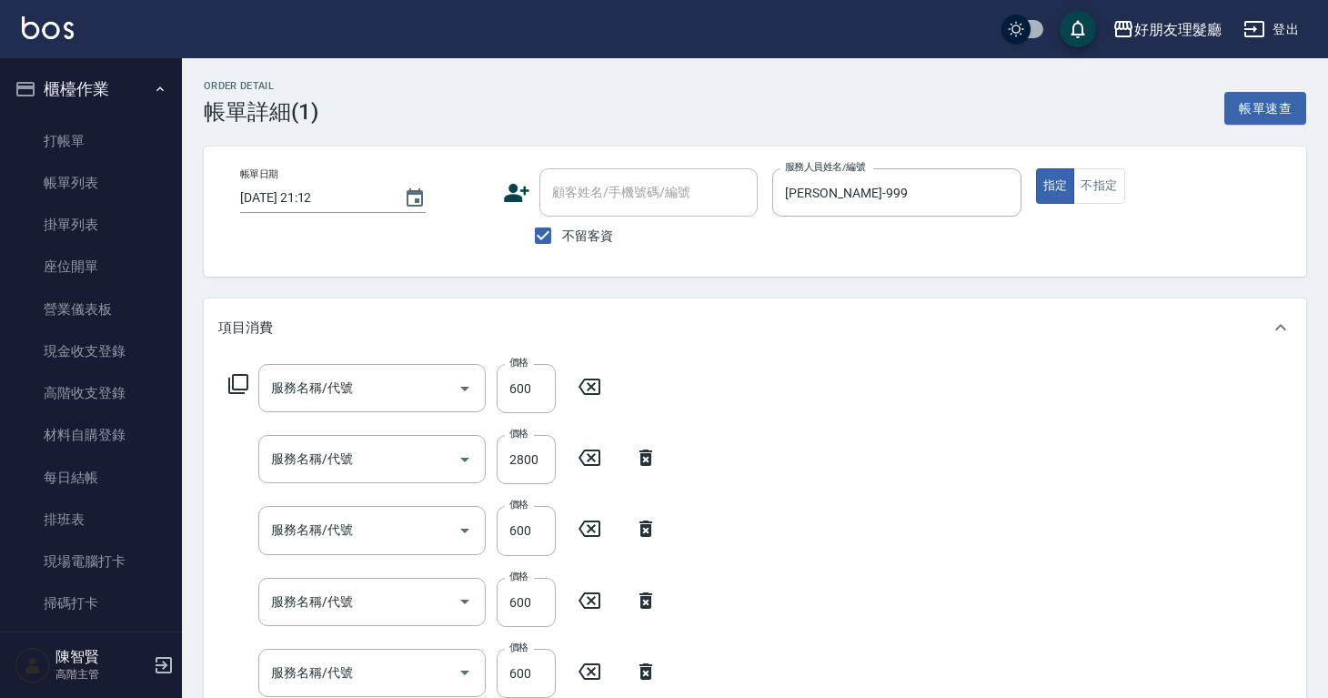
type input "剪(2)"
type input "燙(3)"
type input "剪(2)"
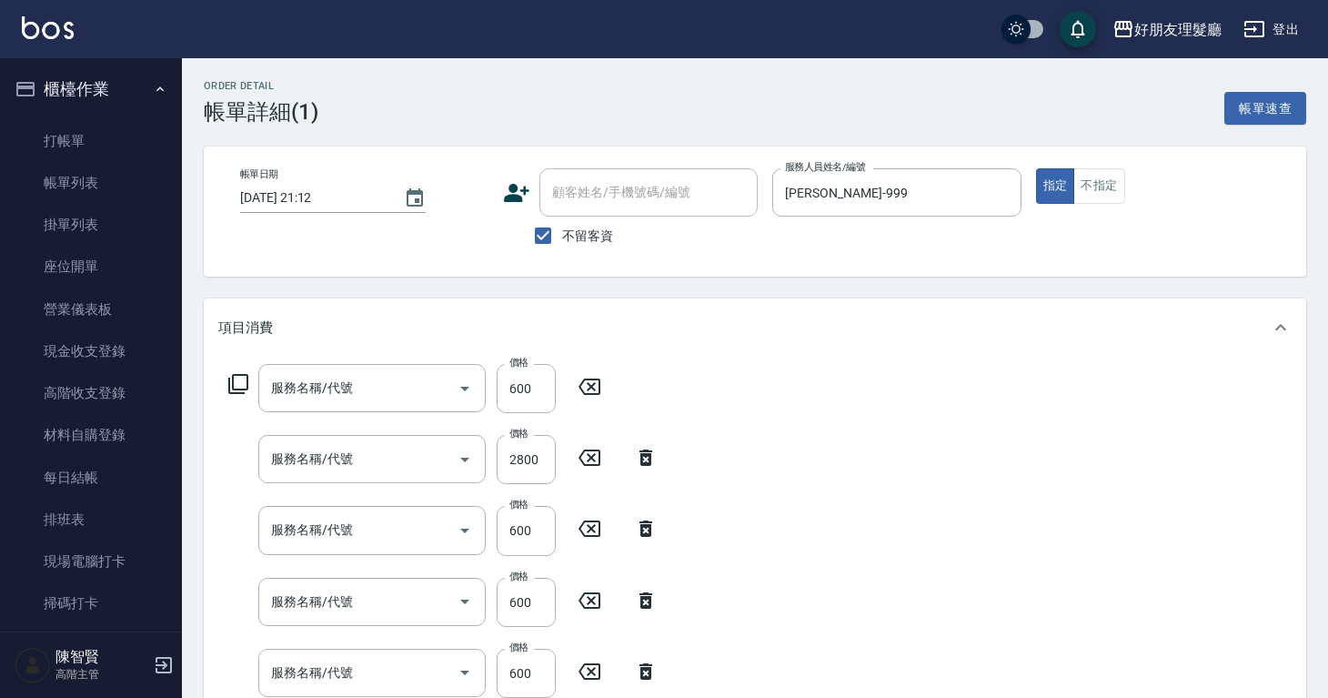
type input "剪(2)"
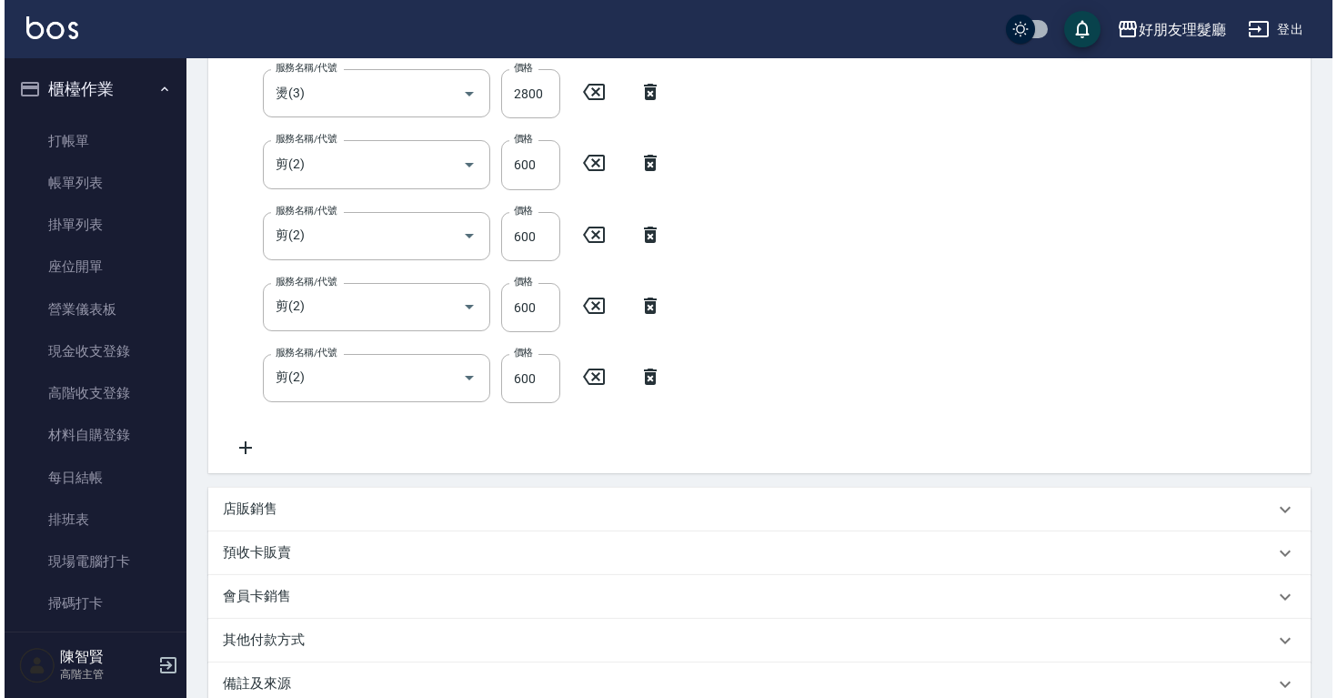
scroll to position [568, 0]
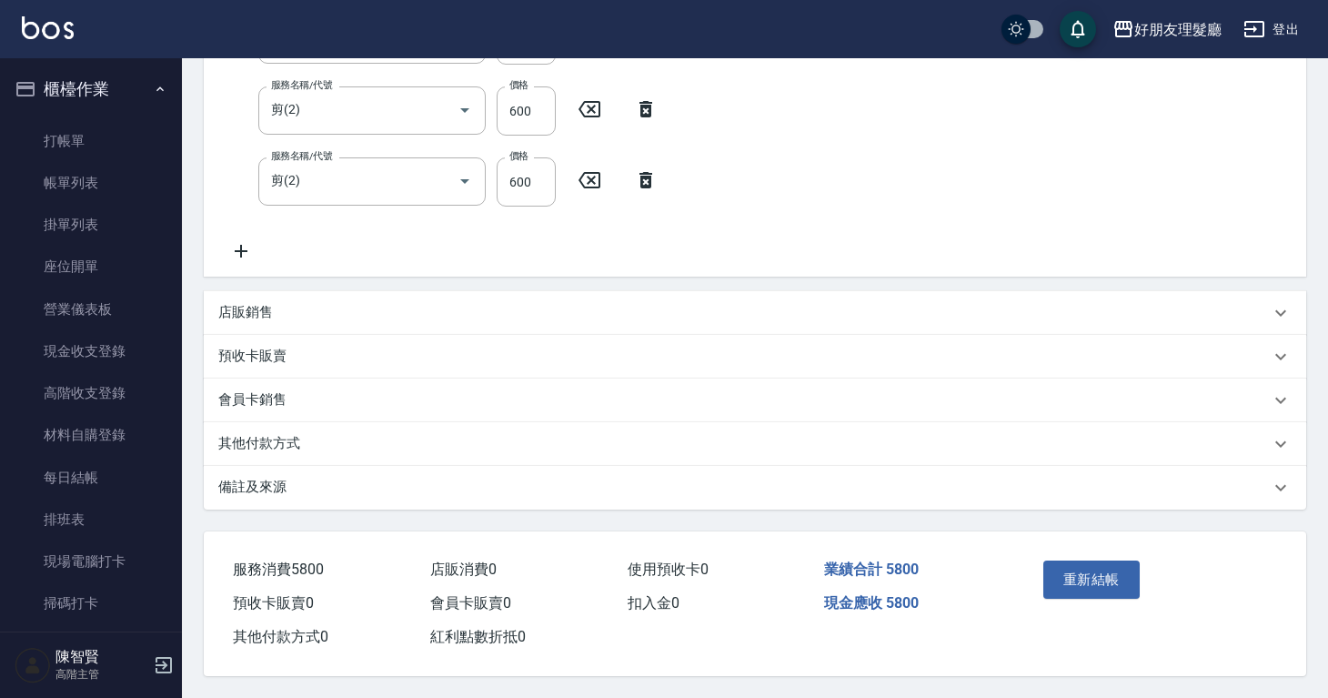
click at [246, 253] on icon at bounding box center [240, 251] width 45 height 22
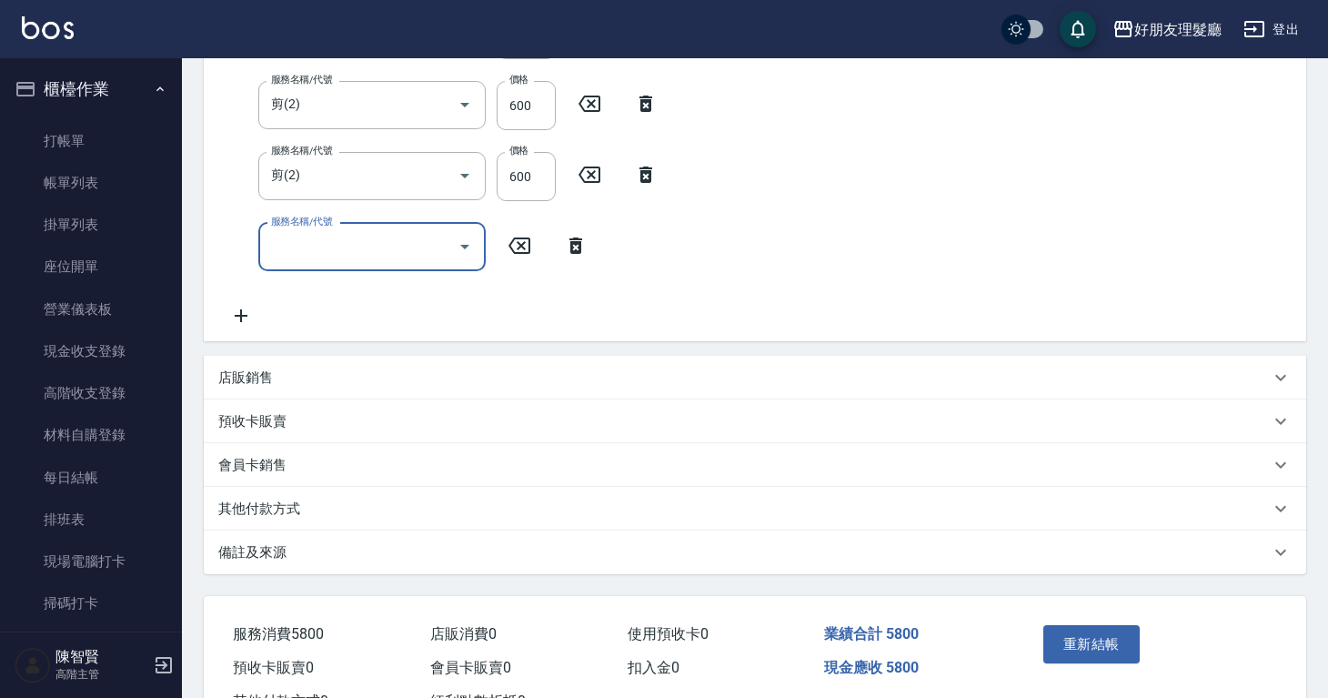
click at [320, 258] on input "服務名稱/代號" at bounding box center [359, 247] width 184 height 32
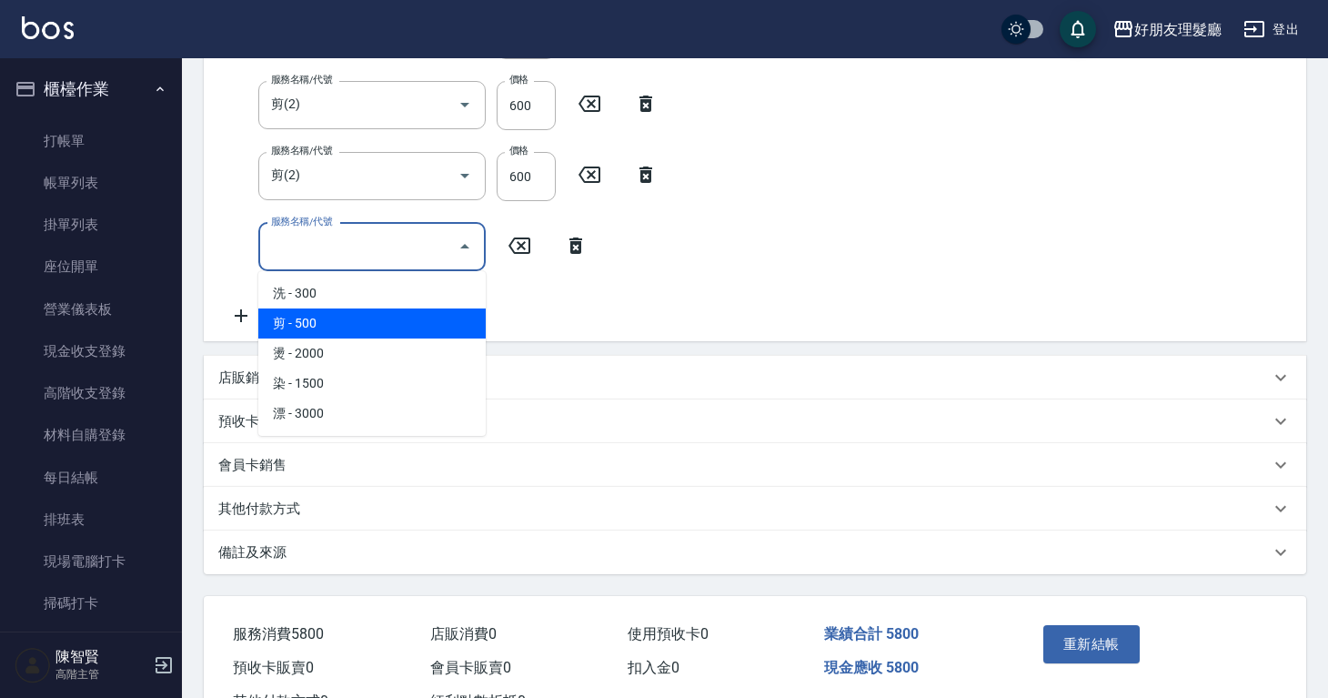
click at [317, 320] on span "剪 - 500" at bounding box center [371, 323] width 227 height 30
type input "剪(2)"
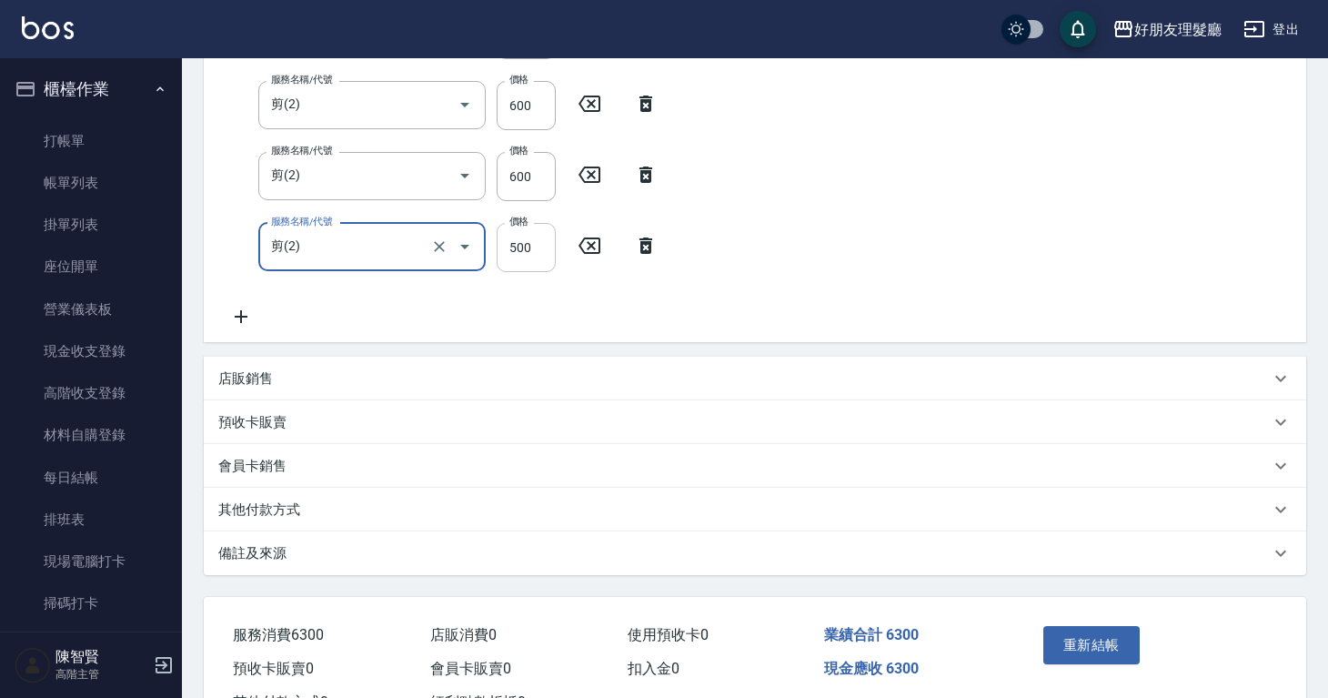
click at [524, 250] on input "500" at bounding box center [526, 247] width 59 height 49
type input "600"
click at [1081, 650] on button "重新結帳" at bounding box center [1091, 645] width 96 height 38
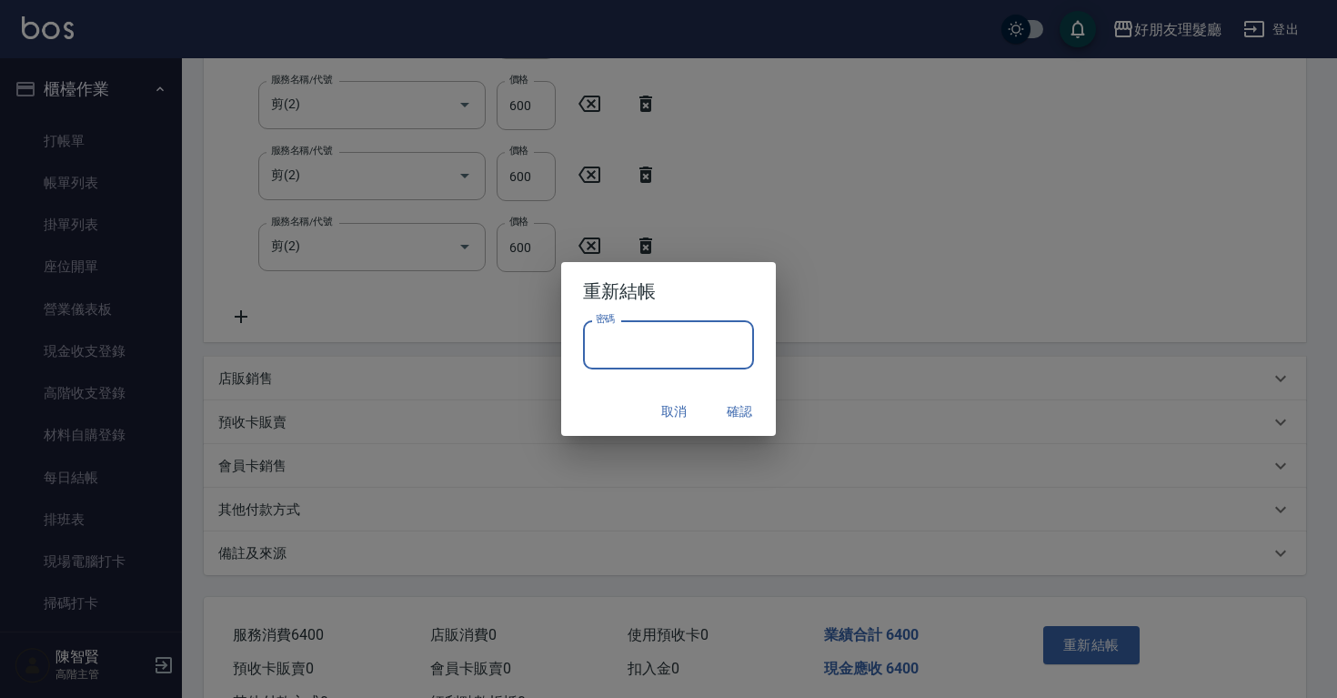
click at [733, 360] on input "密碼" at bounding box center [668, 344] width 171 height 49
type input "****"
click at [741, 408] on button "確認" at bounding box center [740, 412] width 58 height 34
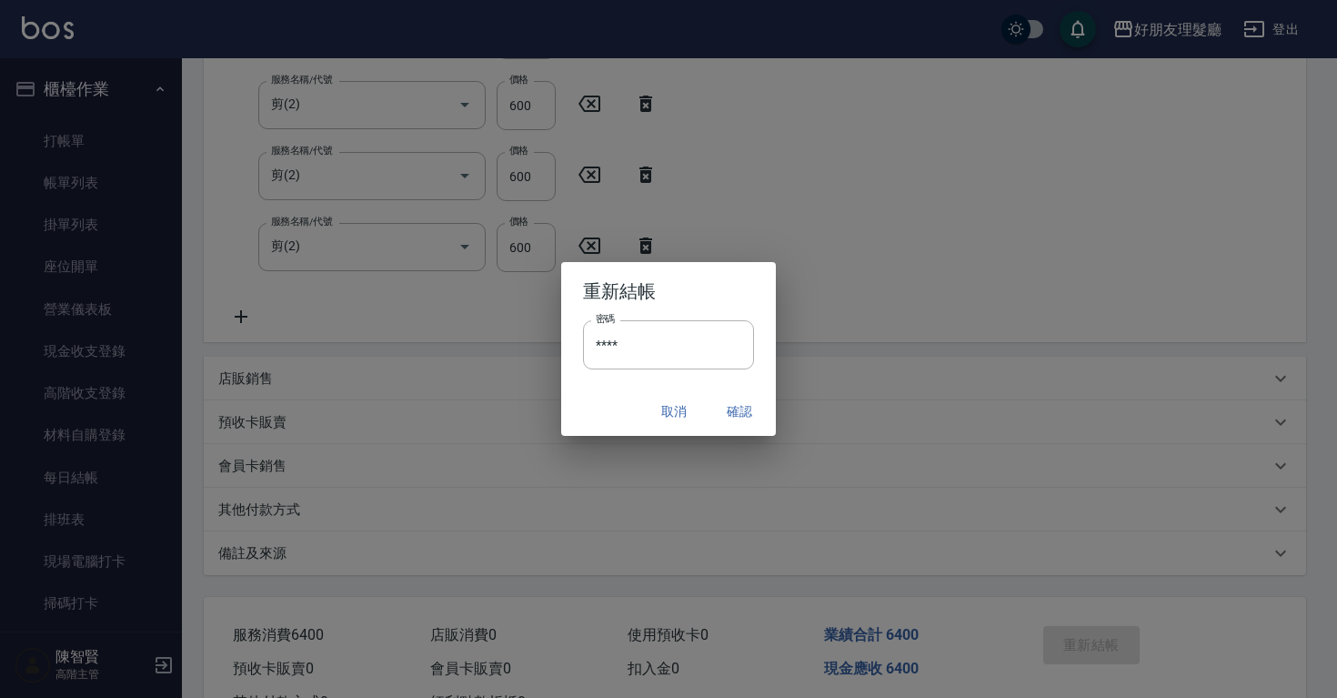
click at [736, 408] on div "Order detail 帳單詳細 (1) 帳單速查 帳單日期 [DATE] 21:12 顧客姓名/手機號碼/編號 顧客姓名/手機號碼/編號 不留客資 服務人…" at bounding box center [664, 97] width 1328 height 1331
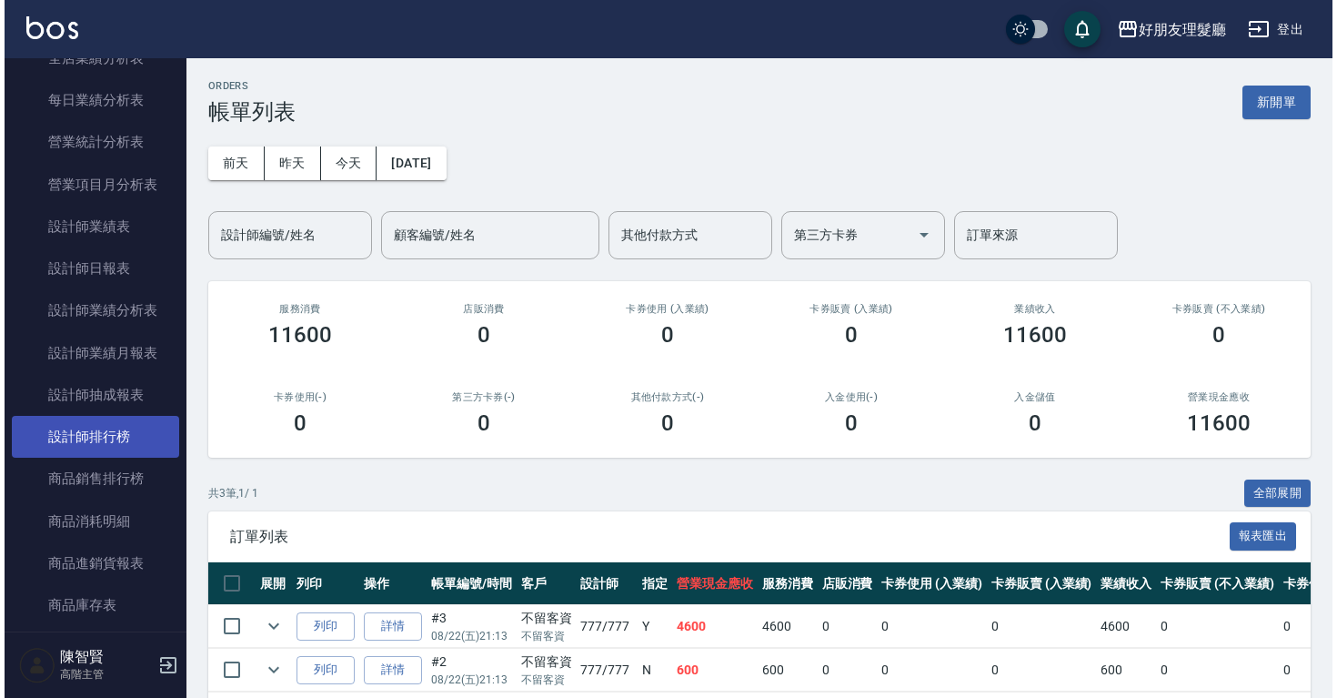
scroll to position [1326, 0]
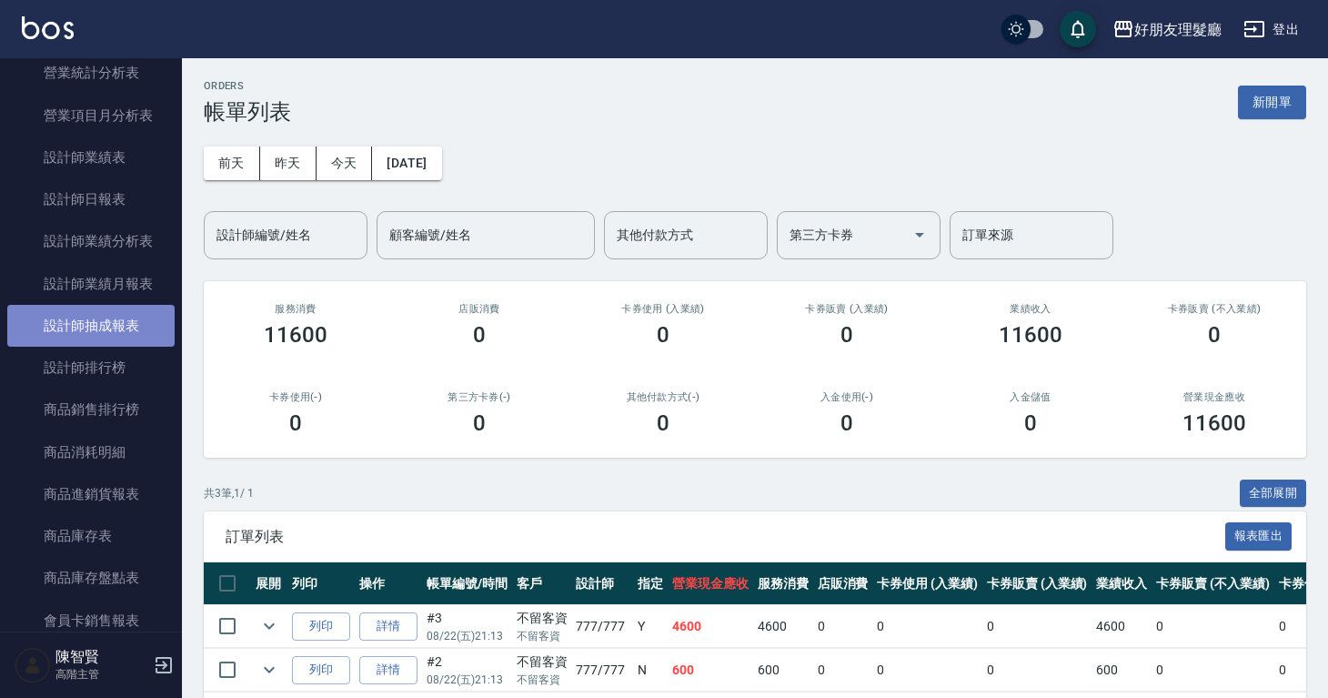
click at [136, 337] on link "設計師抽成報表" at bounding box center [90, 326] width 167 height 42
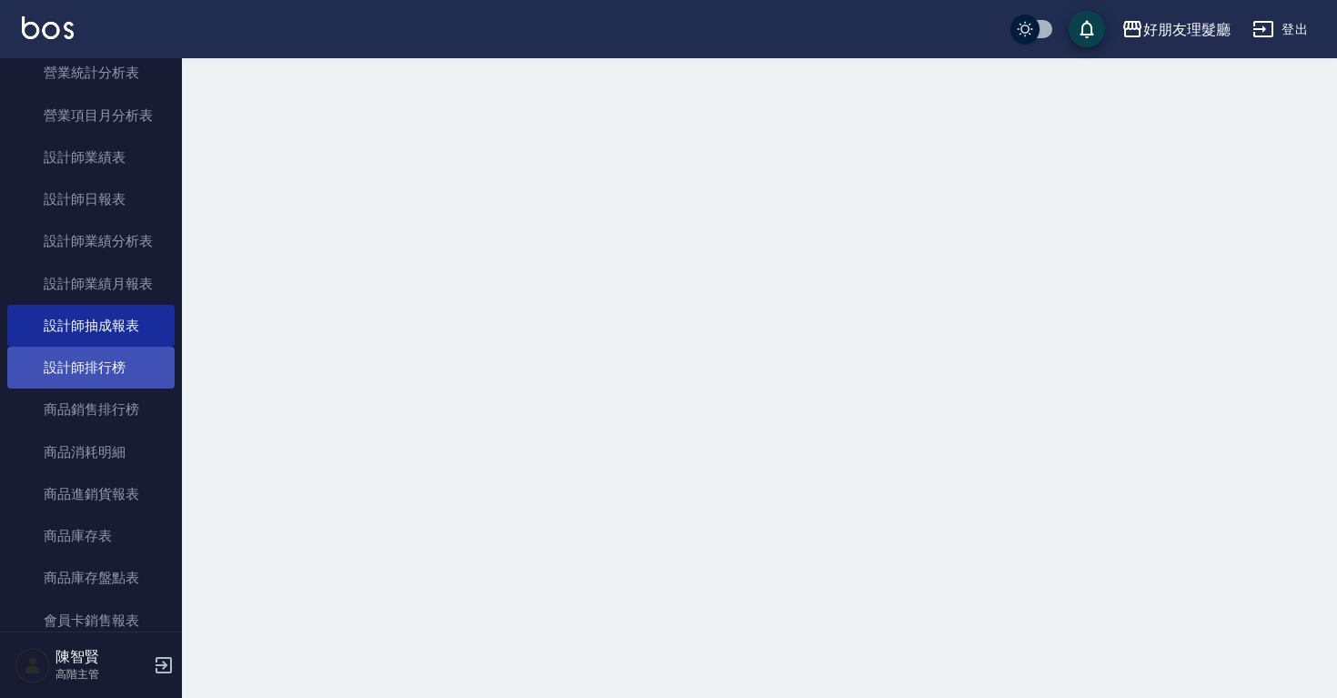
click at [138, 368] on link "設計師排行榜" at bounding box center [90, 368] width 167 height 42
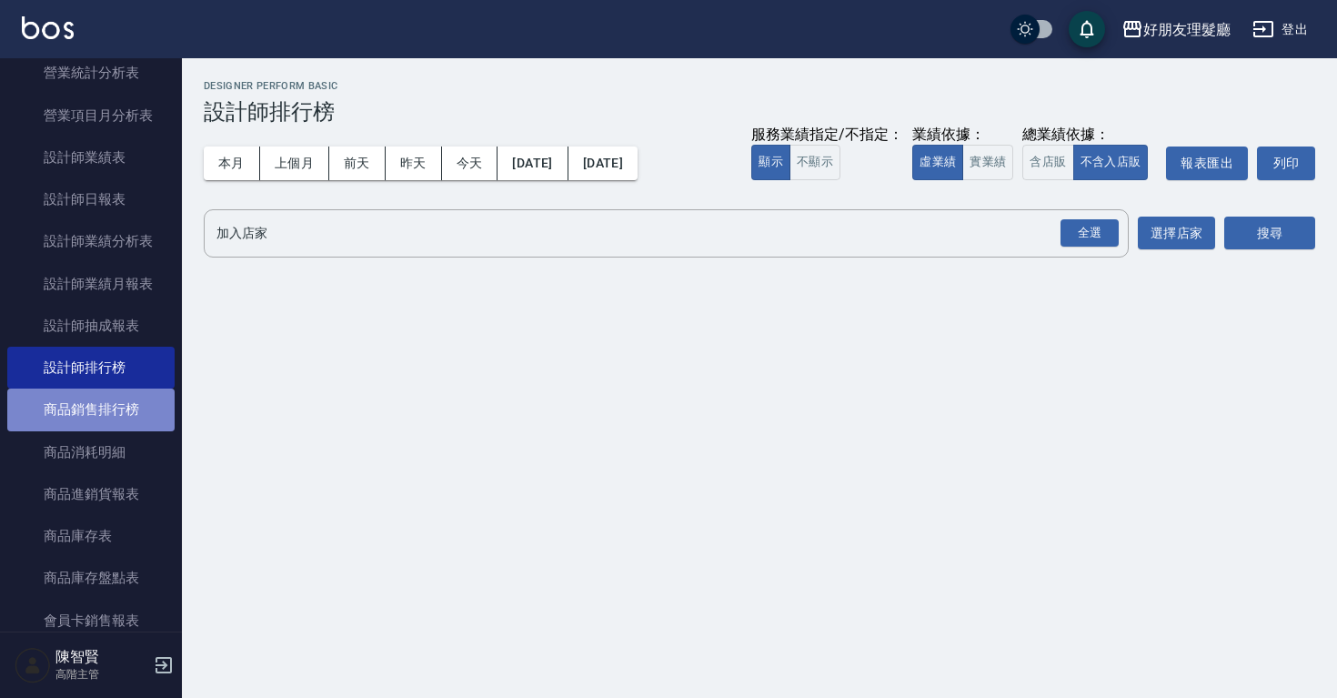
click at [139, 405] on link "商品銷售排行榜" at bounding box center [90, 409] width 167 height 42
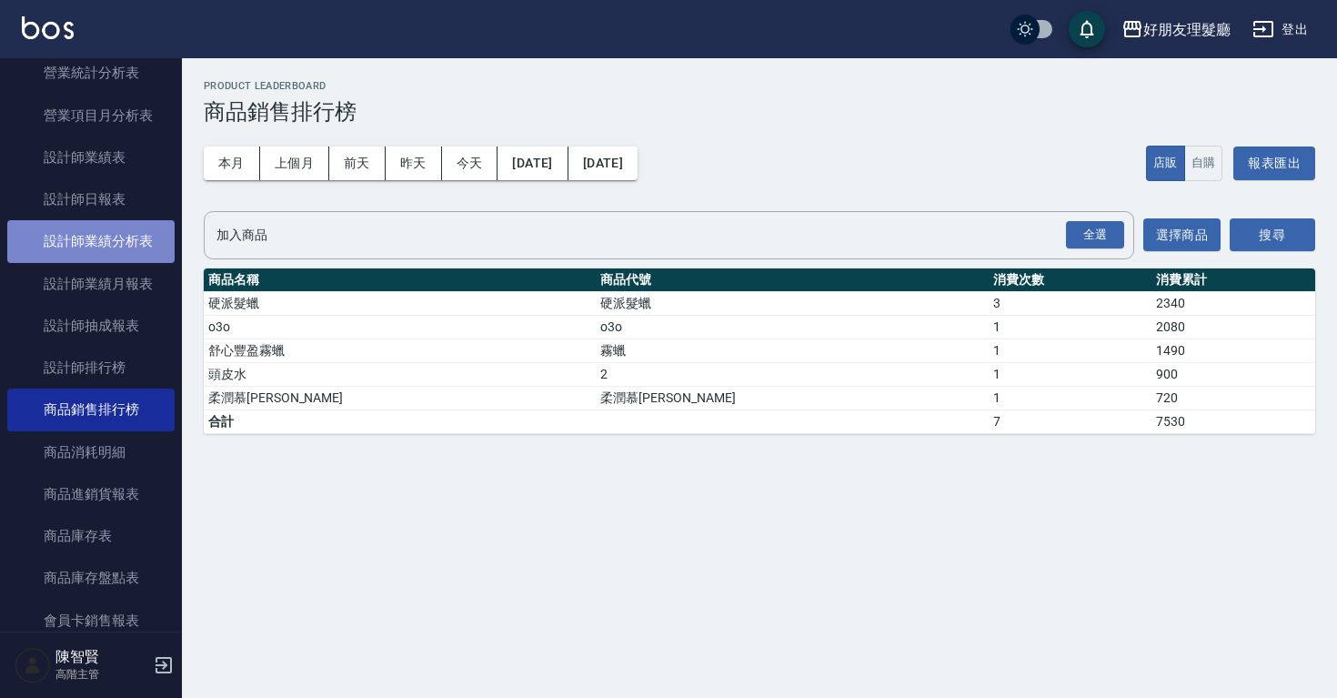
click at [136, 247] on link "設計師業績分析表" at bounding box center [90, 241] width 167 height 42
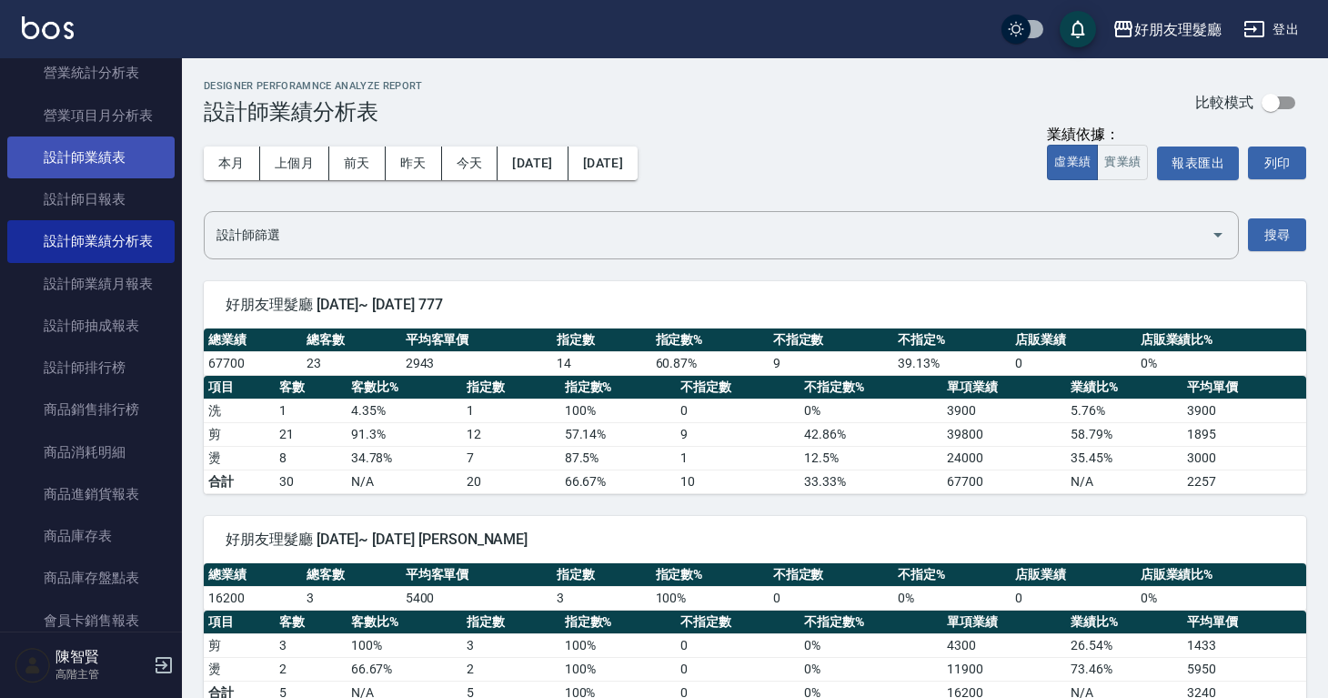
click at [138, 166] on link "設計師業績表" at bounding box center [90, 157] width 167 height 42
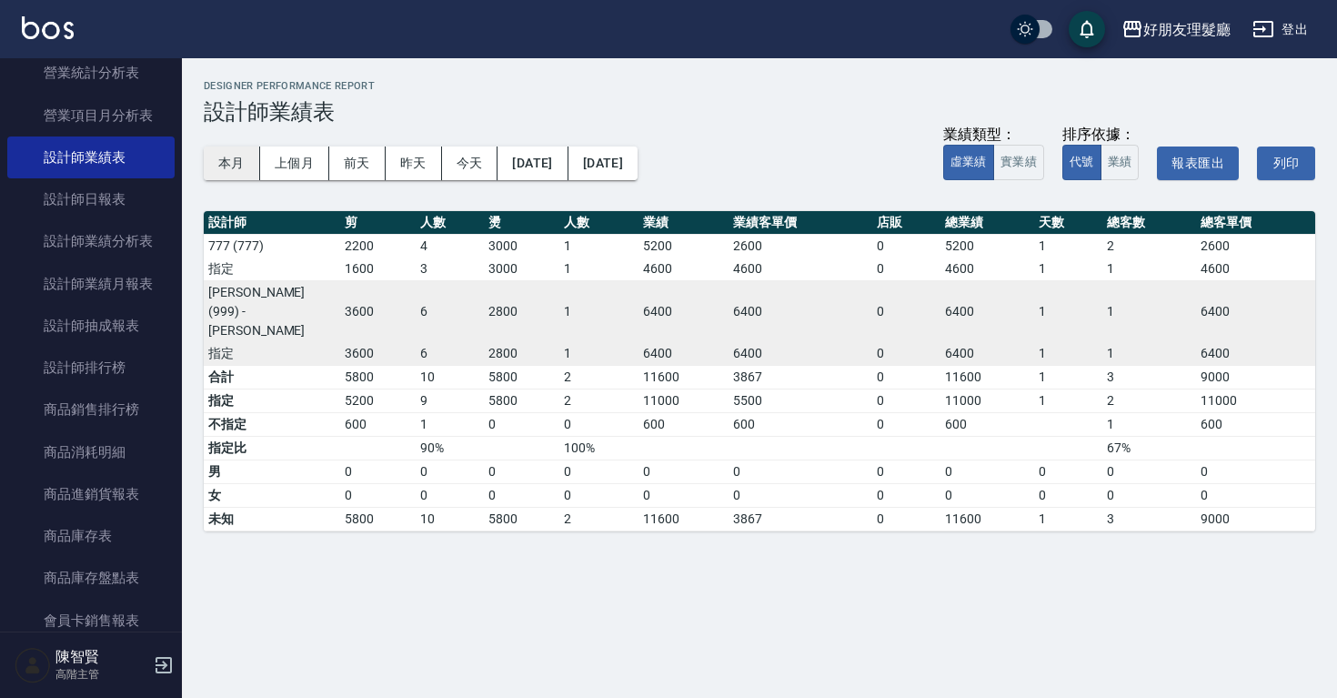
click at [226, 170] on button "本月" at bounding box center [232, 163] width 56 height 34
